Goal: Task Accomplishment & Management: Manage account settings

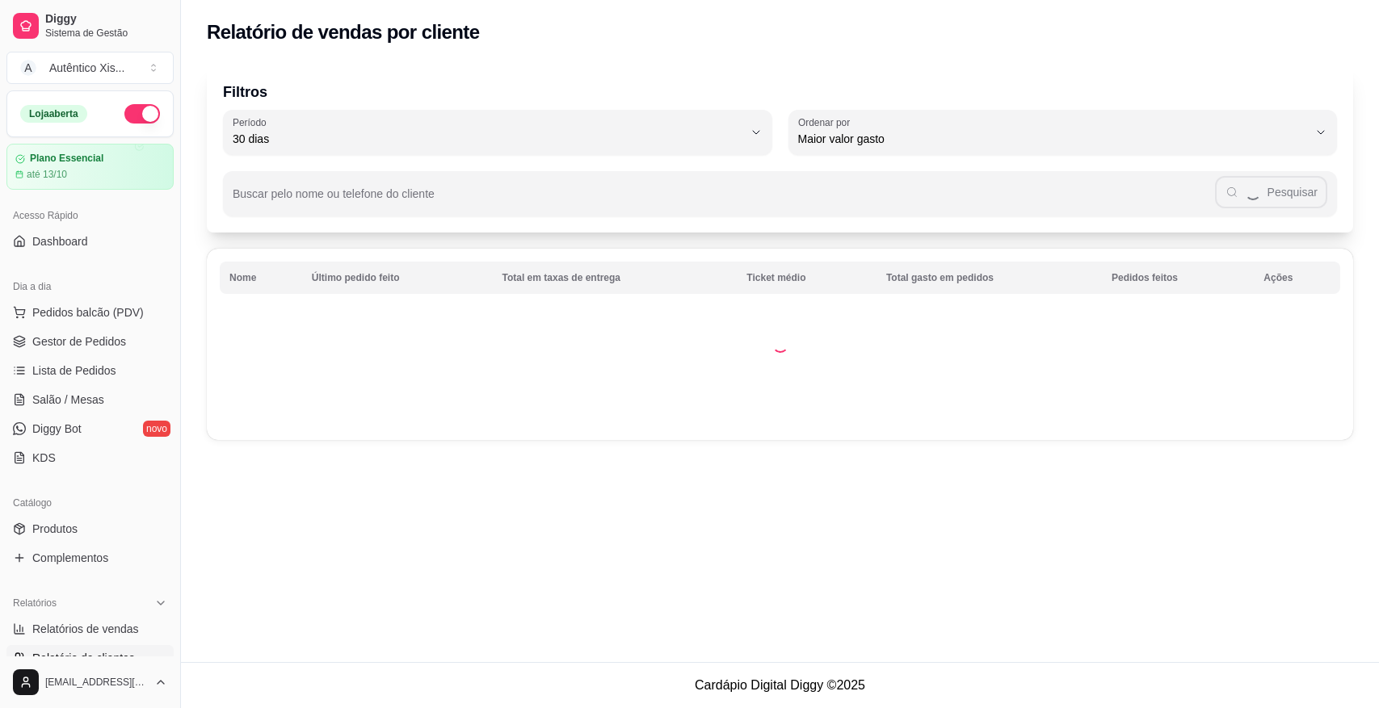
select select "30"
select select "HIGHEST_TOTAL_SPENT_WITH_ORDERS"
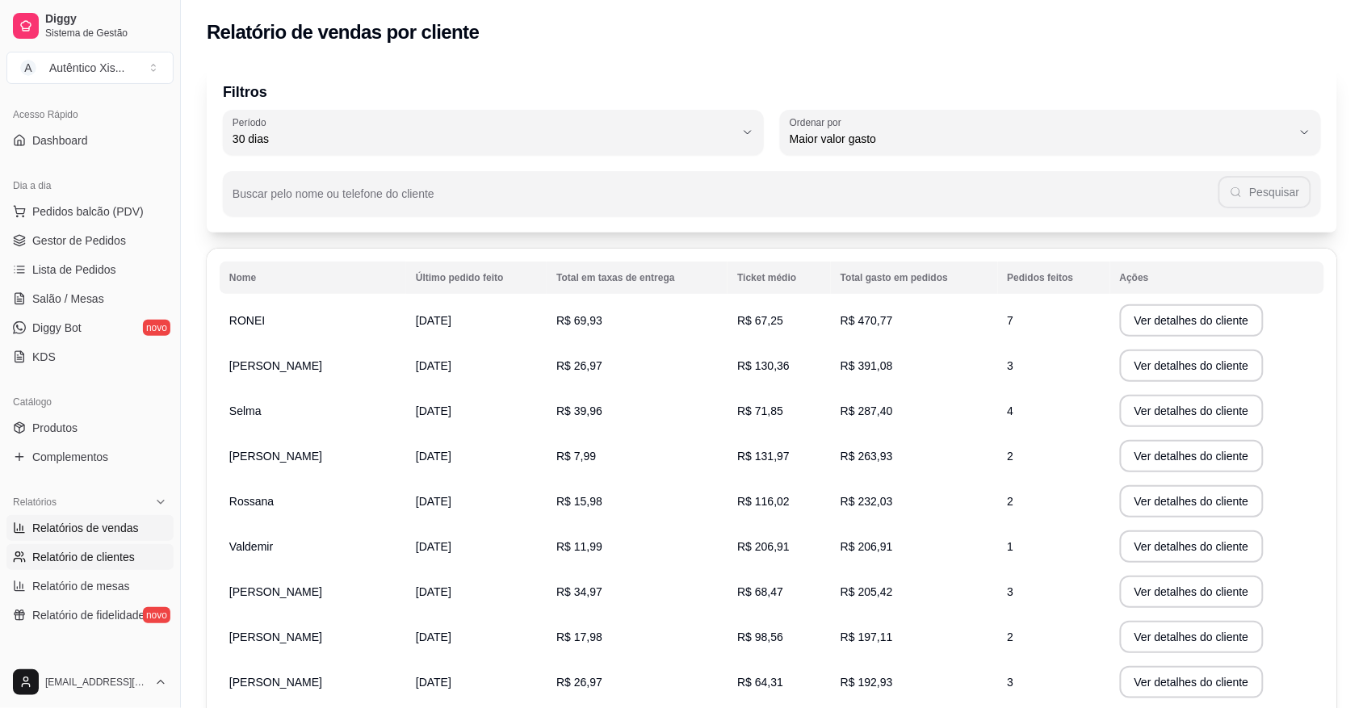
click at [118, 515] on link "Relatórios de vendas" at bounding box center [89, 528] width 167 height 26
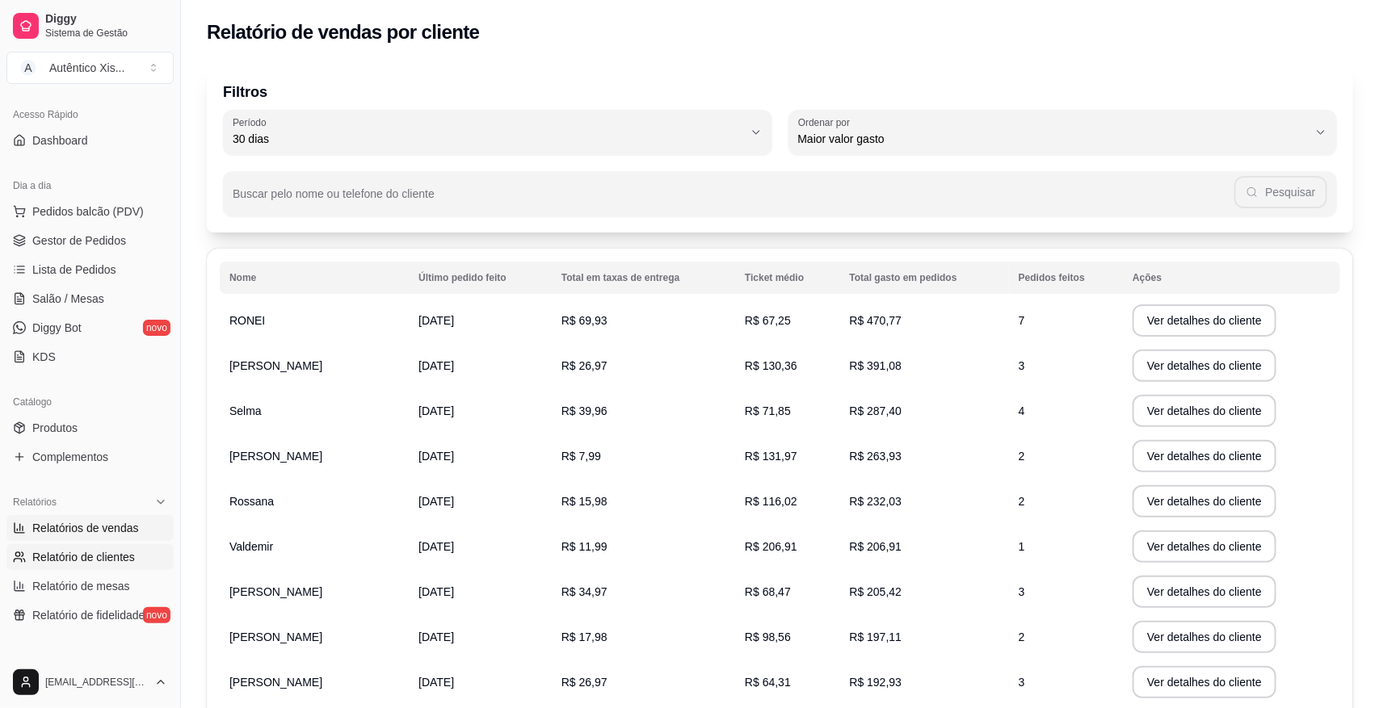
select select "ALL"
select select "0"
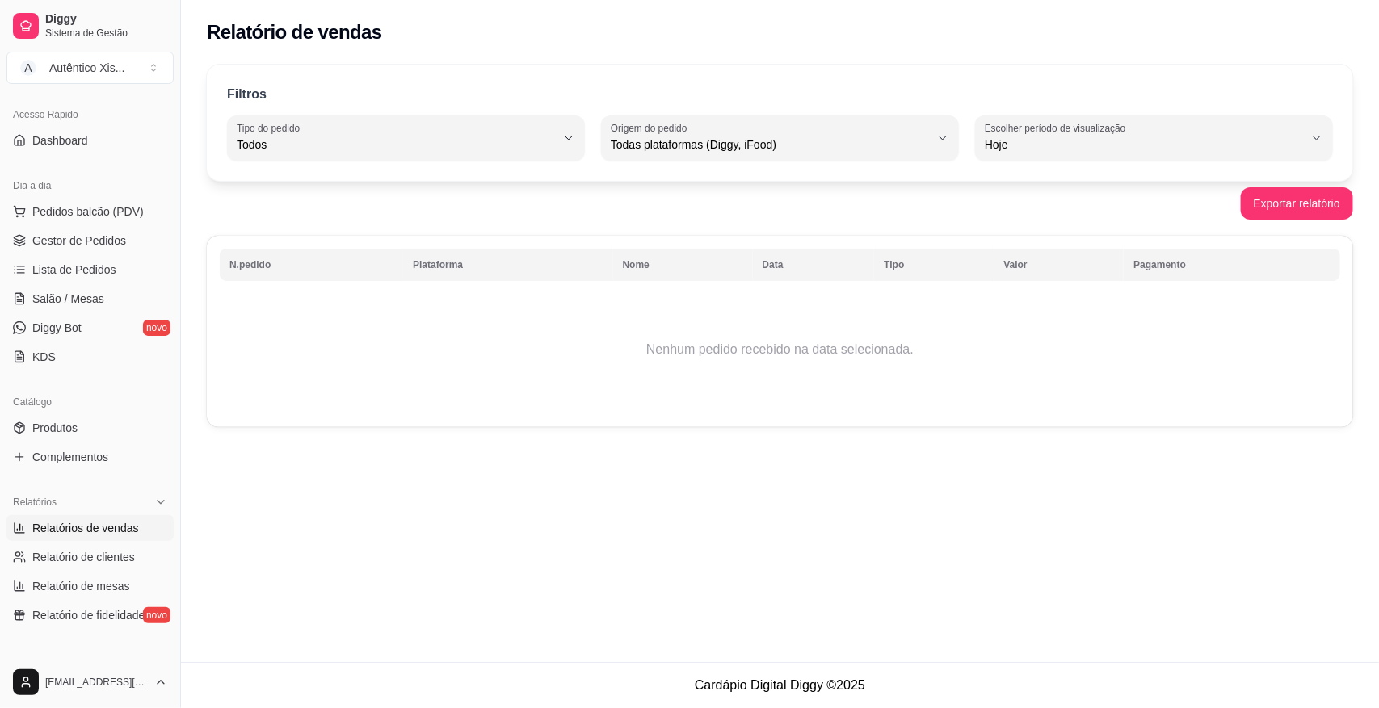
scroll to position [404, 0]
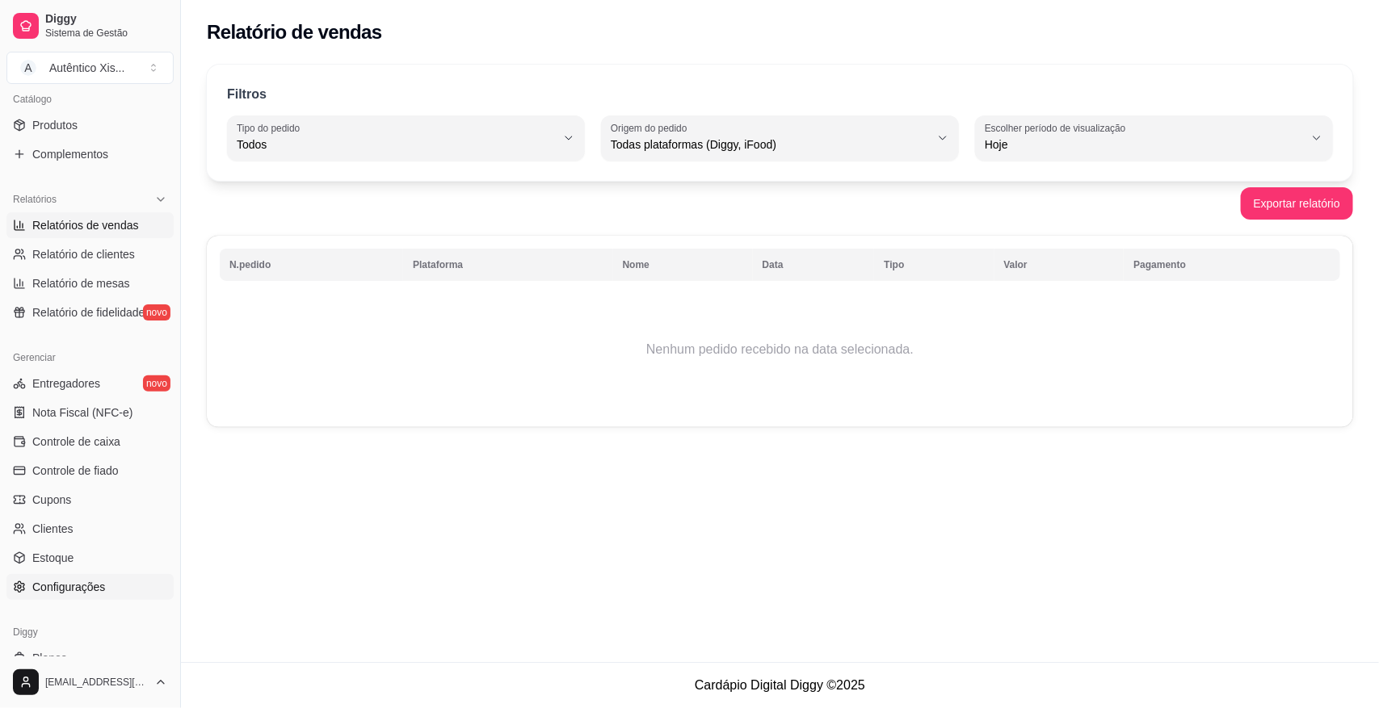
click at [107, 579] on link "Configurações" at bounding box center [89, 587] width 167 height 26
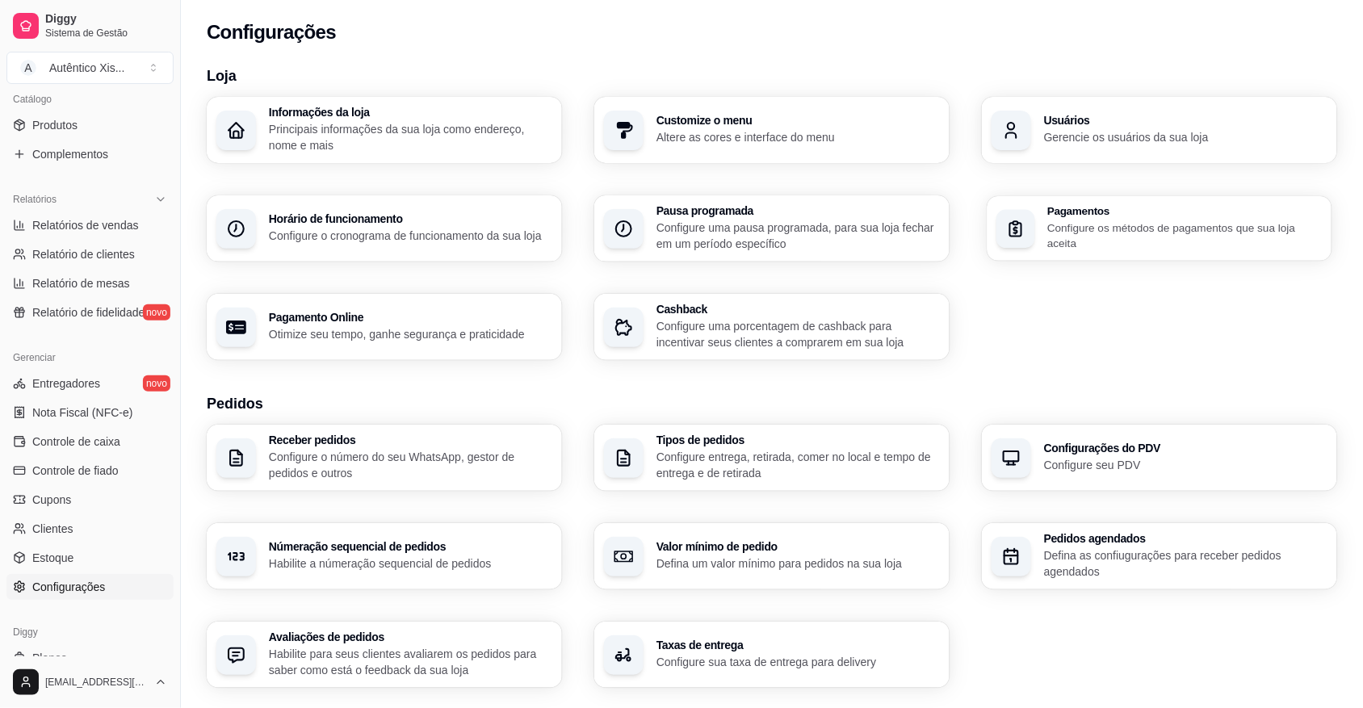
click at [1039, 238] on div "Pagamentos Configure os métodos de pagamentos que sua loja aceita" at bounding box center [1160, 228] width 345 height 65
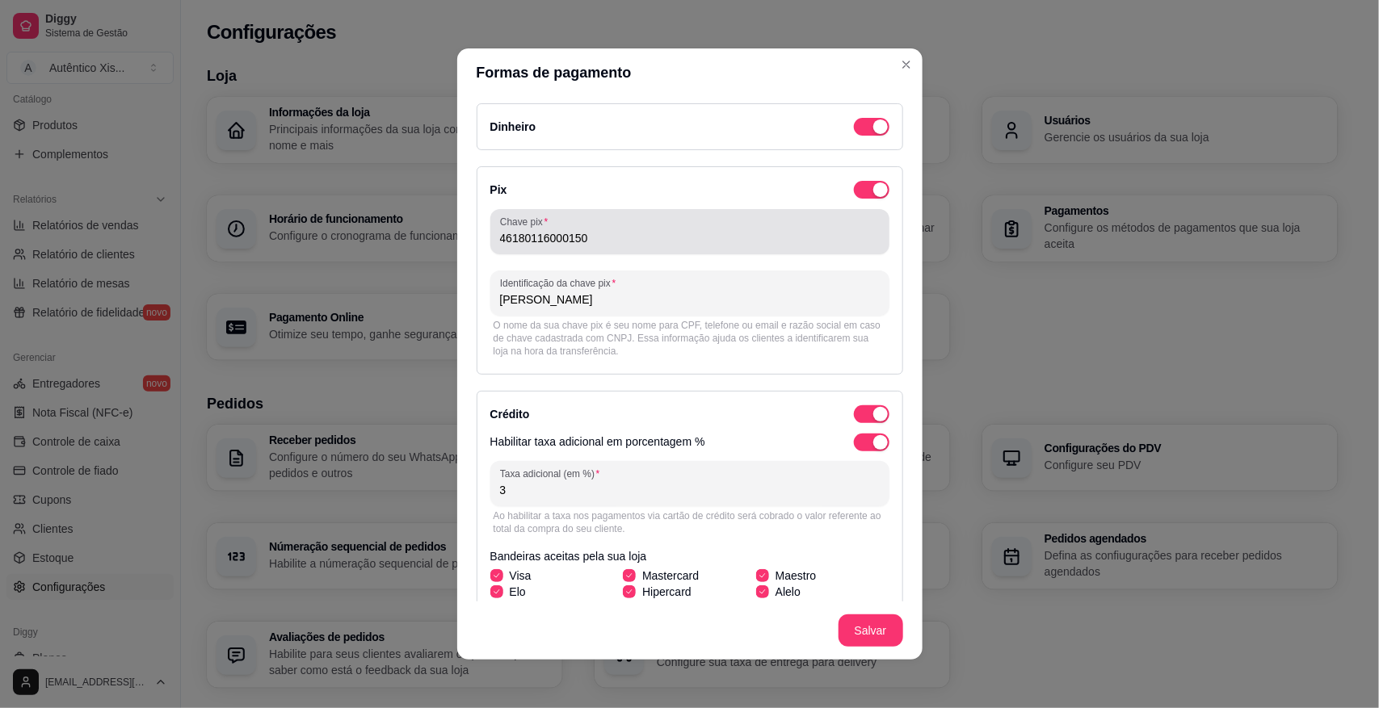
click at [624, 236] on input "46180116000150" at bounding box center [690, 238] width 380 height 16
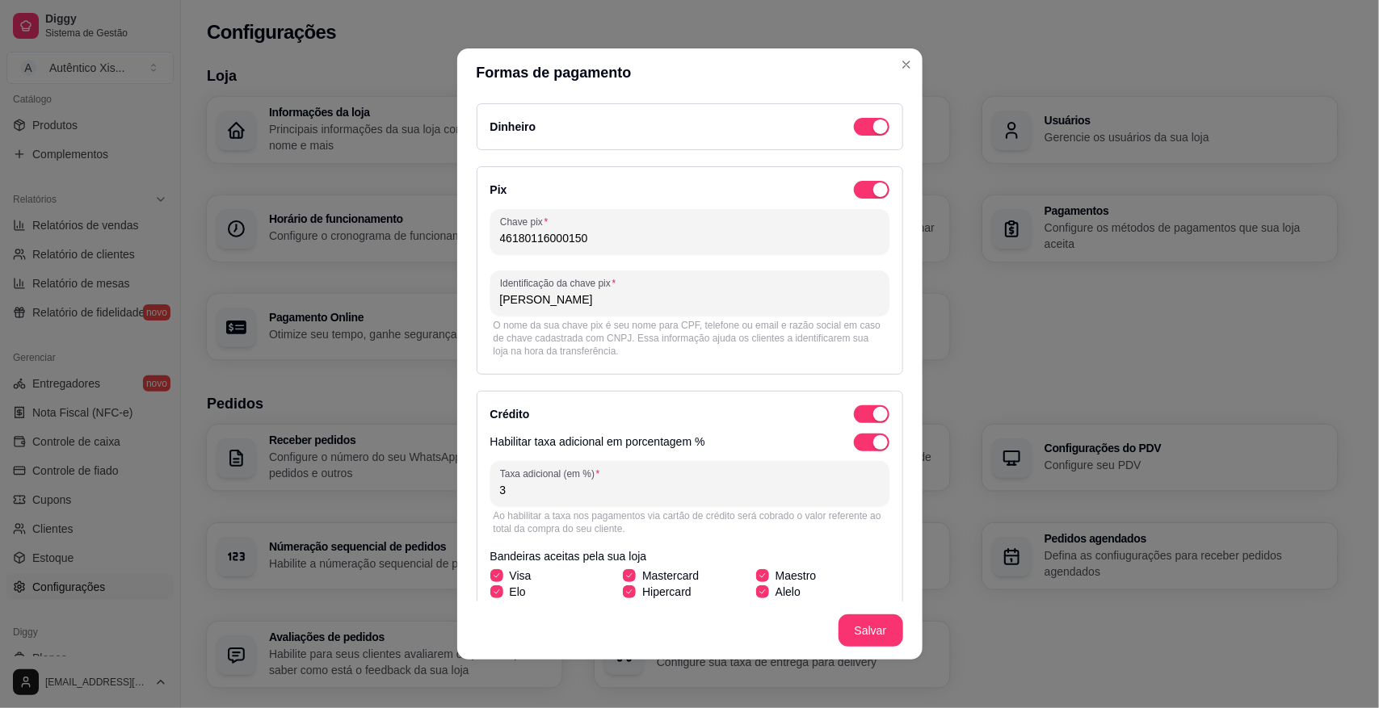
drag, startPoint x: 595, startPoint y: 307, endPoint x: 437, endPoint y: 283, distance: 160.0
click at [437, 283] on div "Formas de pagamento Dinheiro Pix Chave pix 46180116000150 Identificação da chav…" at bounding box center [689, 354] width 1379 height 708
type input "l"
type input "[PERSON_NAME]"
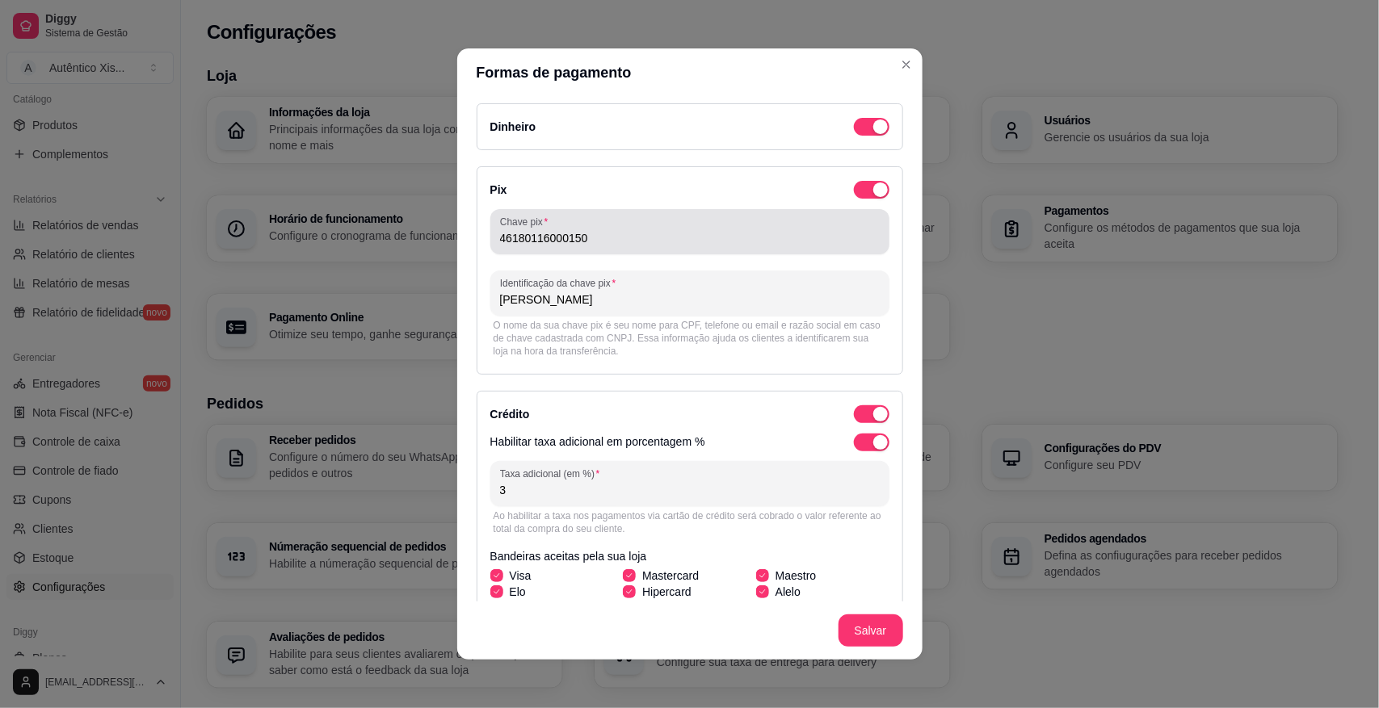
click at [624, 246] on input "46180116000150" at bounding box center [690, 238] width 380 height 16
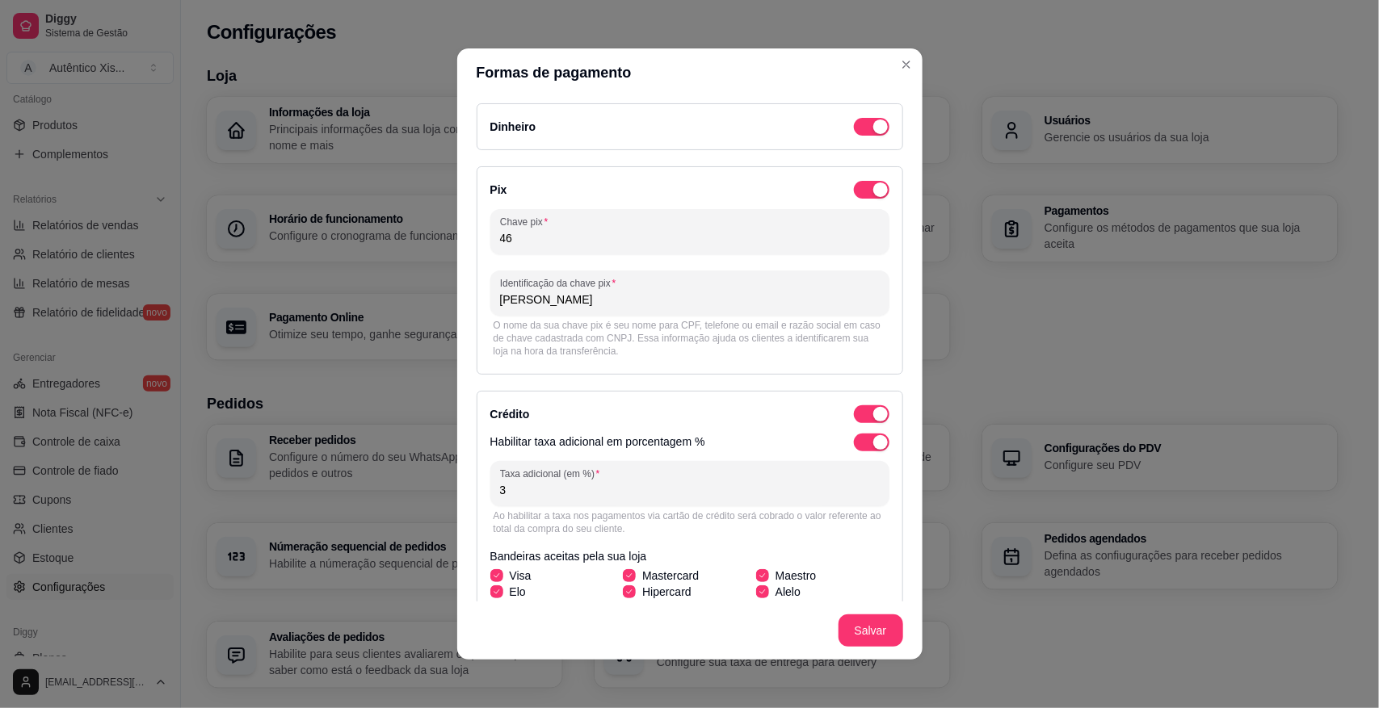
type input "4"
type input "44856828000111"
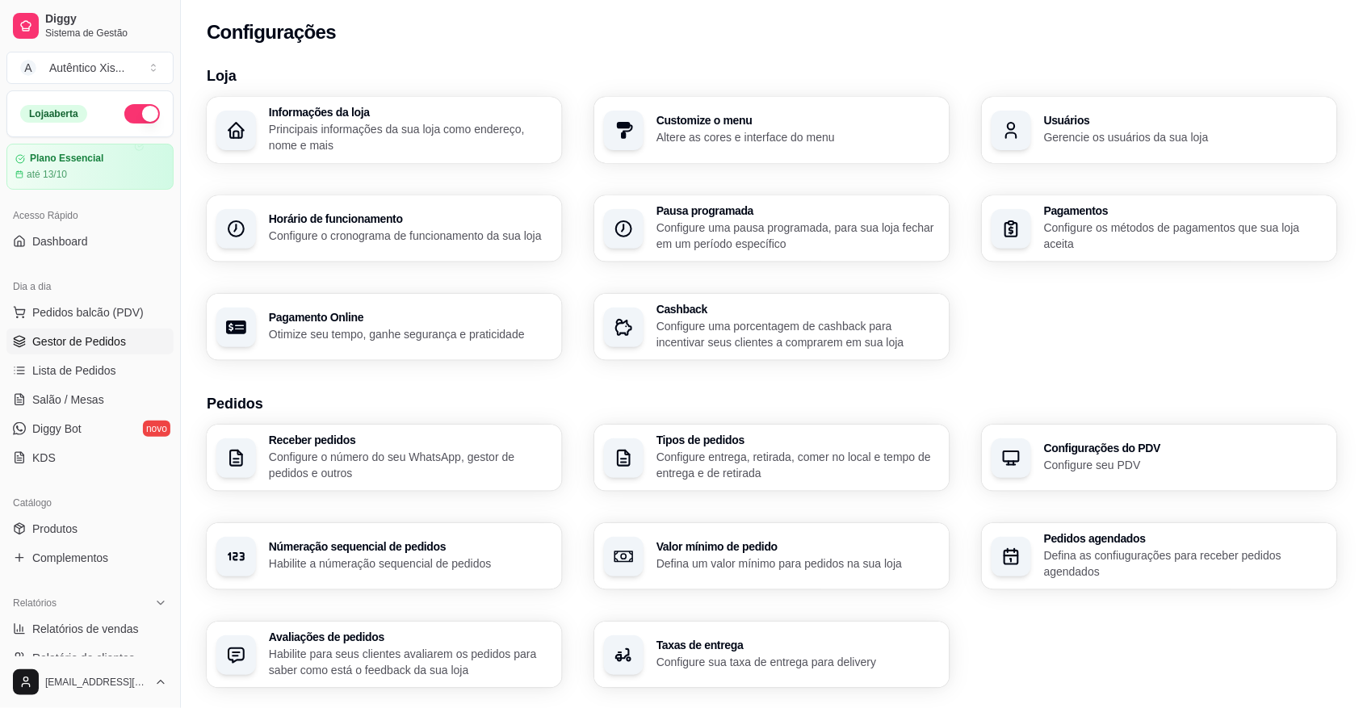
click at [90, 342] on span "Gestor de Pedidos" at bounding box center [79, 342] width 94 height 16
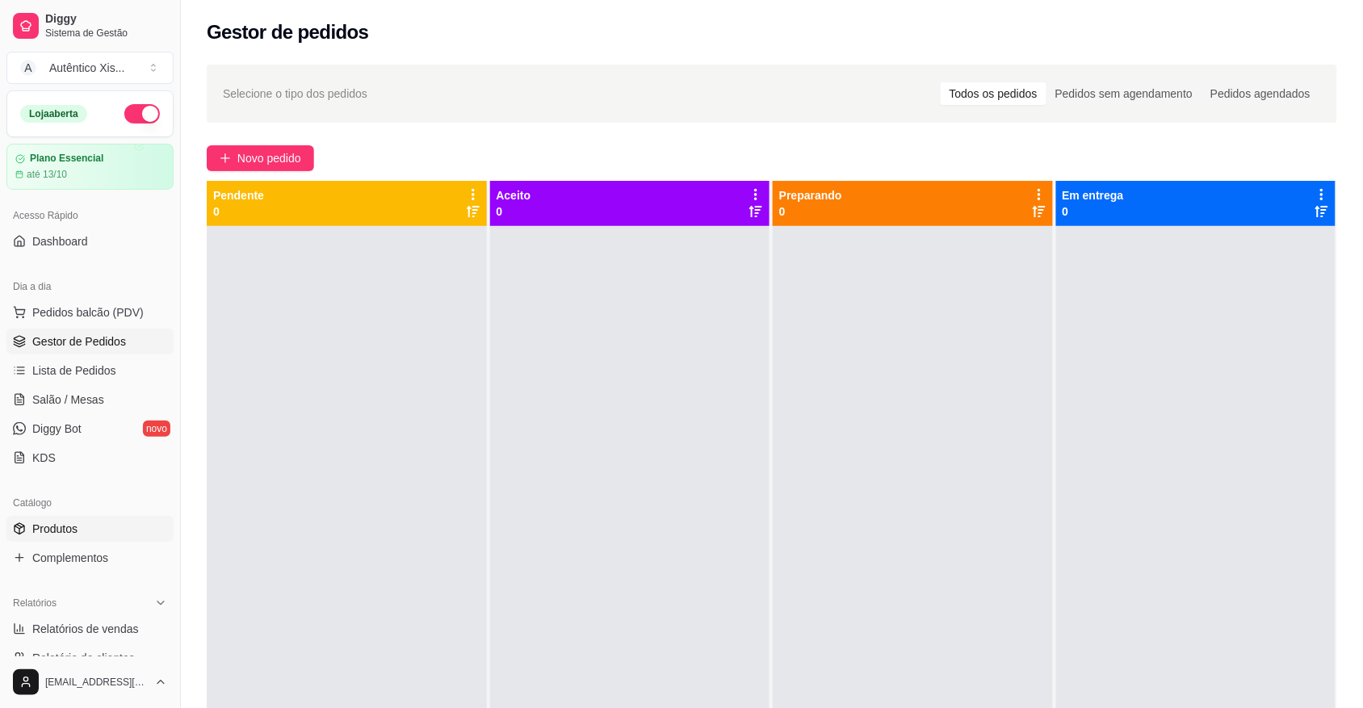
click at [89, 539] on link "Produtos" at bounding box center [89, 529] width 167 height 26
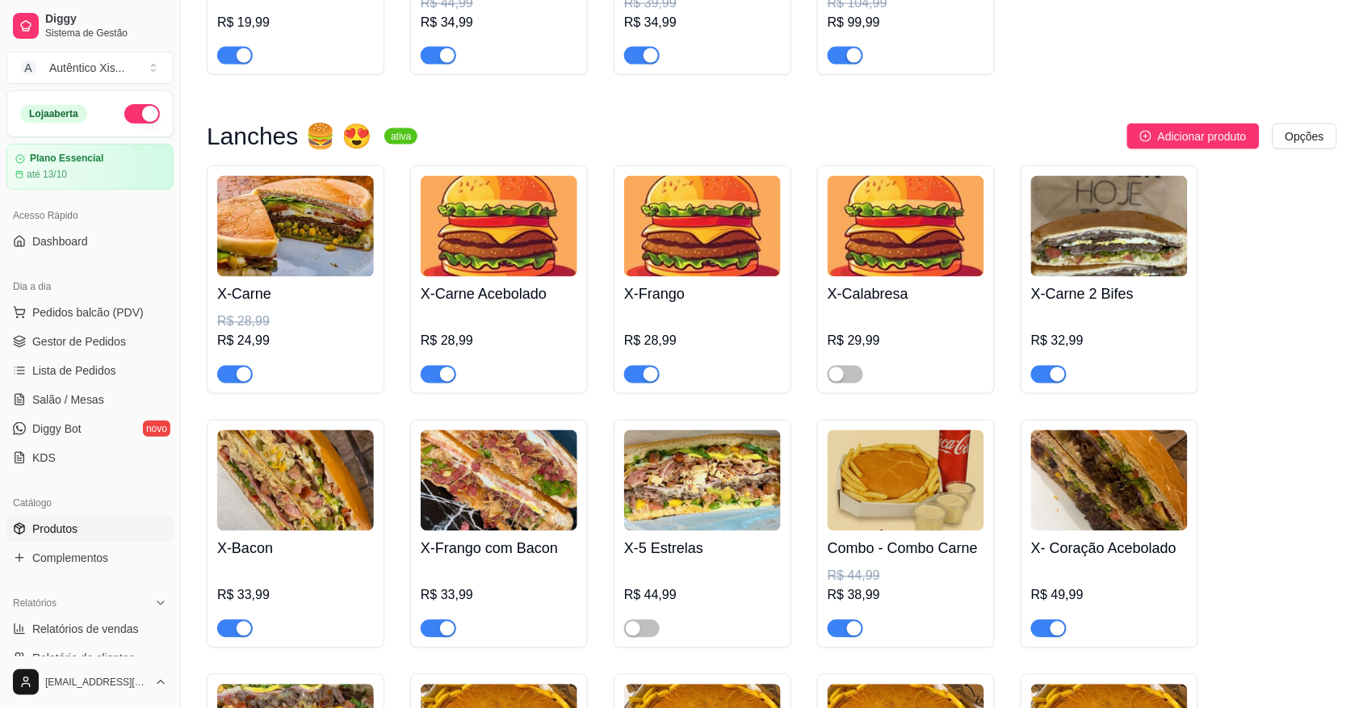
scroll to position [707, 0]
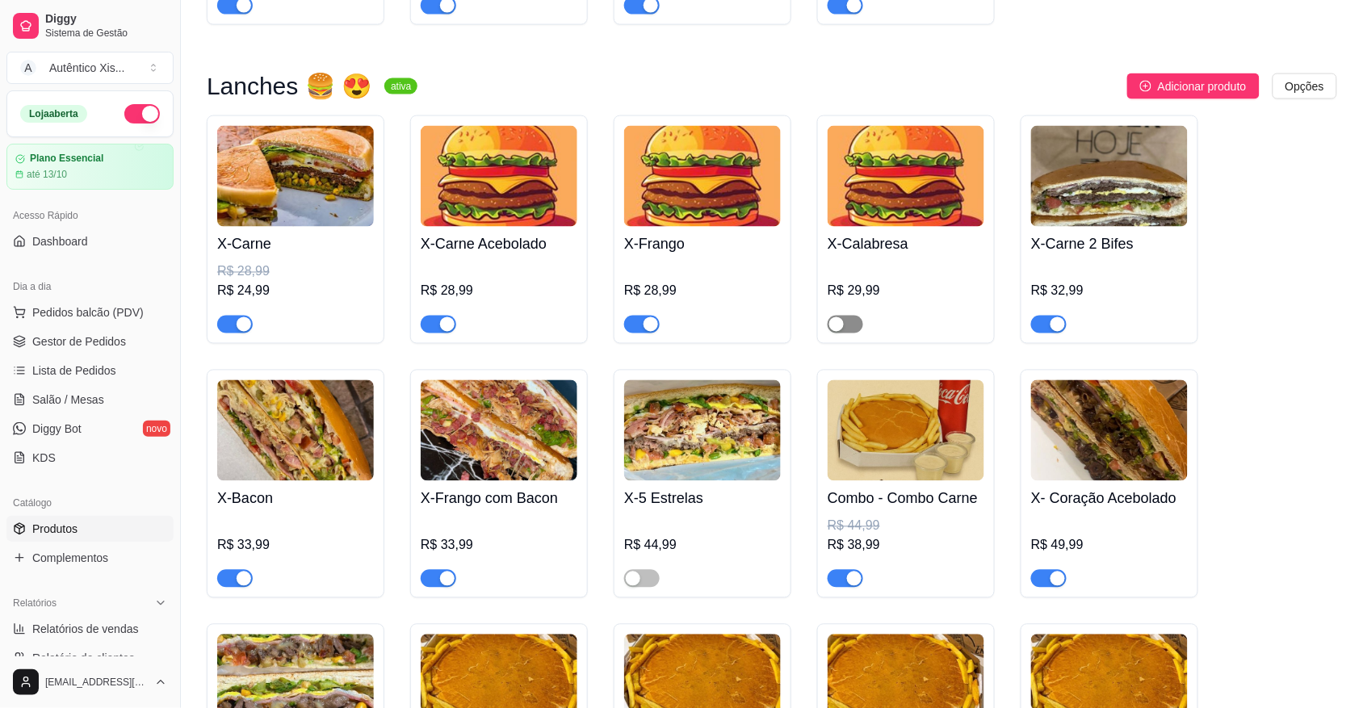
click at [846, 325] on span "button" at bounding box center [846, 325] width 36 height 18
click at [635, 579] on div "button" at bounding box center [633, 579] width 15 height 15
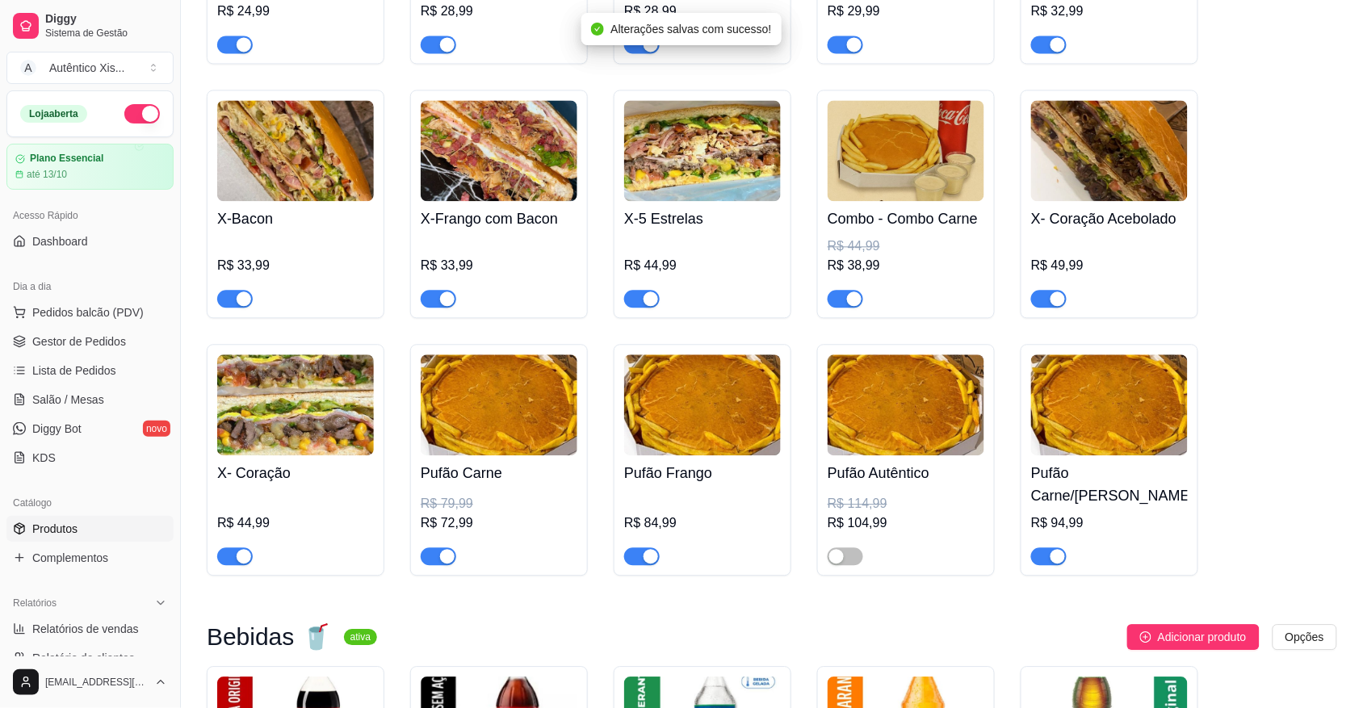
scroll to position [1010, 0]
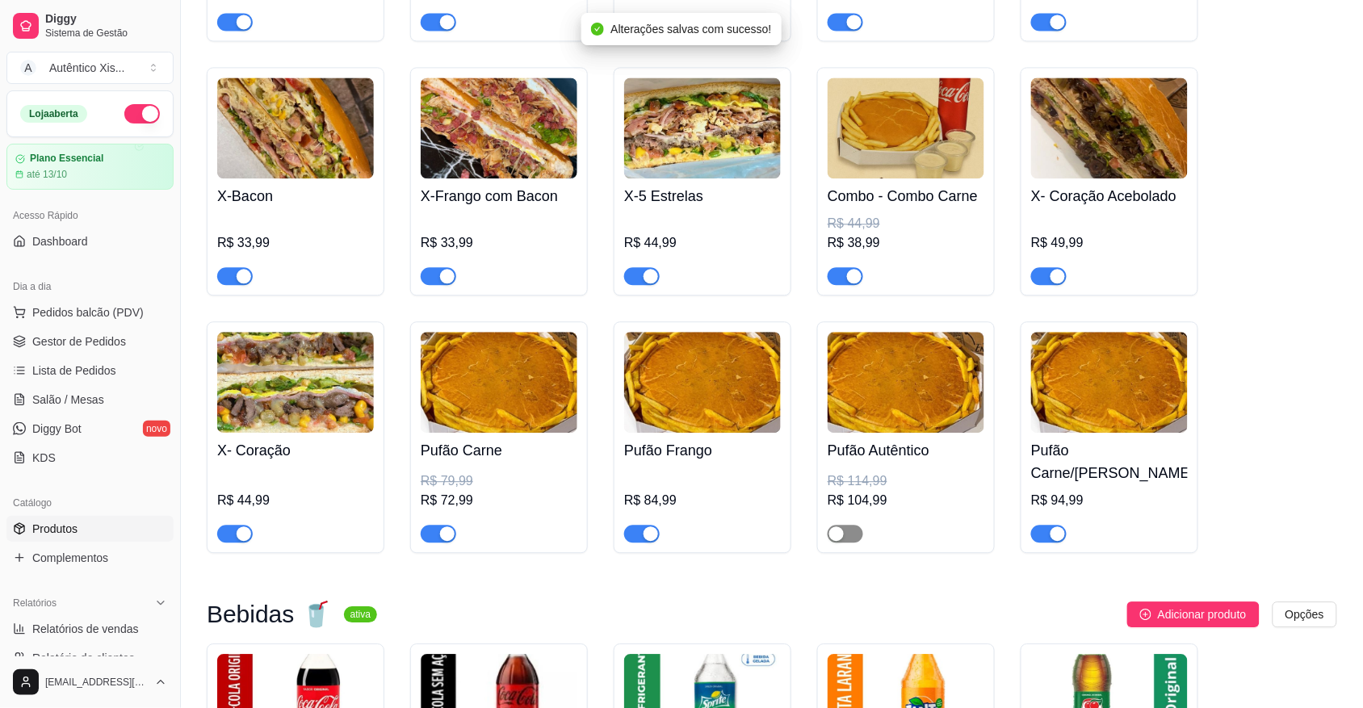
click at [844, 531] on div "button" at bounding box center [836, 534] width 15 height 15
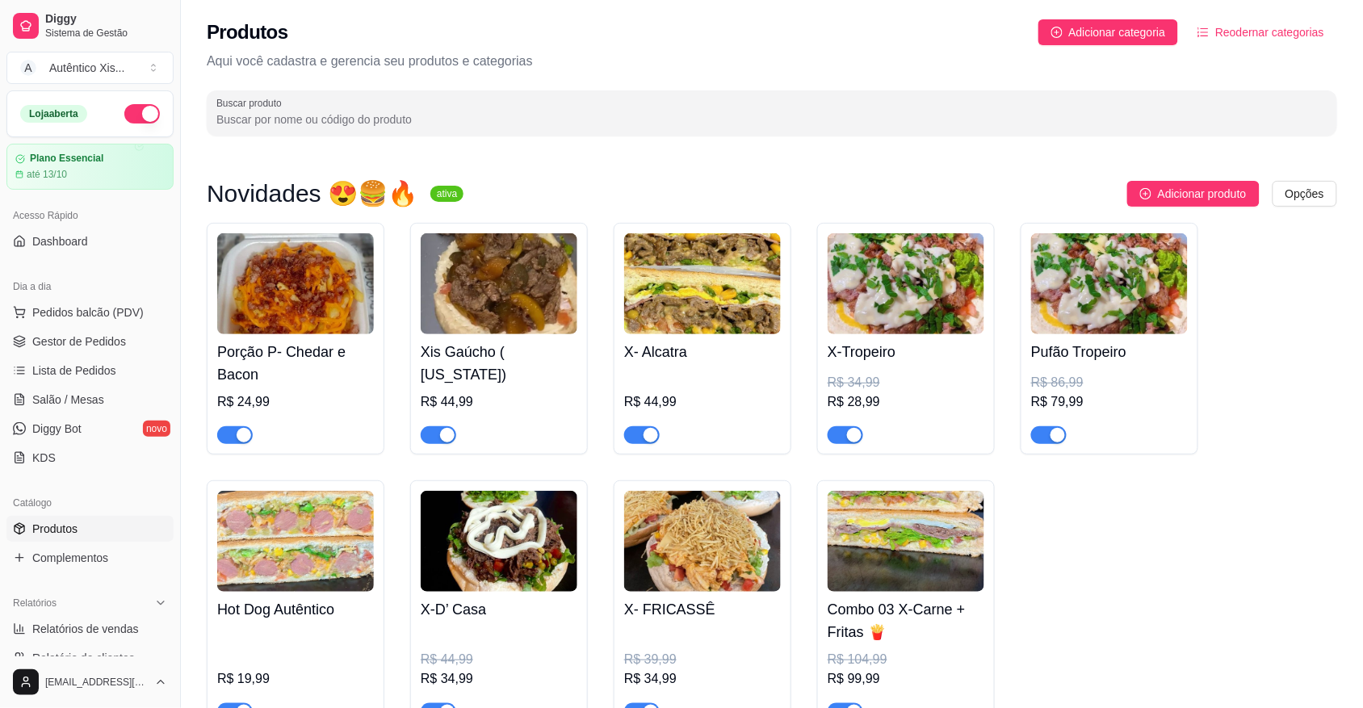
scroll to position [101, 0]
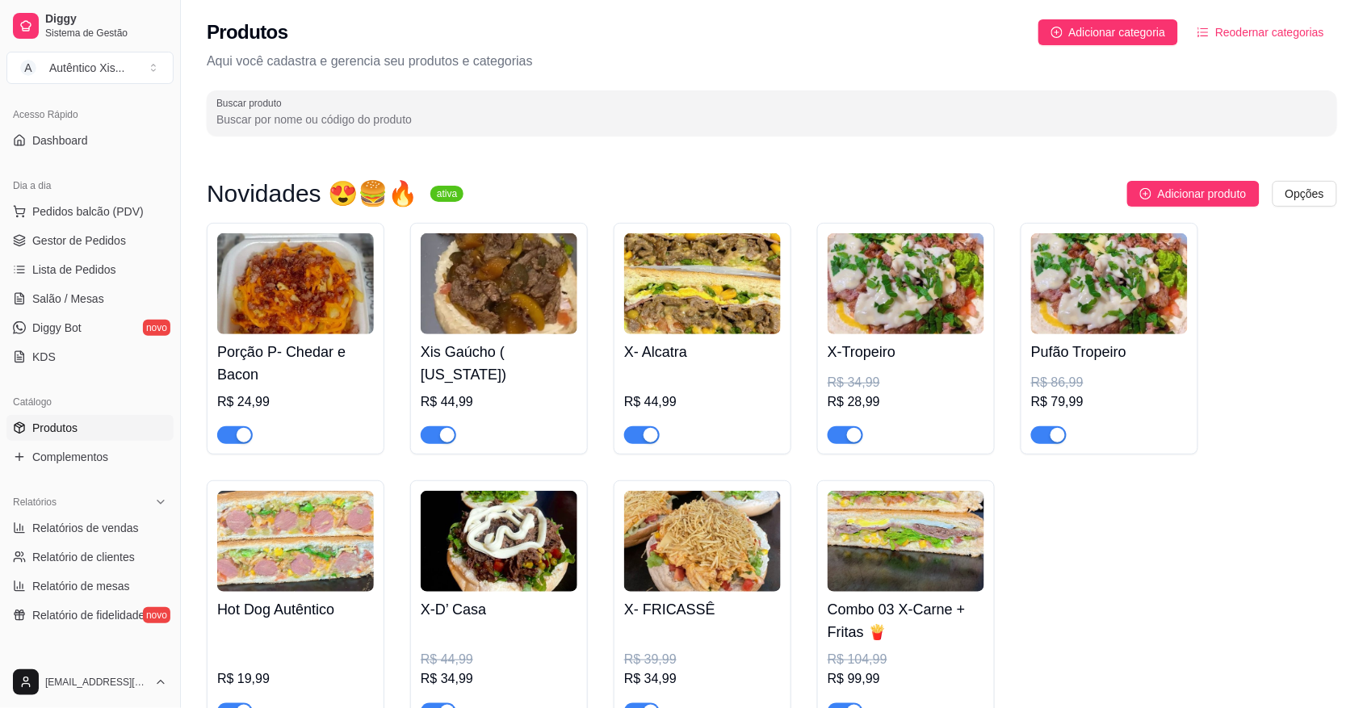
click at [111, 426] on link "Produtos" at bounding box center [89, 428] width 167 height 26
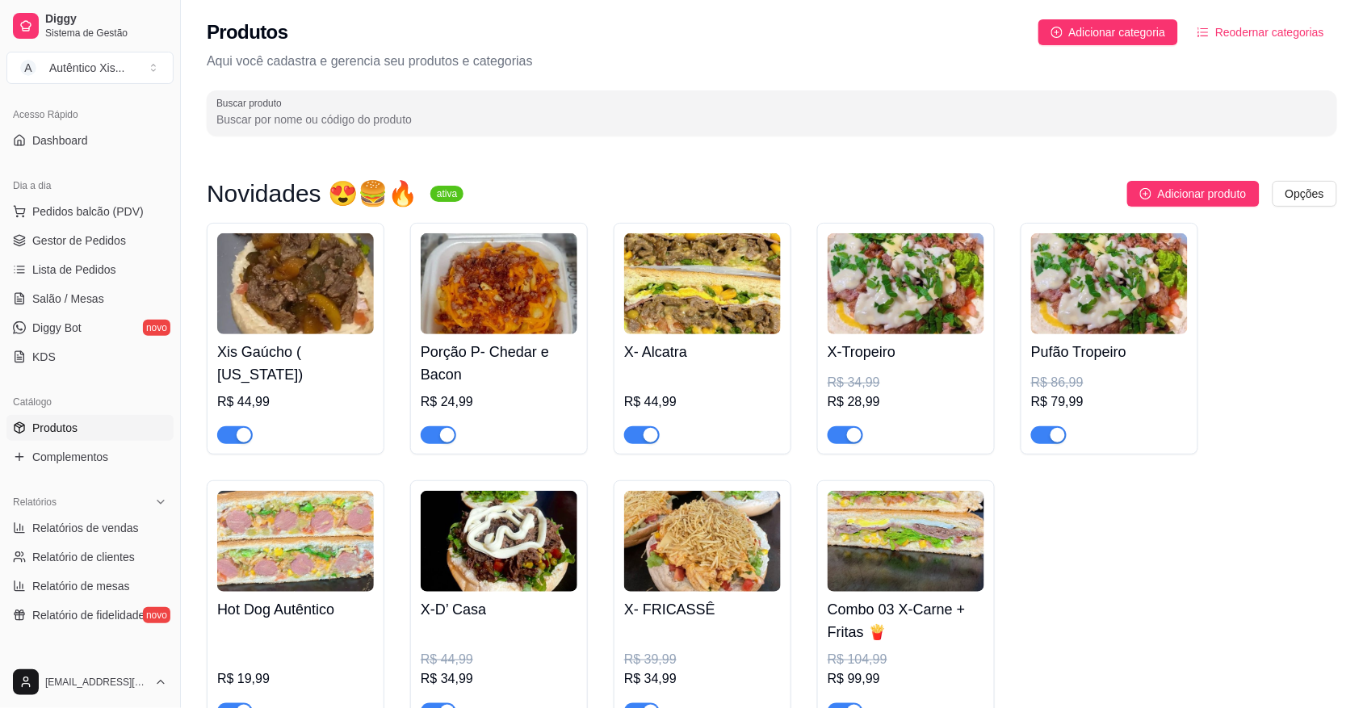
click at [77, 436] on span "Produtos" at bounding box center [54, 428] width 45 height 16
click at [55, 426] on span "Produtos" at bounding box center [54, 428] width 45 height 16
click at [55, 422] on span "Produtos" at bounding box center [54, 428] width 45 height 16
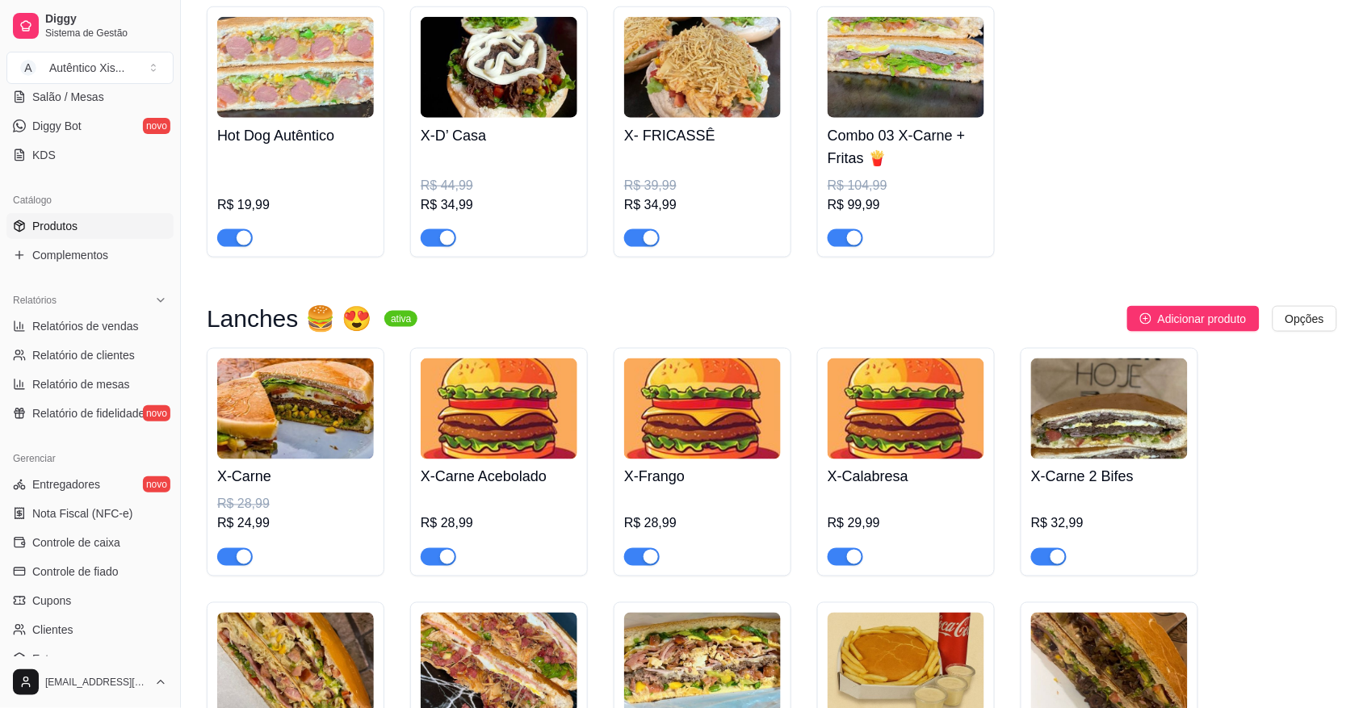
scroll to position [505, 0]
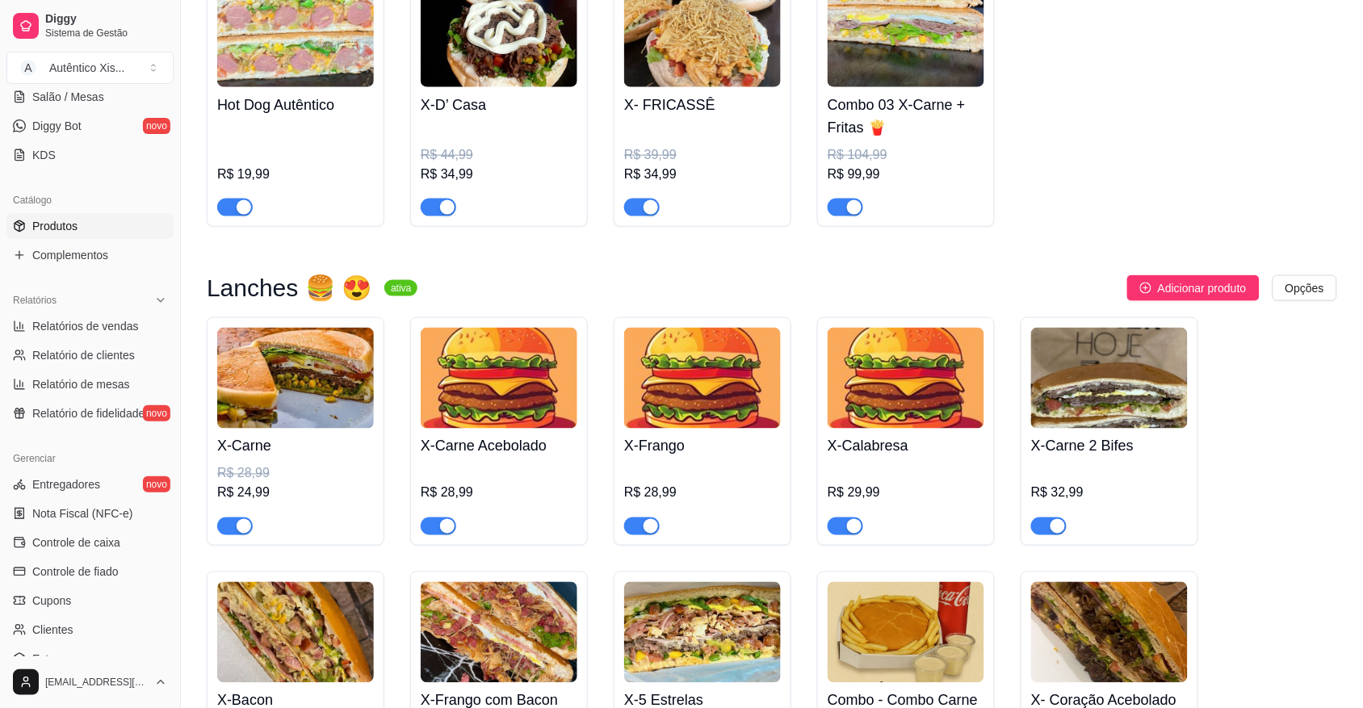
click at [337, 444] on h4 "X-Carne" at bounding box center [295, 446] width 157 height 23
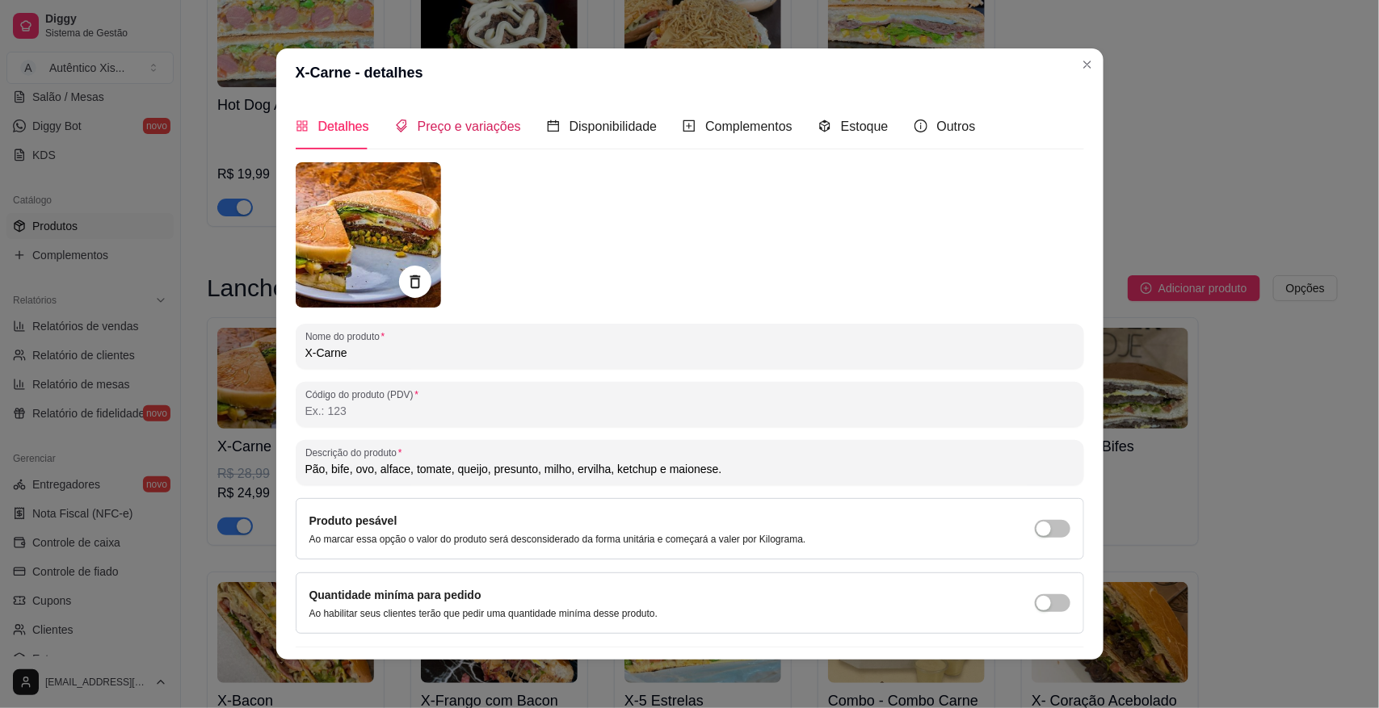
click at [475, 133] on span "Preço e variações" at bounding box center [469, 127] width 103 height 14
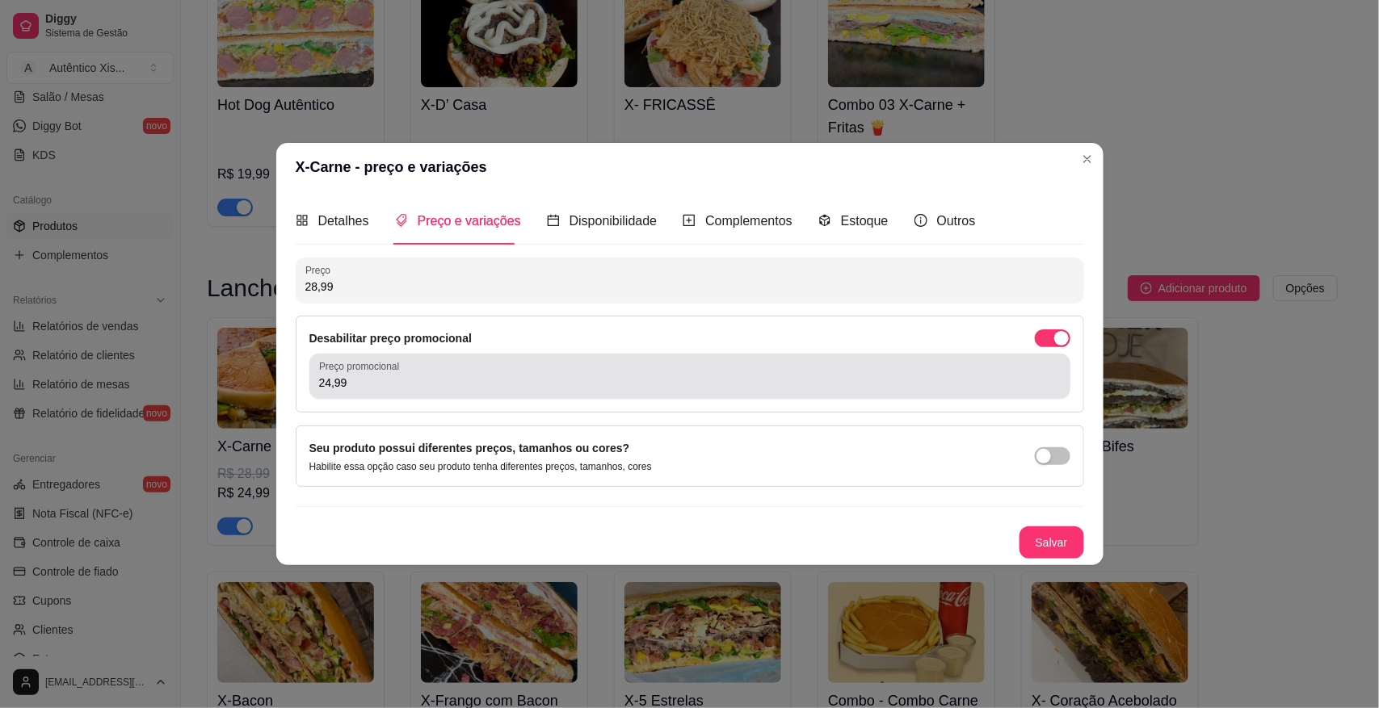
click at [332, 385] on input "24,99" at bounding box center [689, 383] width 741 height 16
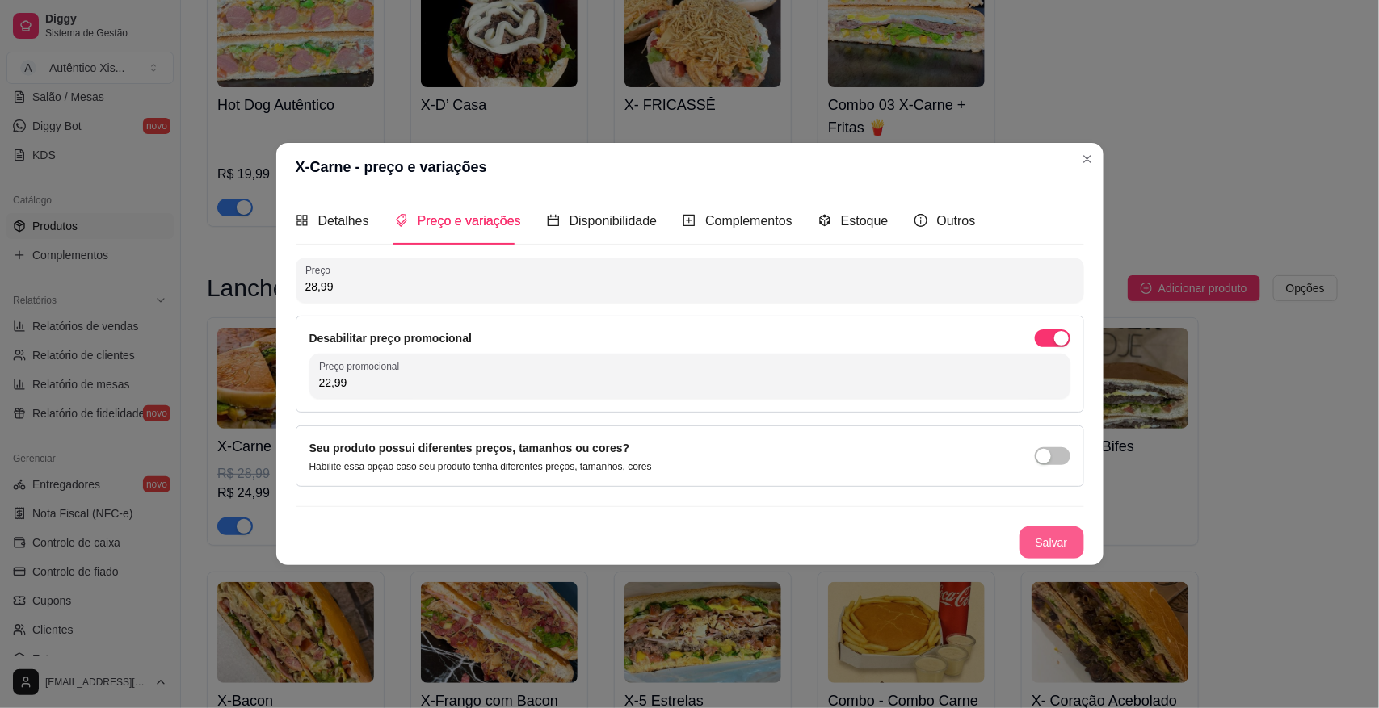
type input "22,99"
click at [1039, 541] on button "Salvar" at bounding box center [1051, 543] width 65 height 32
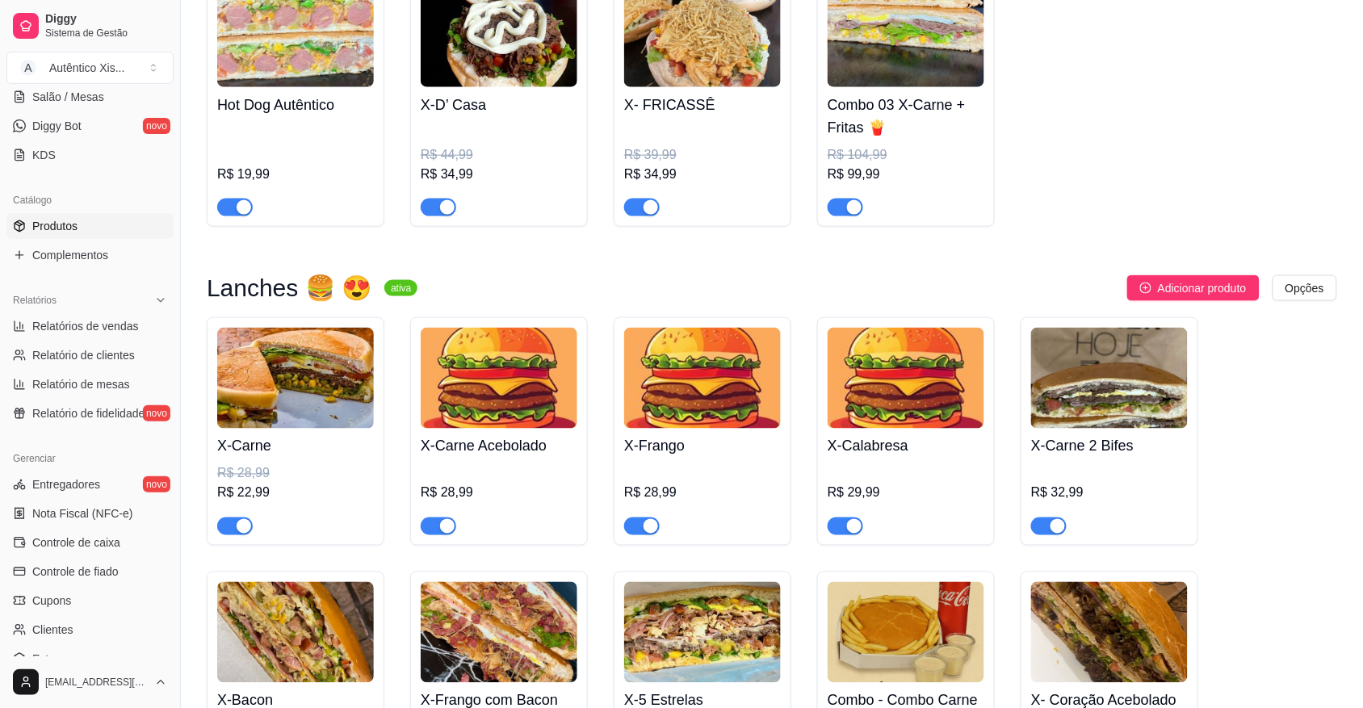
click at [684, 463] on div "X-Frango R$ 28,99" at bounding box center [702, 482] width 157 height 107
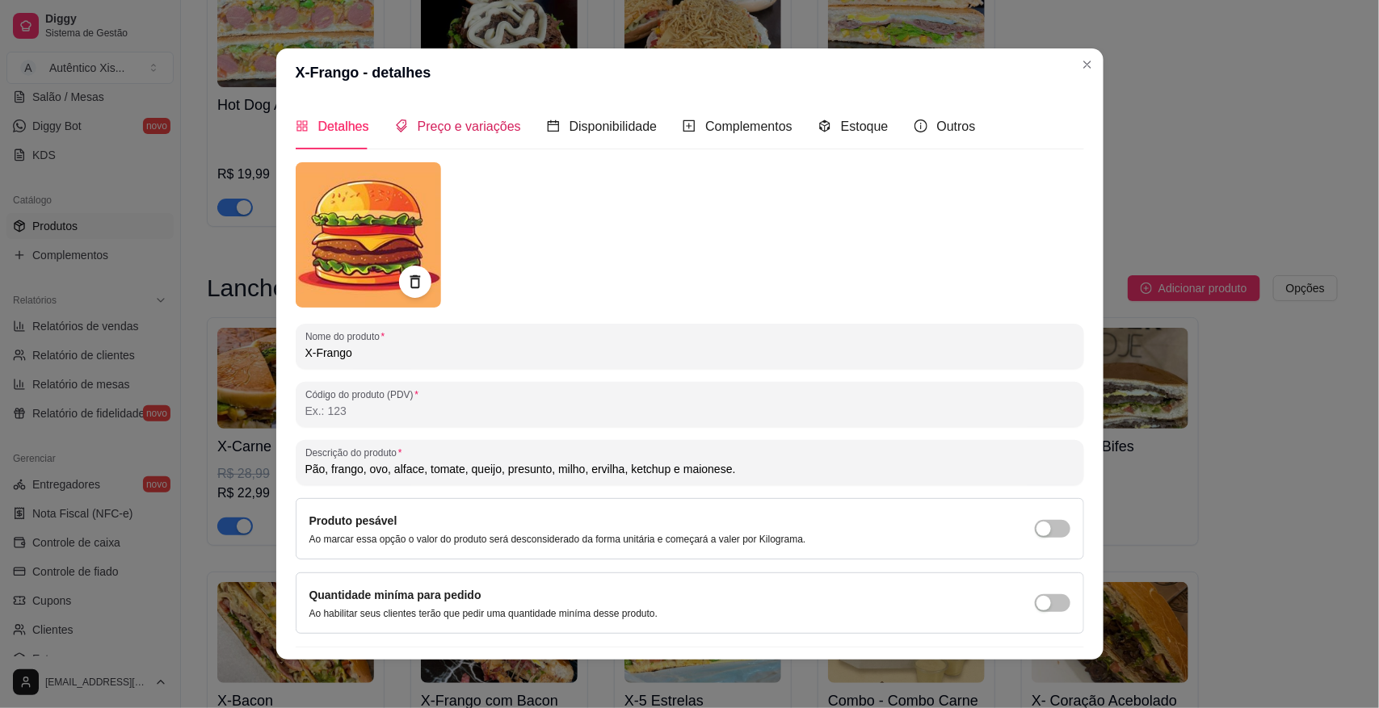
click at [467, 136] on div "Preço e variações" at bounding box center [458, 126] width 126 height 20
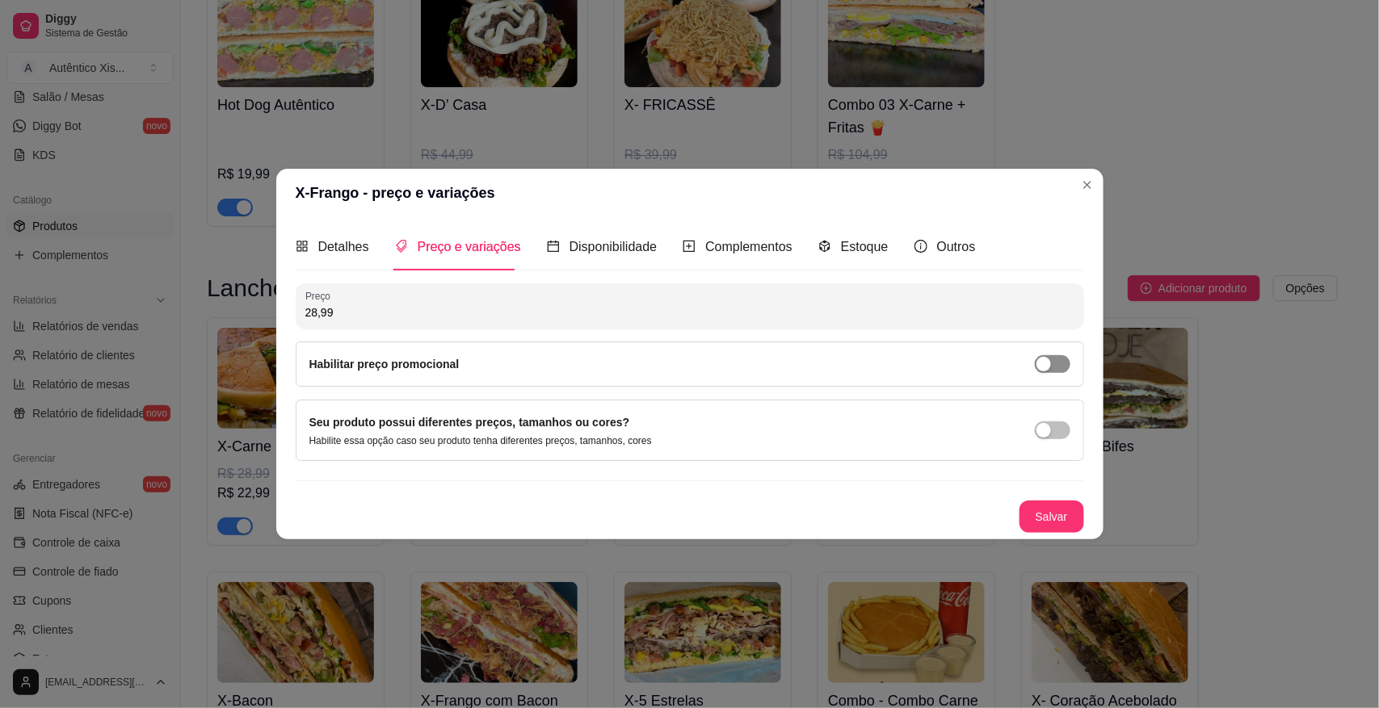
click at [1055, 372] on span "button" at bounding box center [1053, 364] width 36 height 18
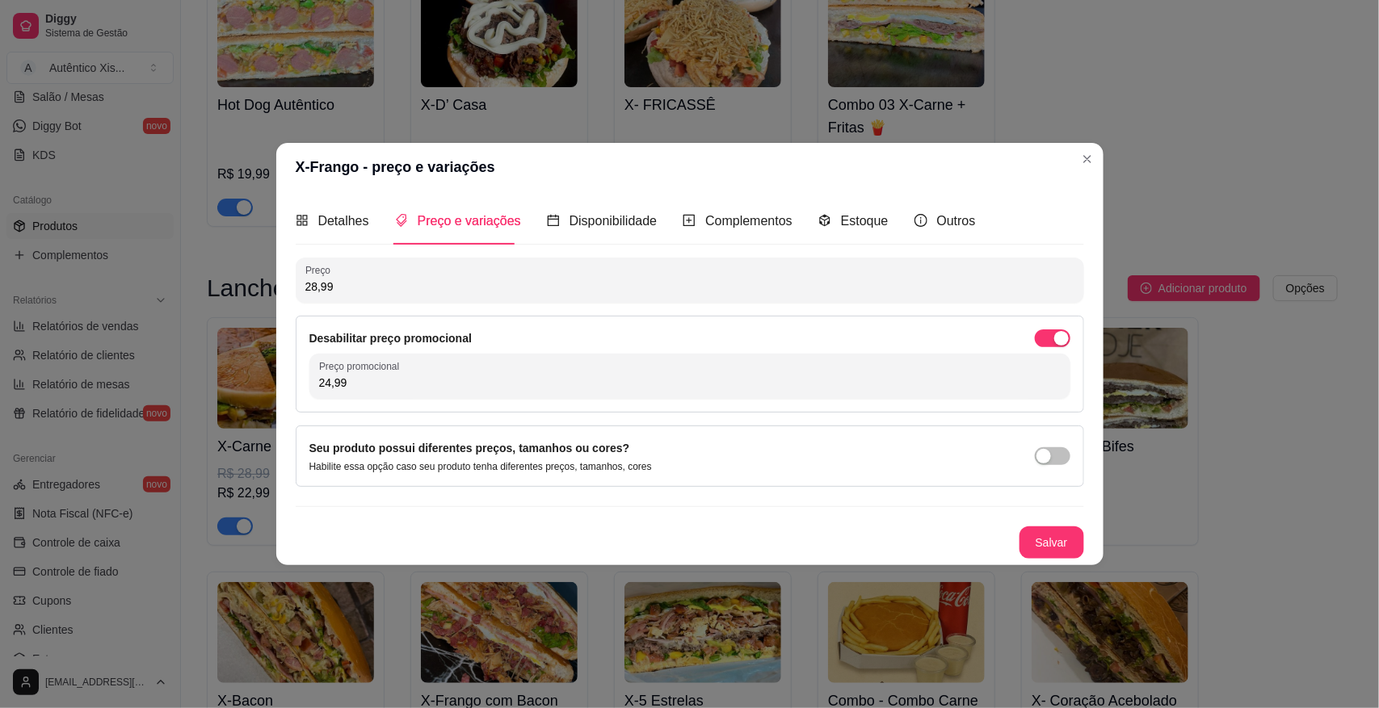
click at [330, 375] on input "24,99" at bounding box center [689, 383] width 741 height 16
type input "26,99"
click at [1043, 546] on button "Salvar" at bounding box center [1051, 542] width 63 height 31
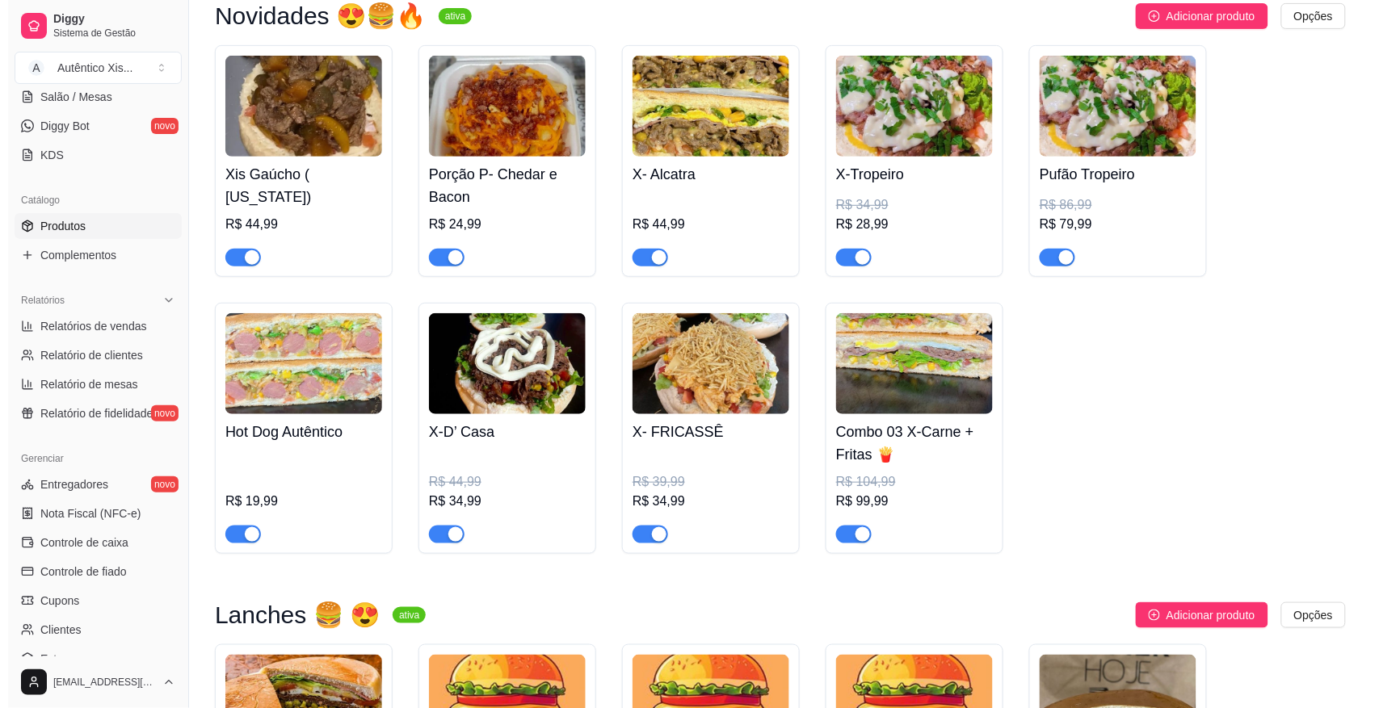
scroll to position [101, 0]
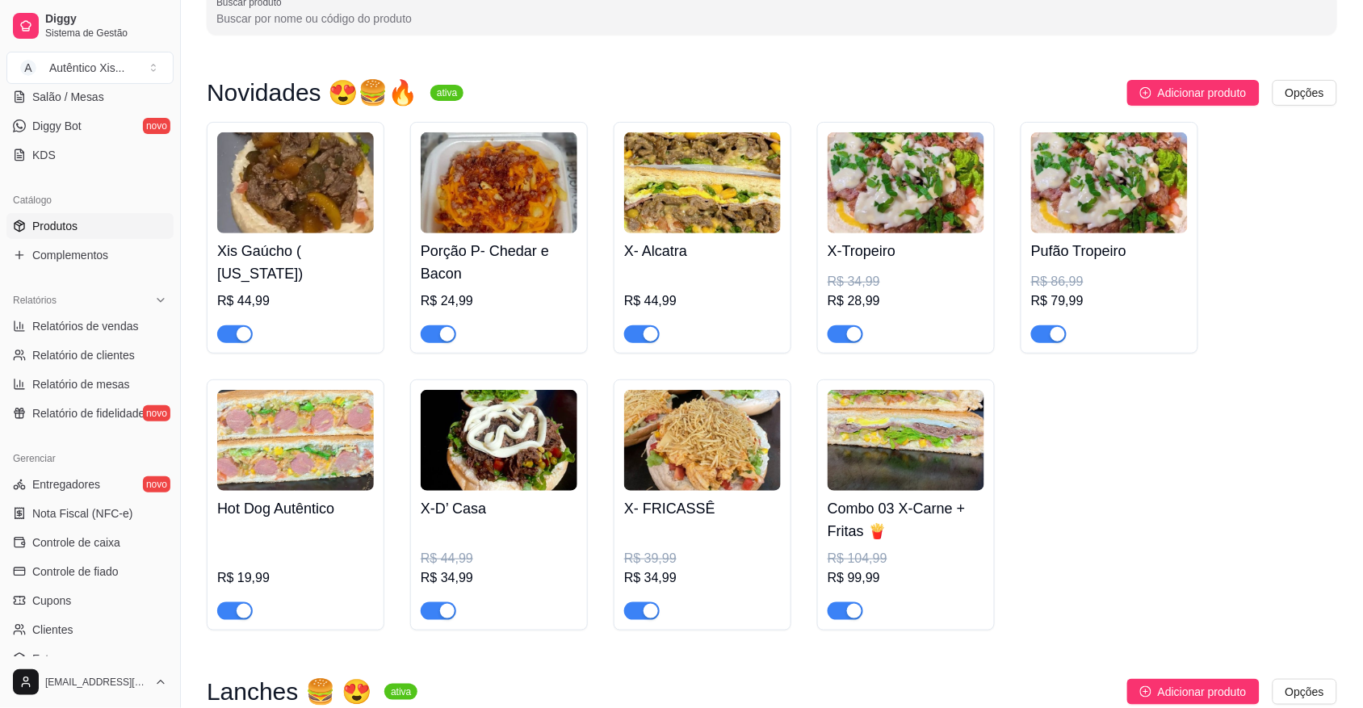
click at [510, 538] on div "R$ 44,99 R$ 34,99" at bounding box center [499, 574] width 157 height 94
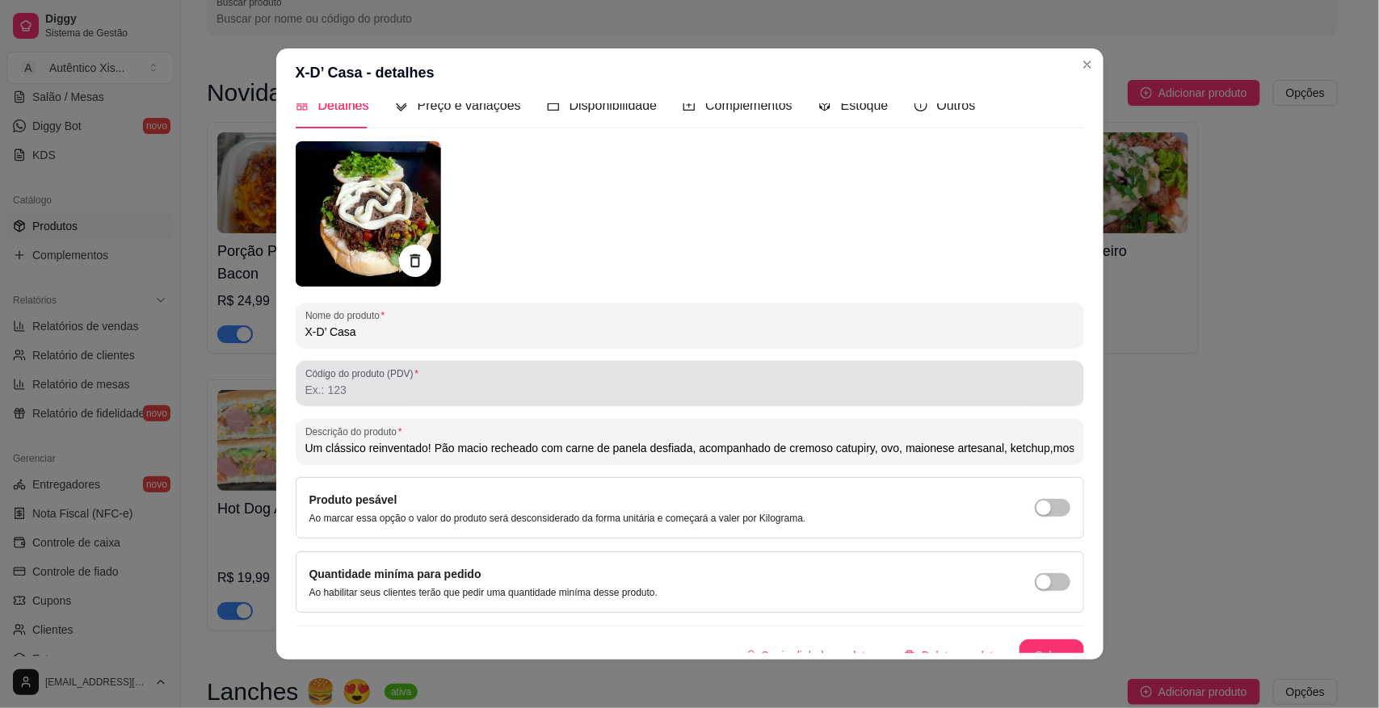
scroll to position [39, 0]
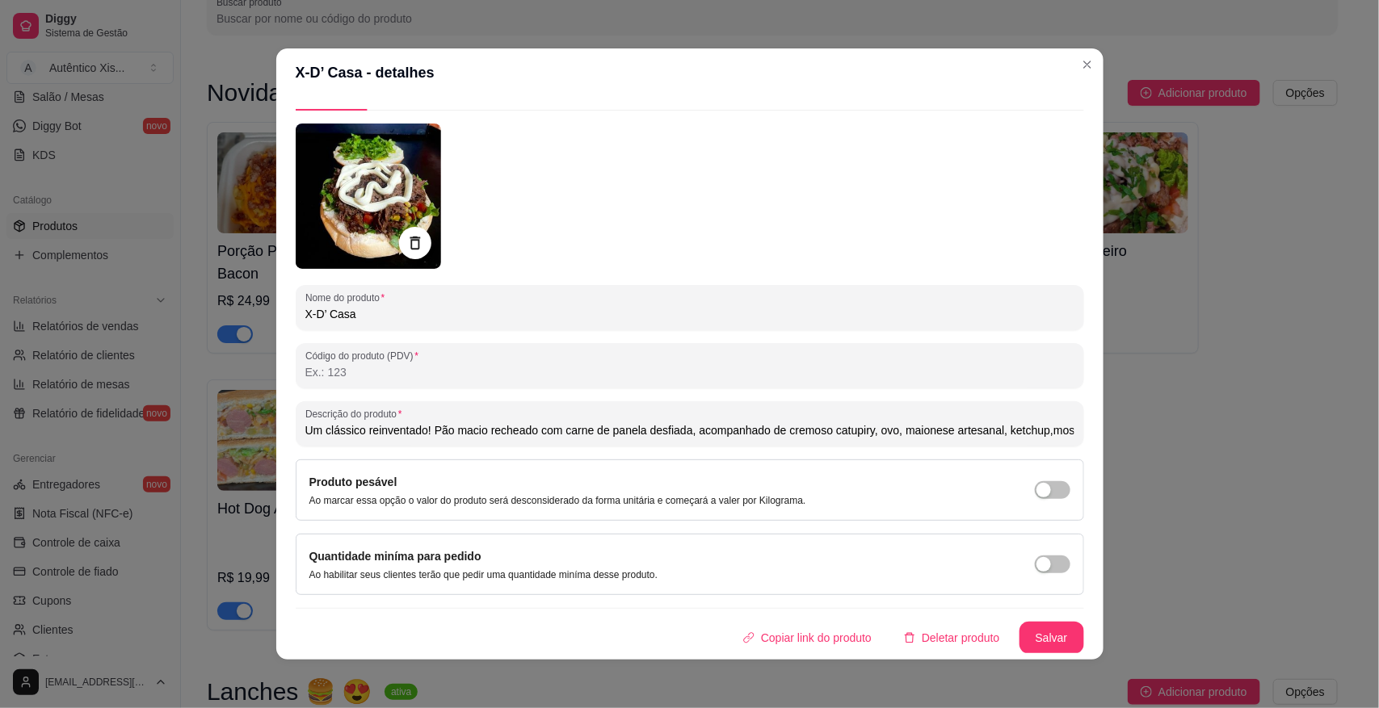
type input "Um clássico reinventado! Pão macio recheado com carne de panela desfiada, acomp…"
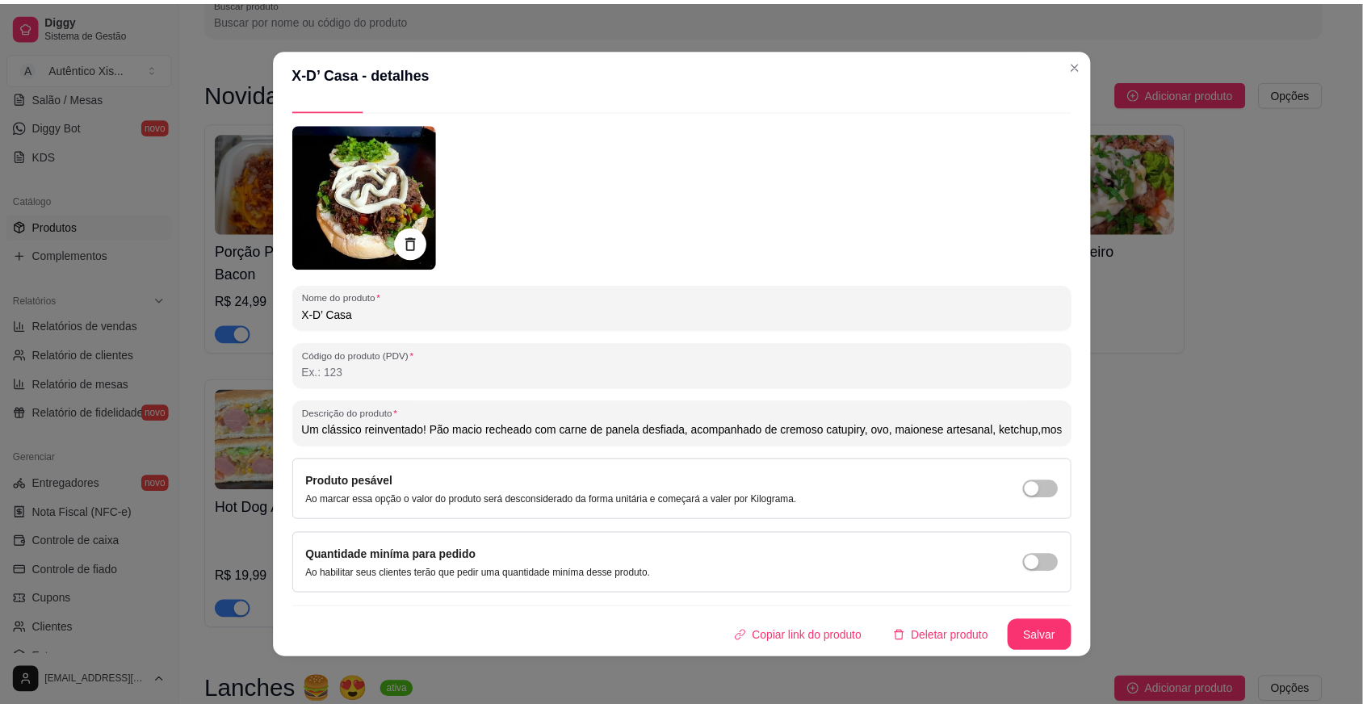
scroll to position [0, 0]
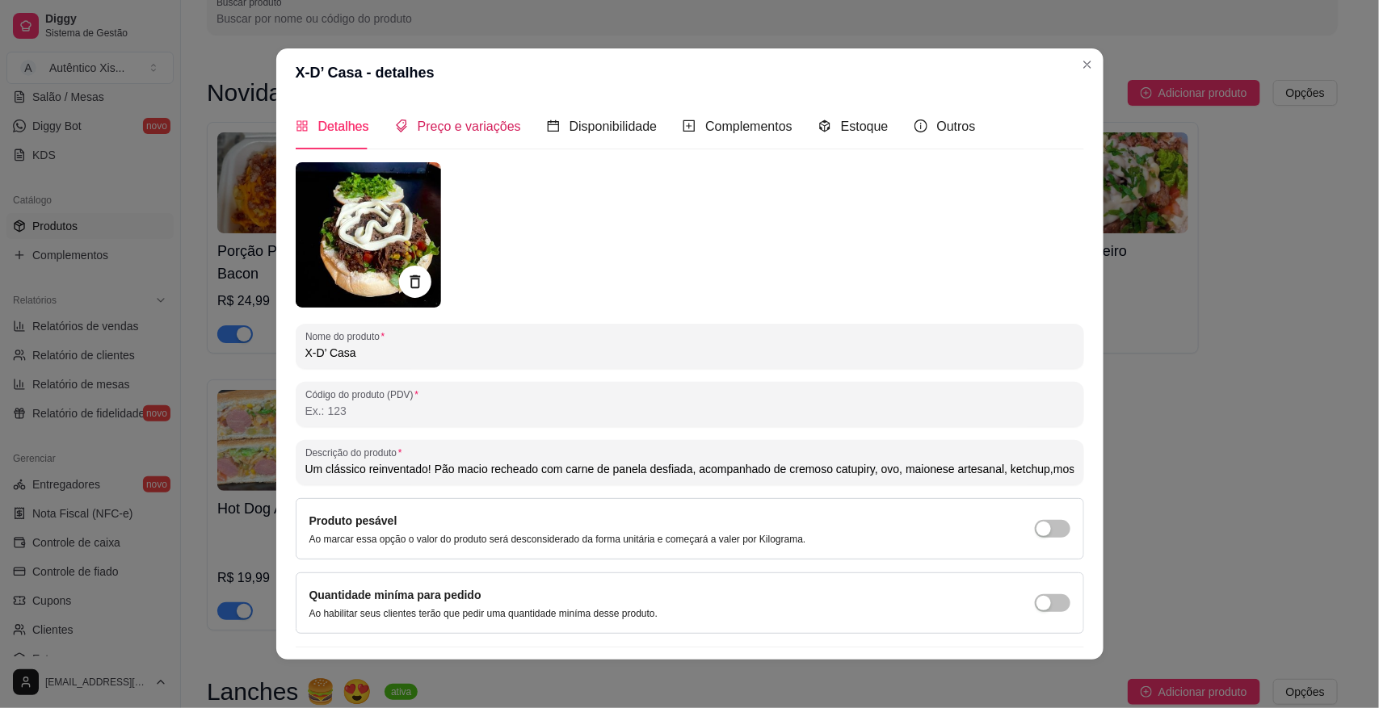
click at [452, 121] on span "Preço e variações" at bounding box center [469, 127] width 103 height 14
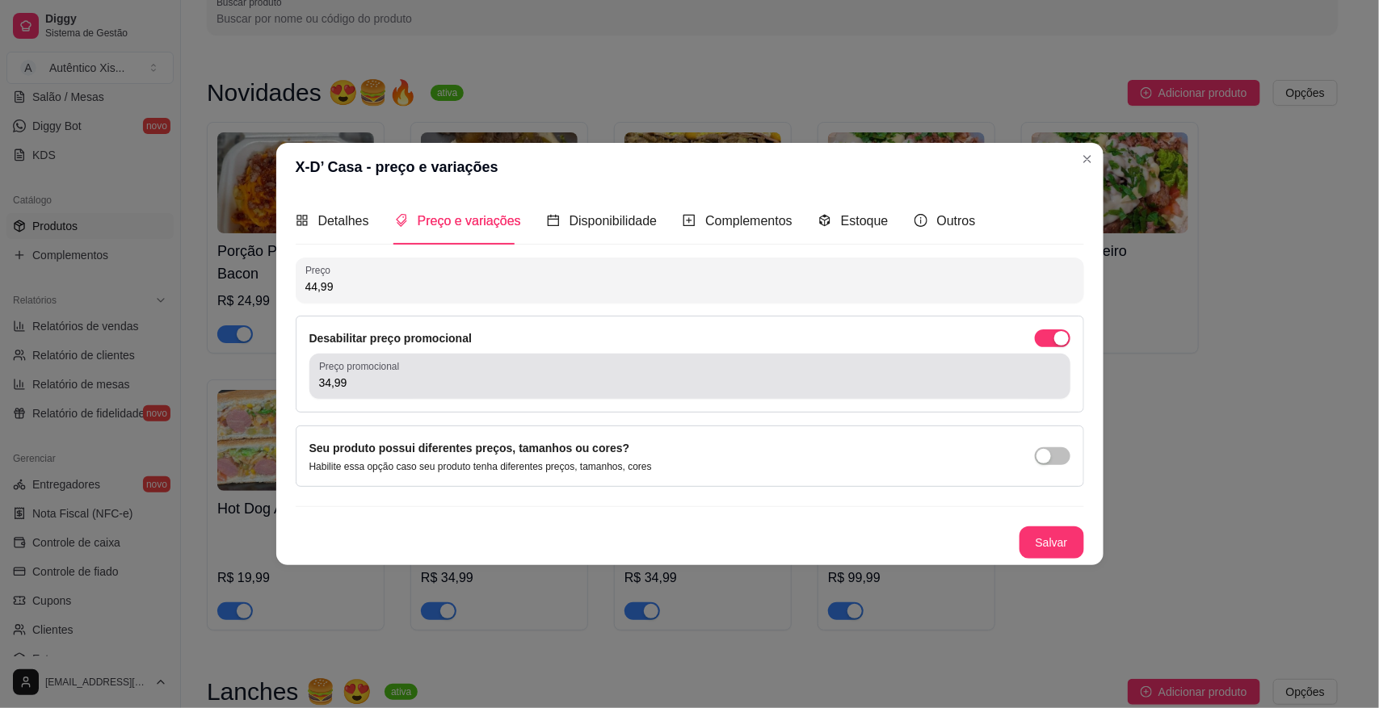
click at [329, 382] on input "34,99" at bounding box center [689, 383] width 741 height 16
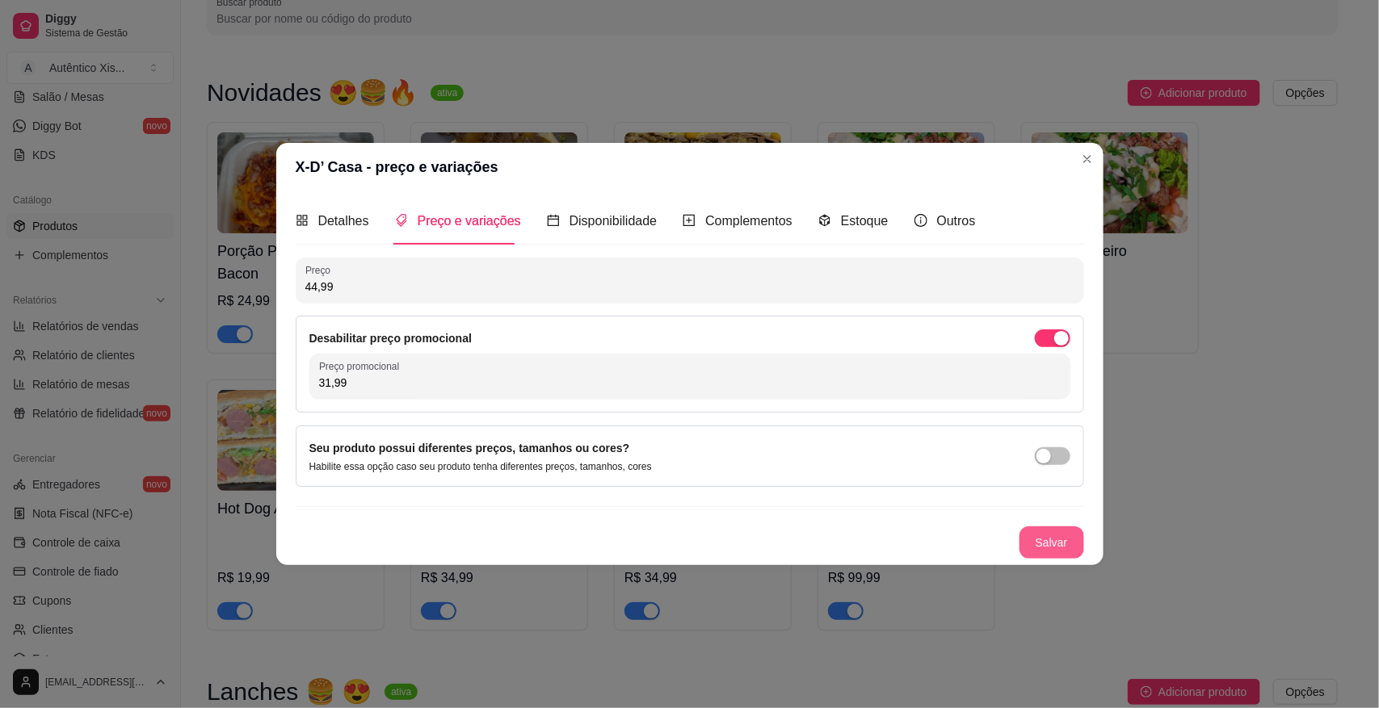
type input "31,99"
click at [1068, 538] on button "Salvar" at bounding box center [1051, 543] width 65 height 32
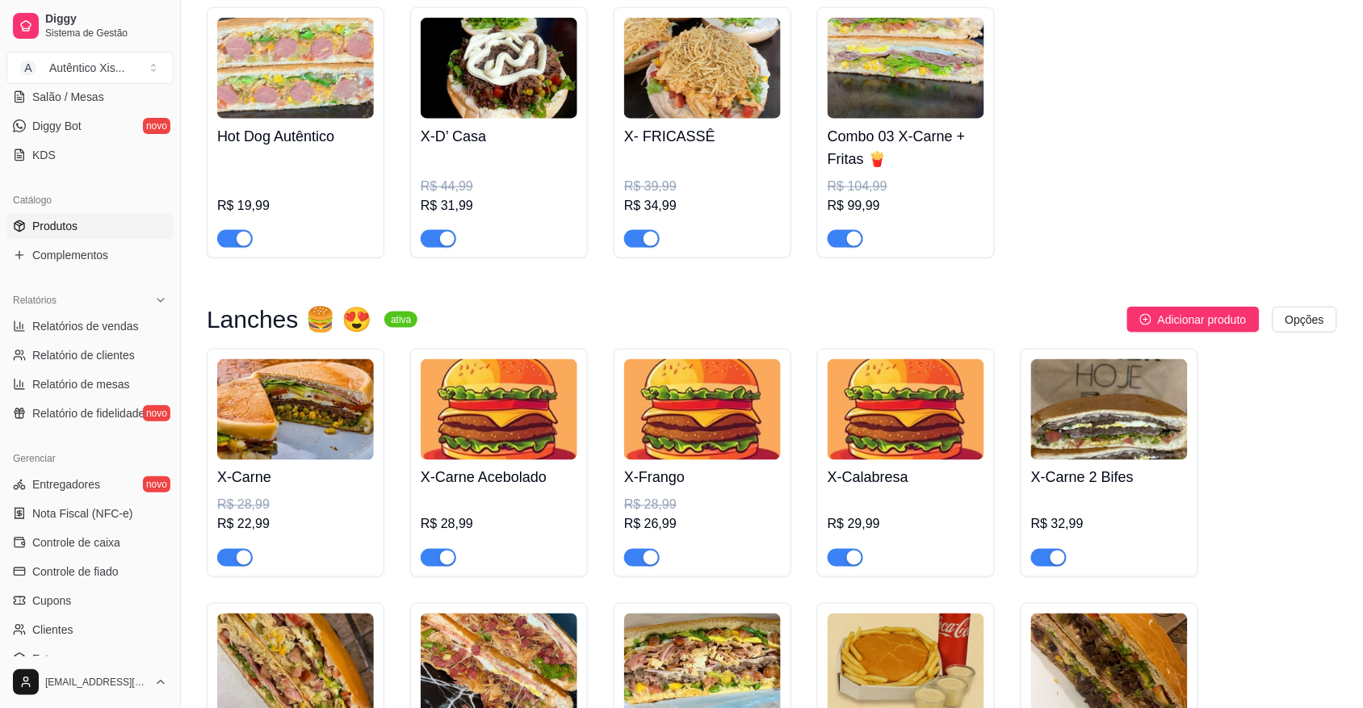
scroll to position [514, 0]
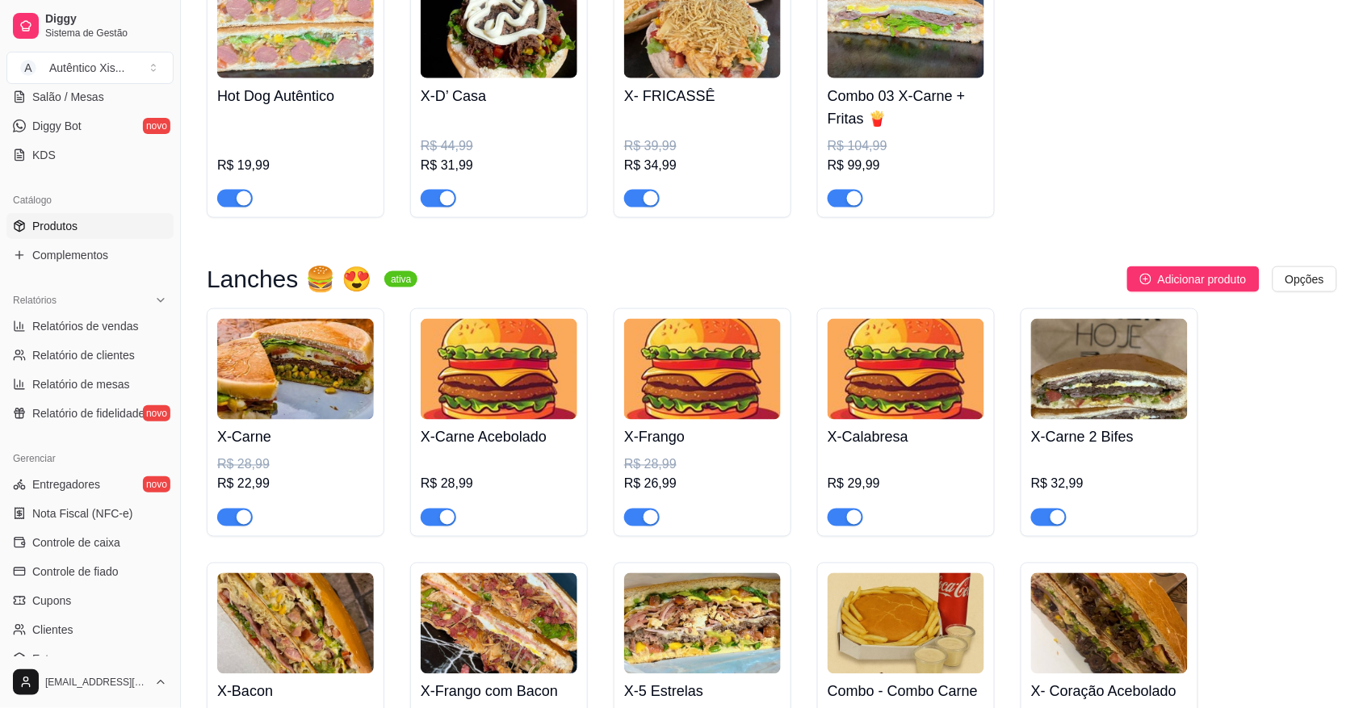
click at [1132, 370] on img at bounding box center [1109, 369] width 157 height 101
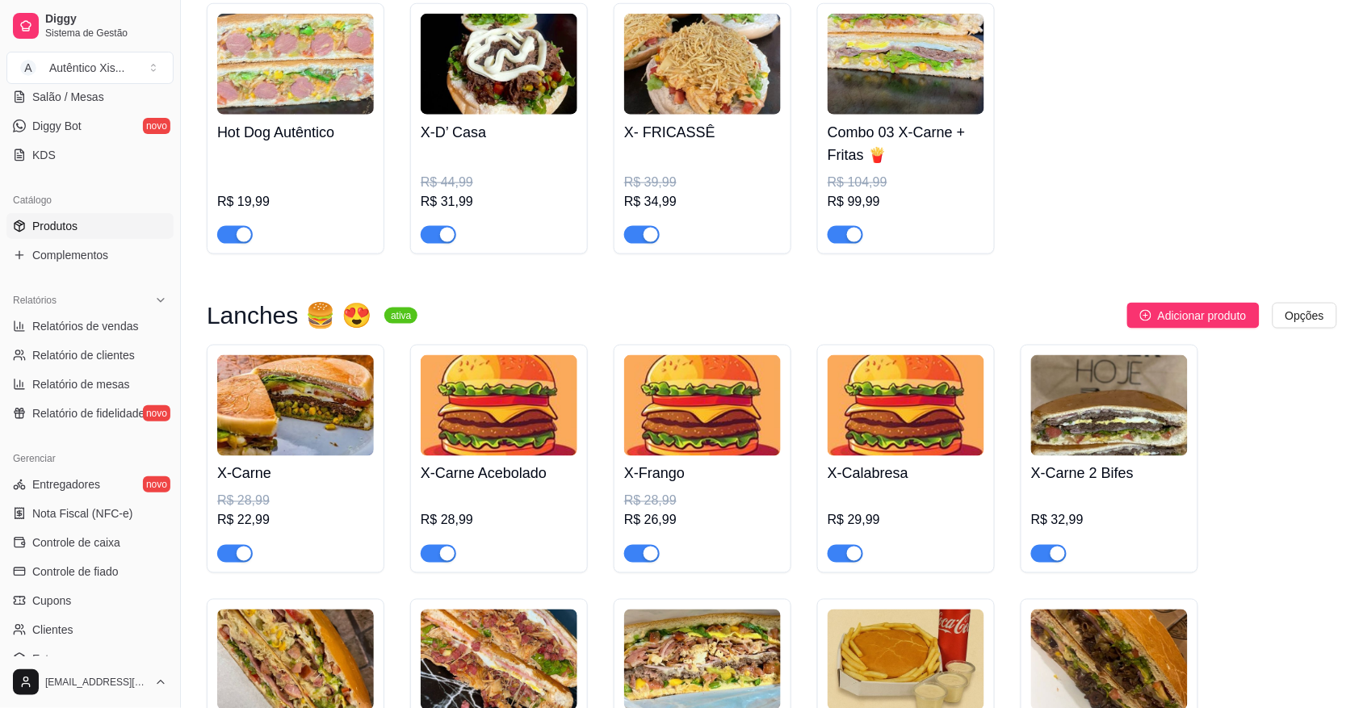
scroll to position [404, 0]
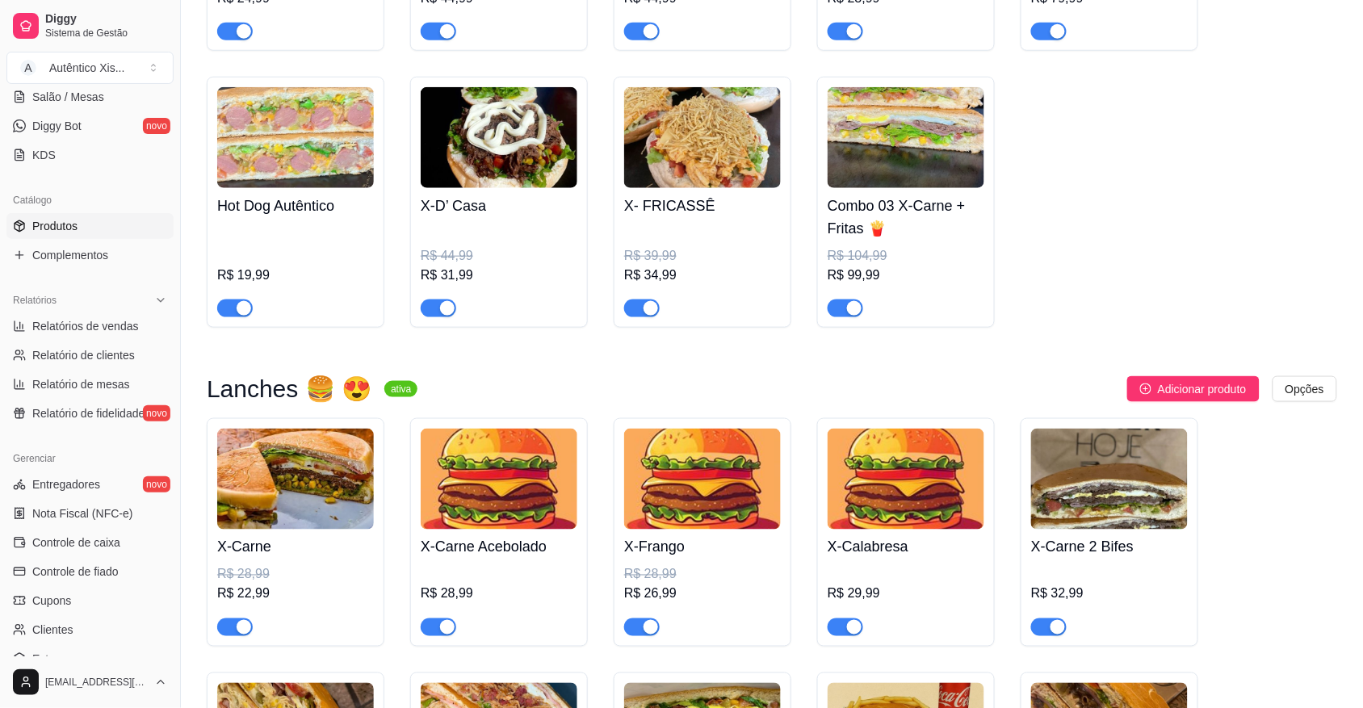
click at [1076, 510] on img at bounding box center [1109, 479] width 157 height 101
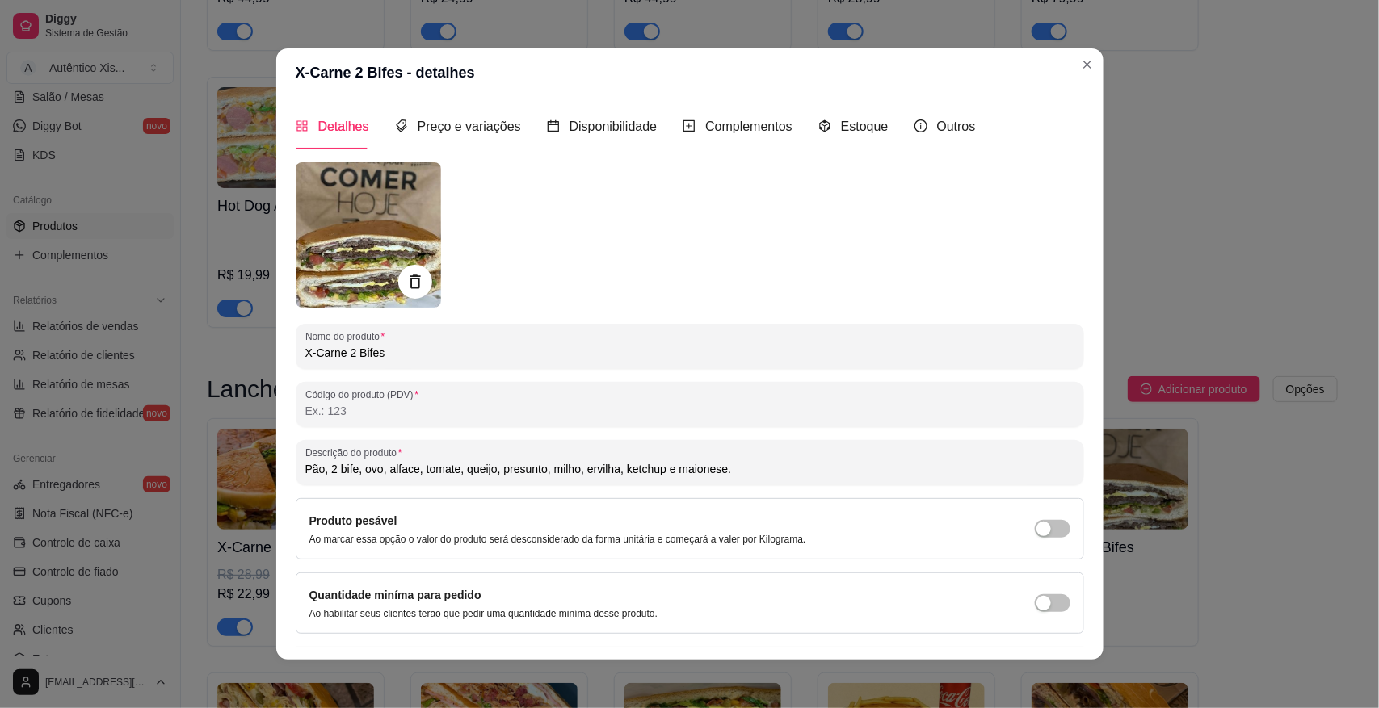
click at [409, 281] on icon at bounding box center [414, 282] width 19 height 19
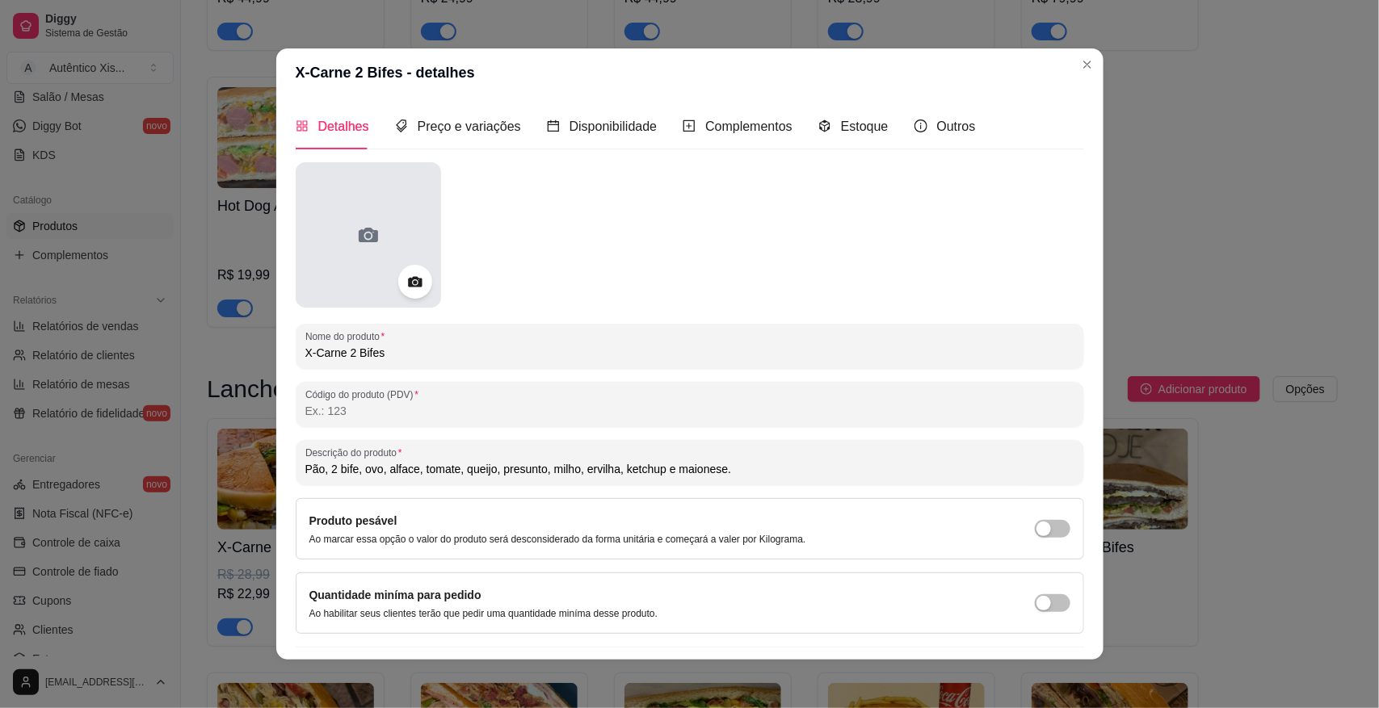
click at [355, 243] on icon at bounding box center [368, 235] width 26 height 26
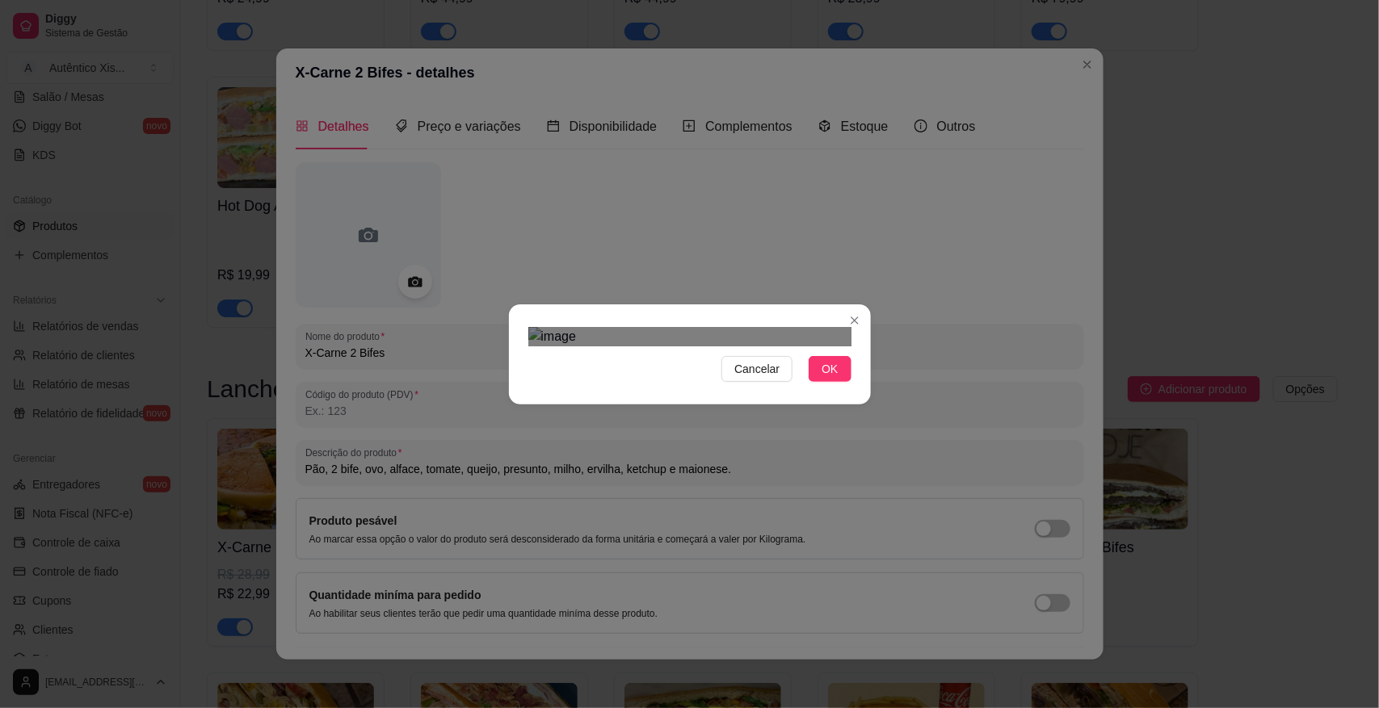
click at [800, 346] on div at bounding box center [689, 336] width 323 height 19
click at [825, 346] on img at bounding box center [689, 336] width 323 height 19
click at [786, 340] on div "Use the arrow keys to move the crop selection area" at bounding box center [711, 403] width 153 height 153
click at [766, 378] on span "Cancelar" at bounding box center [756, 369] width 45 height 18
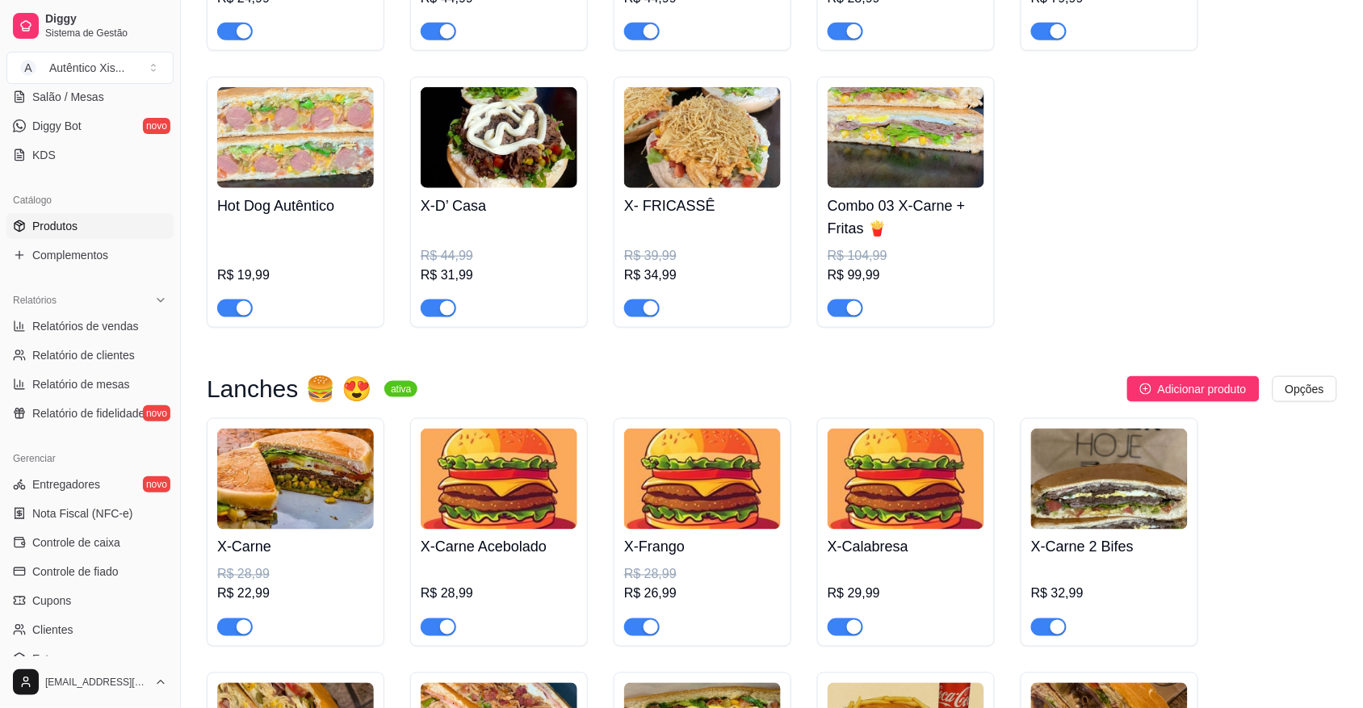
click at [1112, 506] on img at bounding box center [1109, 479] width 157 height 101
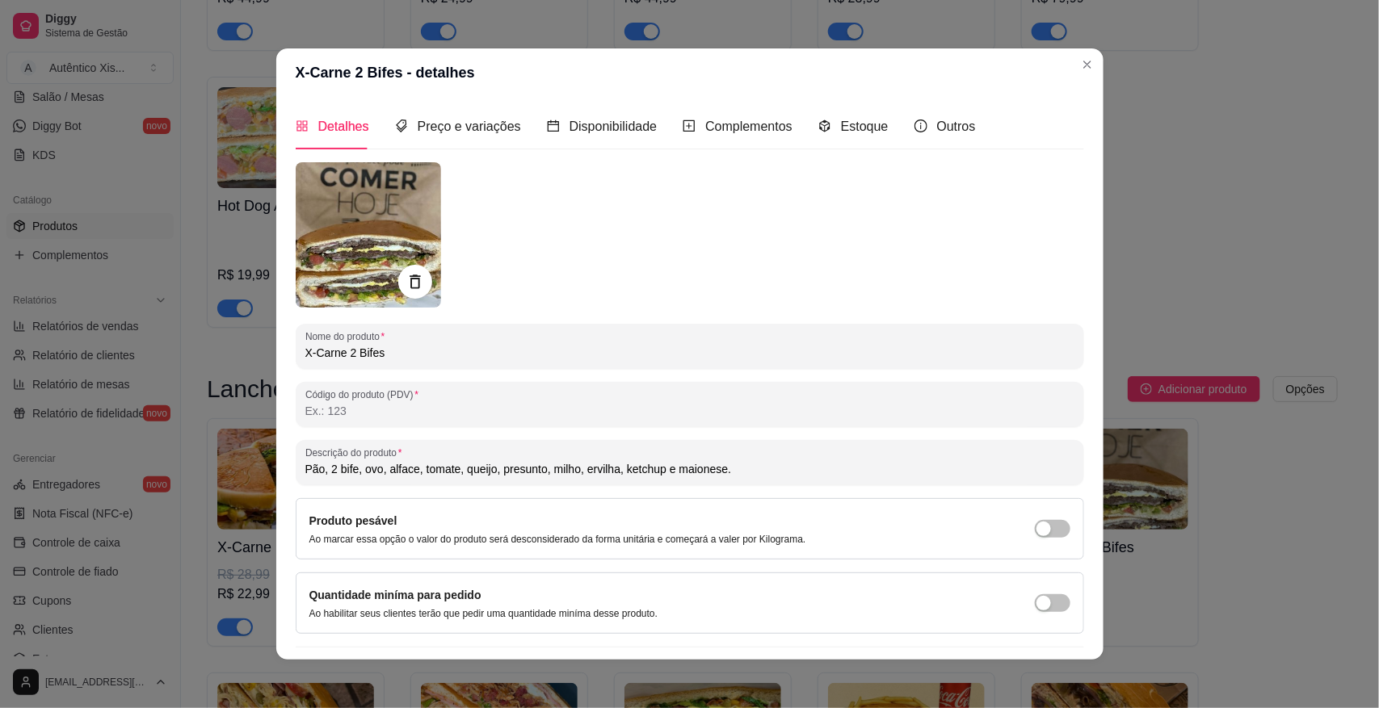
click at [409, 285] on icon at bounding box center [414, 282] width 10 height 14
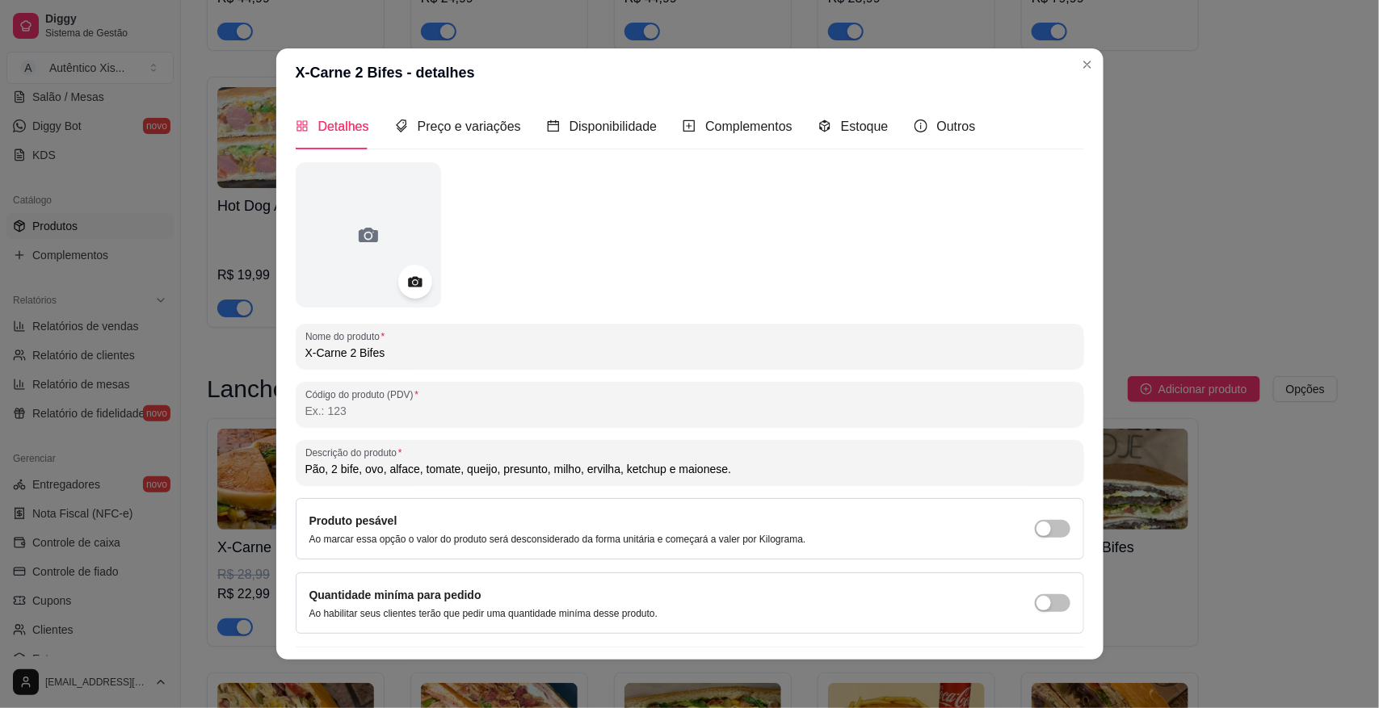
click at [408, 285] on icon at bounding box center [415, 282] width 14 height 10
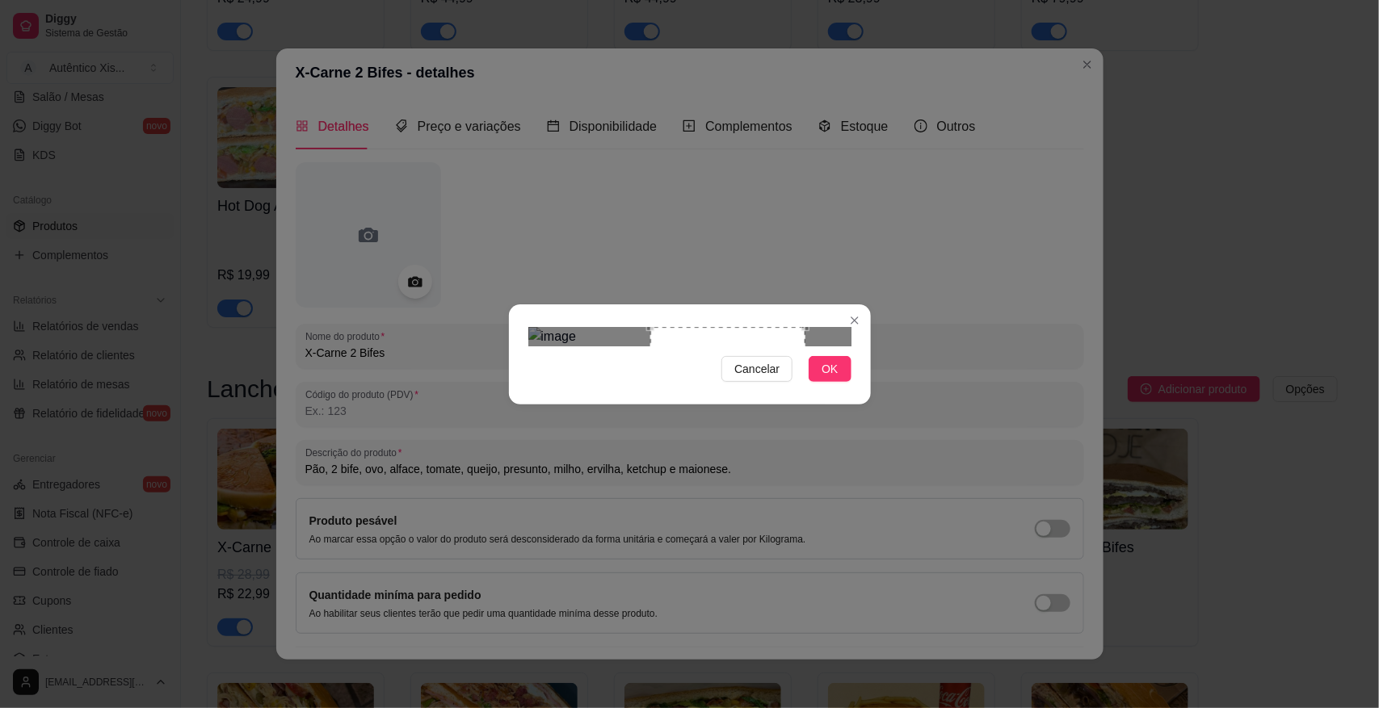
click at [699, 367] on div "Use the arrow keys to move the crop selection area" at bounding box center [727, 404] width 155 height 155
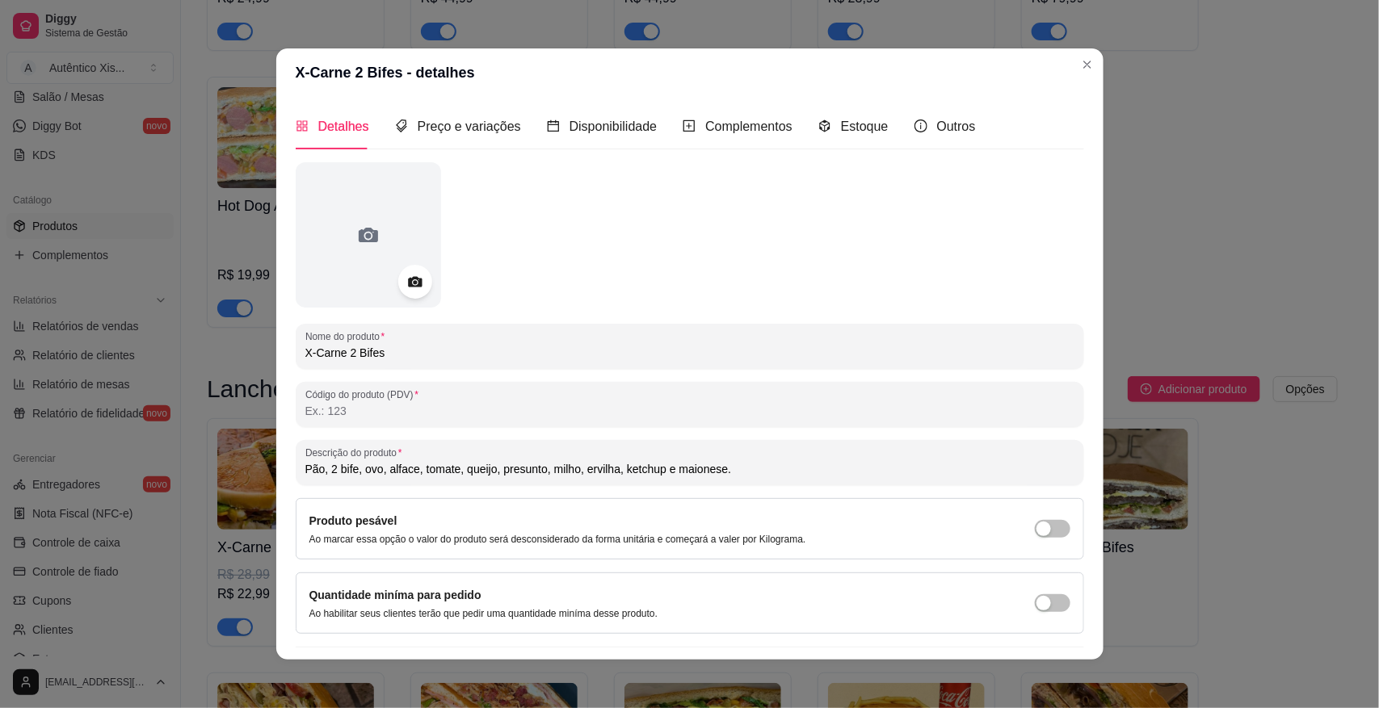
click at [1087, 52] on header "X-Carne 2 Bifes - detalhes" at bounding box center [689, 72] width 827 height 48
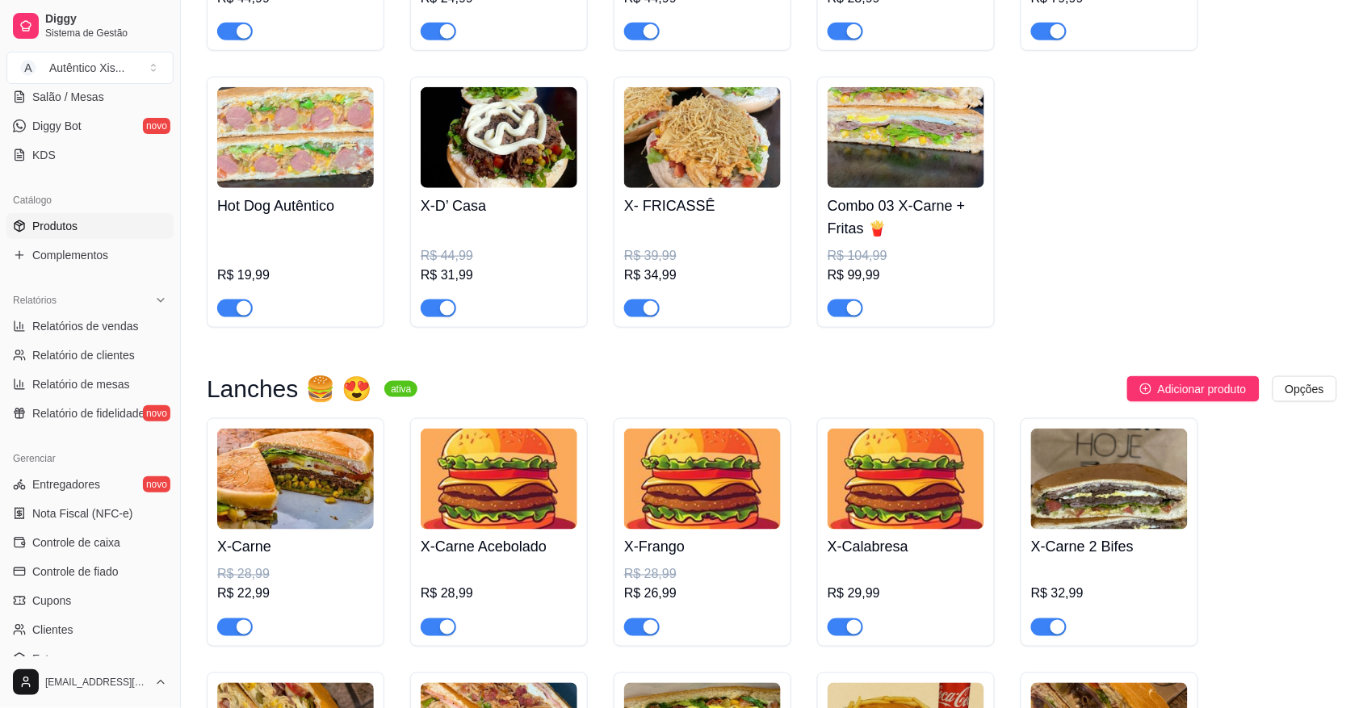
click at [1088, 493] on img at bounding box center [1109, 479] width 157 height 101
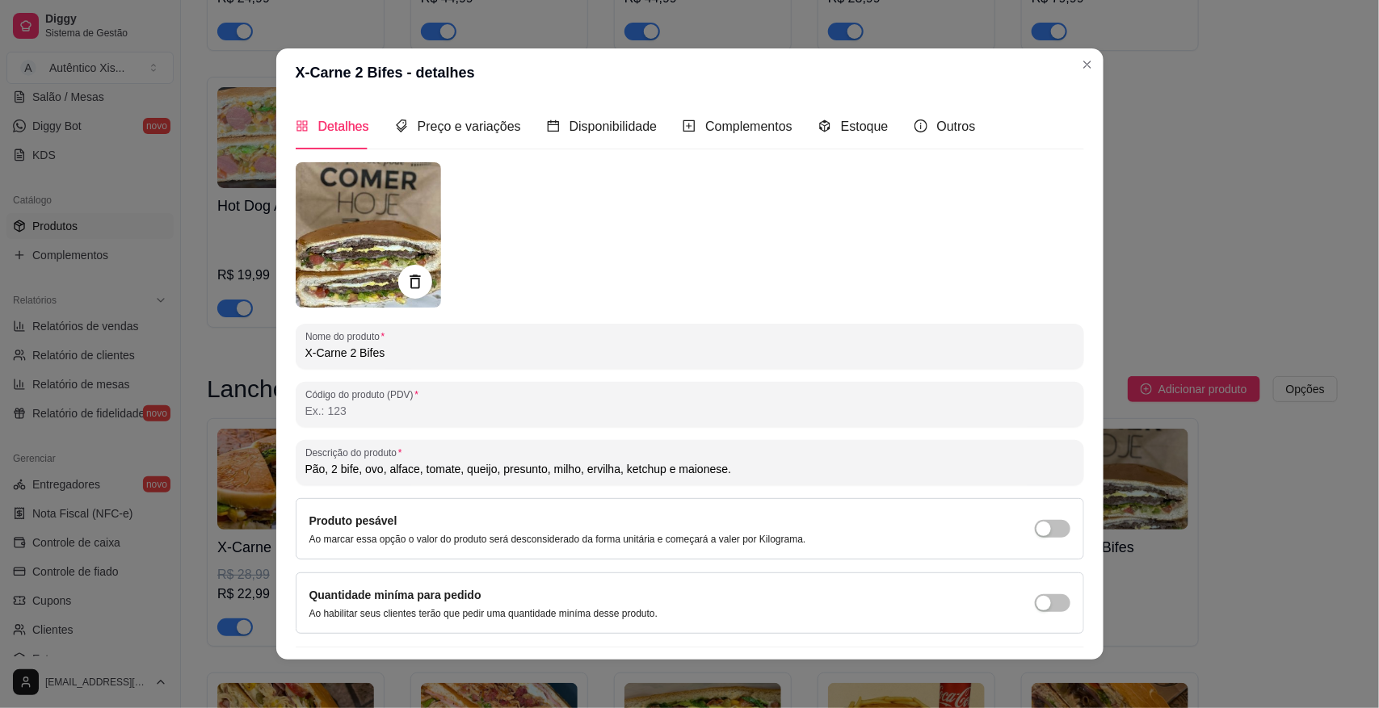
click at [398, 275] on div at bounding box center [415, 282] width 34 height 34
click at [410, 285] on icon at bounding box center [414, 282] width 19 height 19
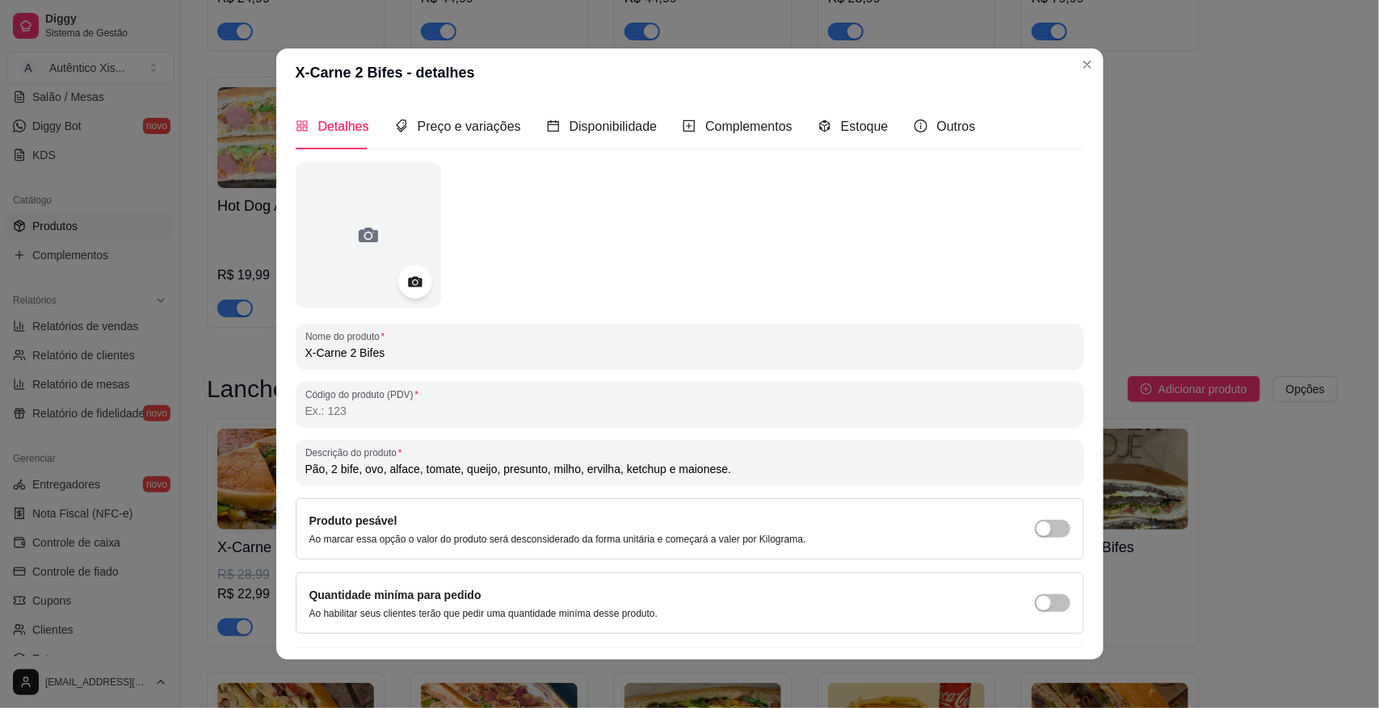
click at [410, 285] on icon at bounding box center [415, 282] width 14 height 10
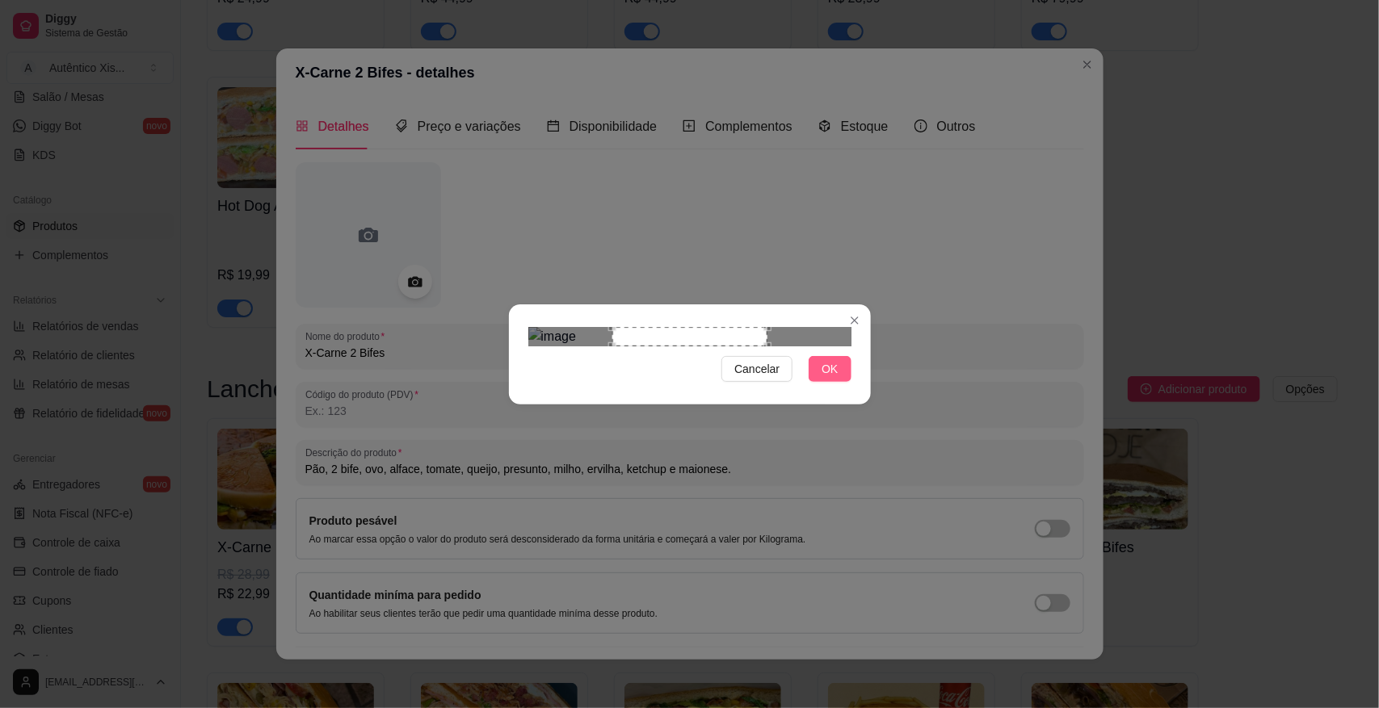
click at [832, 378] on span "OK" at bounding box center [829, 369] width 16 height 18
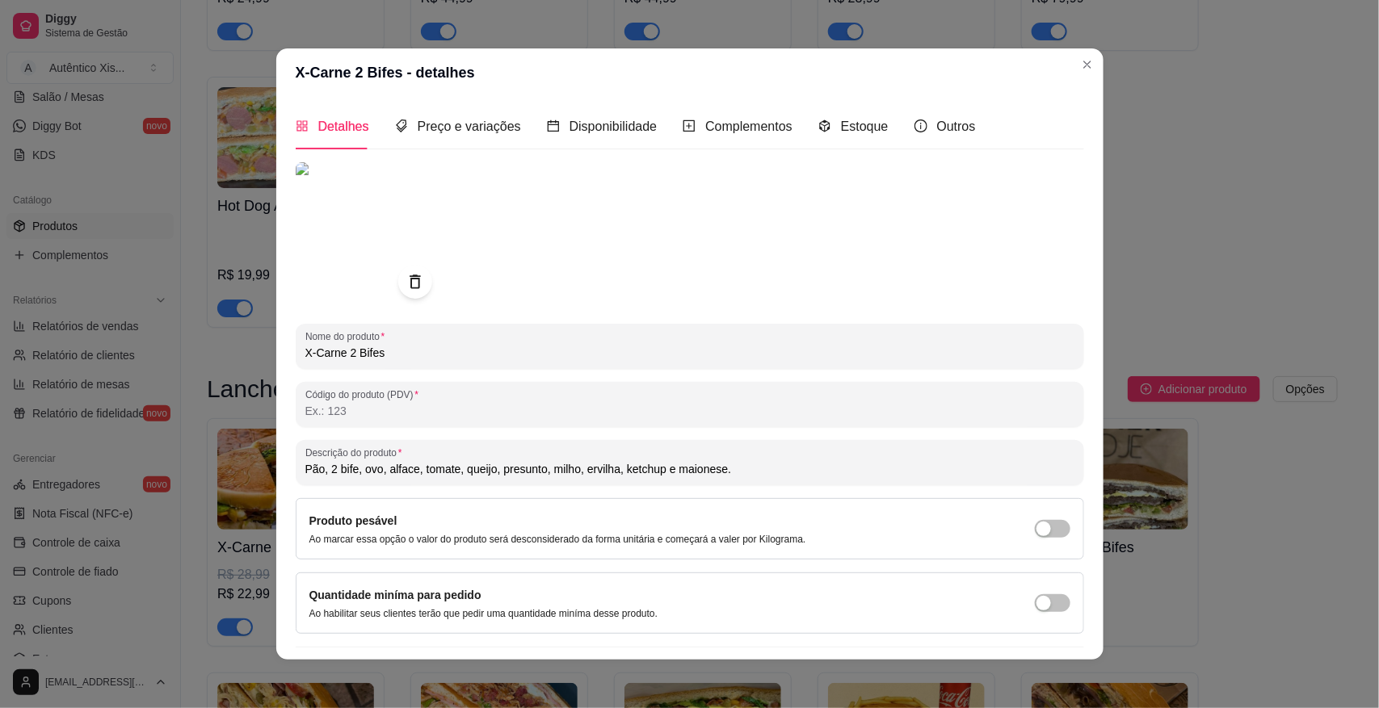
click at [398, 276] on div at bounding box center [415, 282] width 34 height 34
click at [406, 279] on icon at bounding box center [414, 282] width 19 height 19
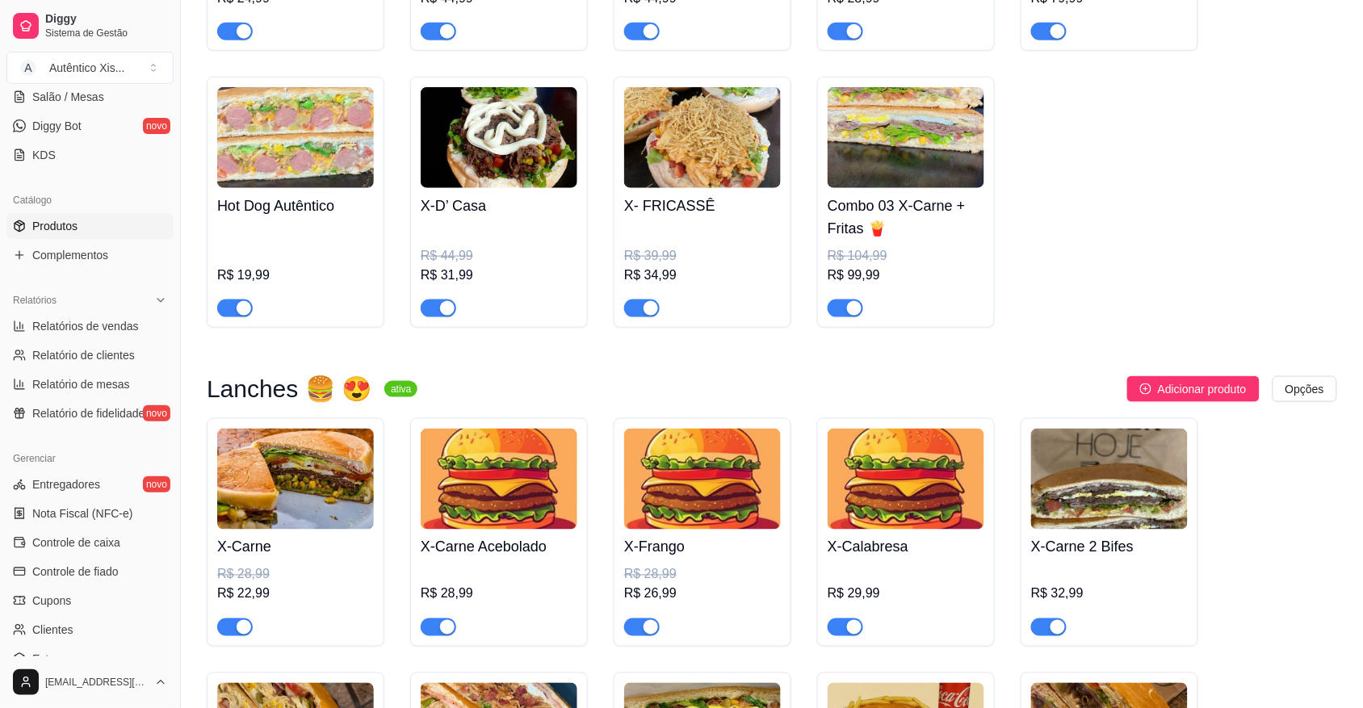
click at [1078, 506] on img at bounding box center [1109, 479] width 157 height 101
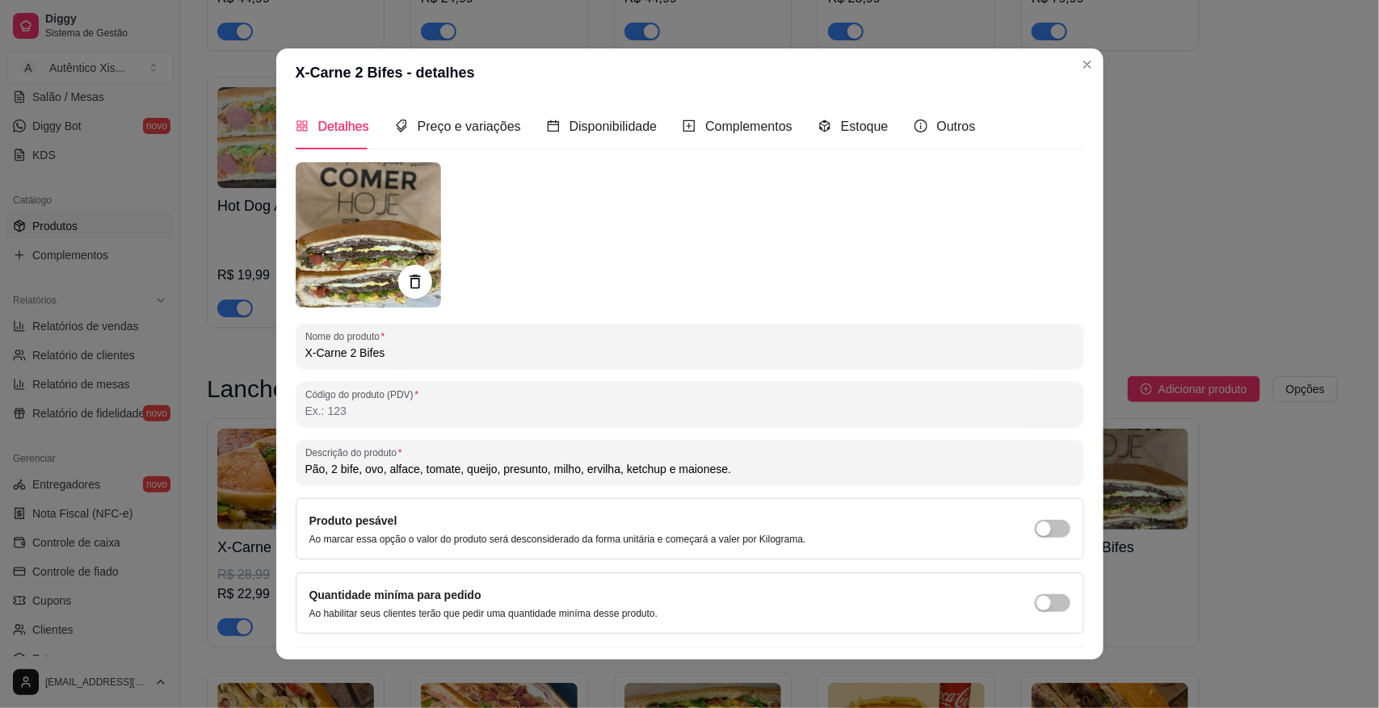
click at [409, 283] on icon at bounding box center [414, 282] width 19 height 19
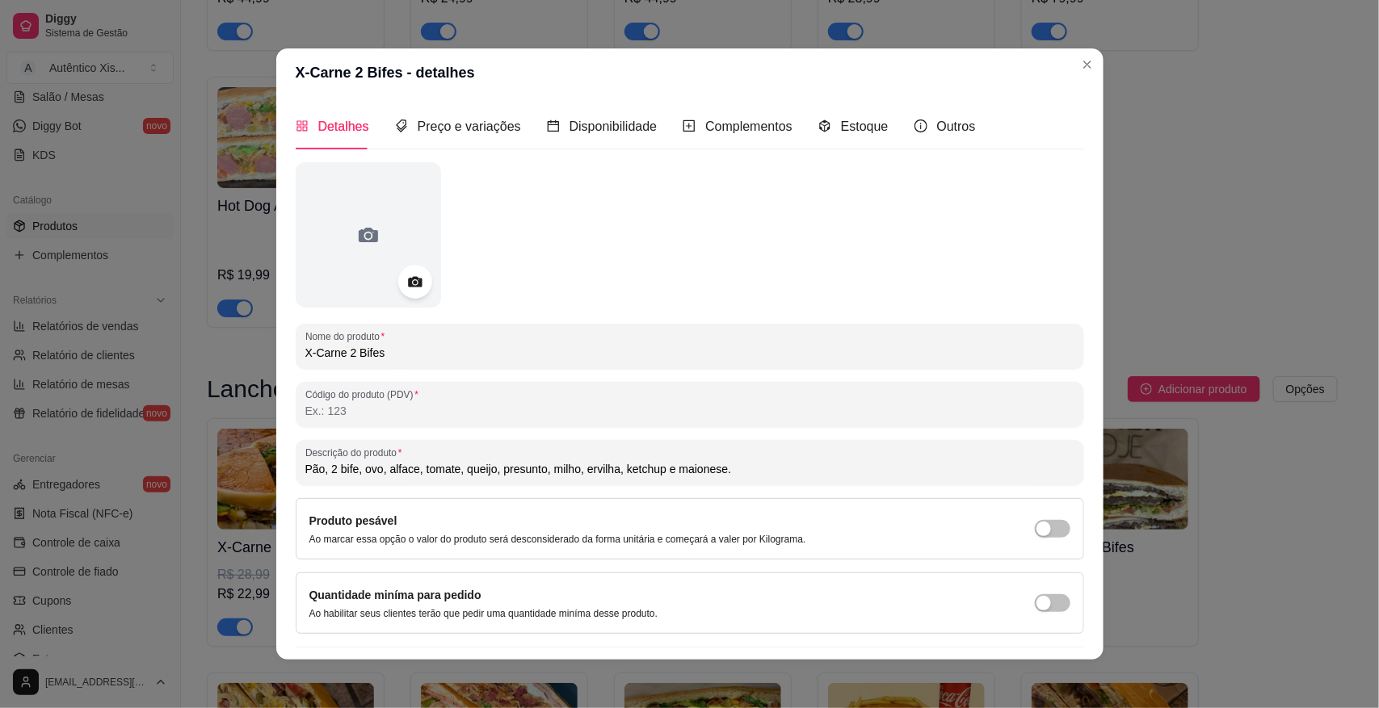
click at [413, 283] on circle at bounding box center [415, 282] width 4 height 4
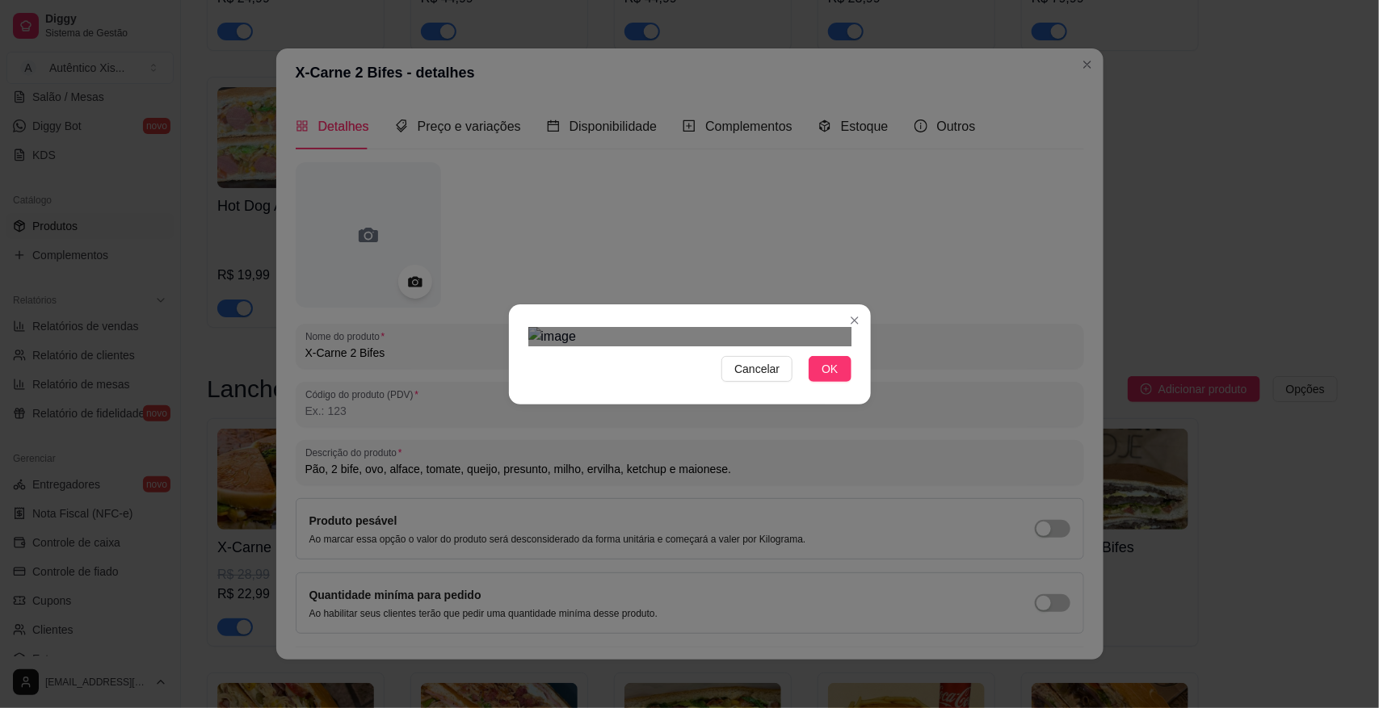
click at [784, 327] on div at bounding box center [689, 336] width 323 height 19
click at [770, 489] on div "Use the arrow keys to move the crop selection area" at bounding box center [689, 607] width 237 height 237
click at [573, 346] on img at bounding box center [689, 336] width 323 height 19
drag, startPoint x: 526, startPoint y: 288, endPoint x: 788, endPoint y: 393, distance: 282.7
click at [788, 388] on div "Cancelar OK" at bounding box center [690, 355] width 362 height 68
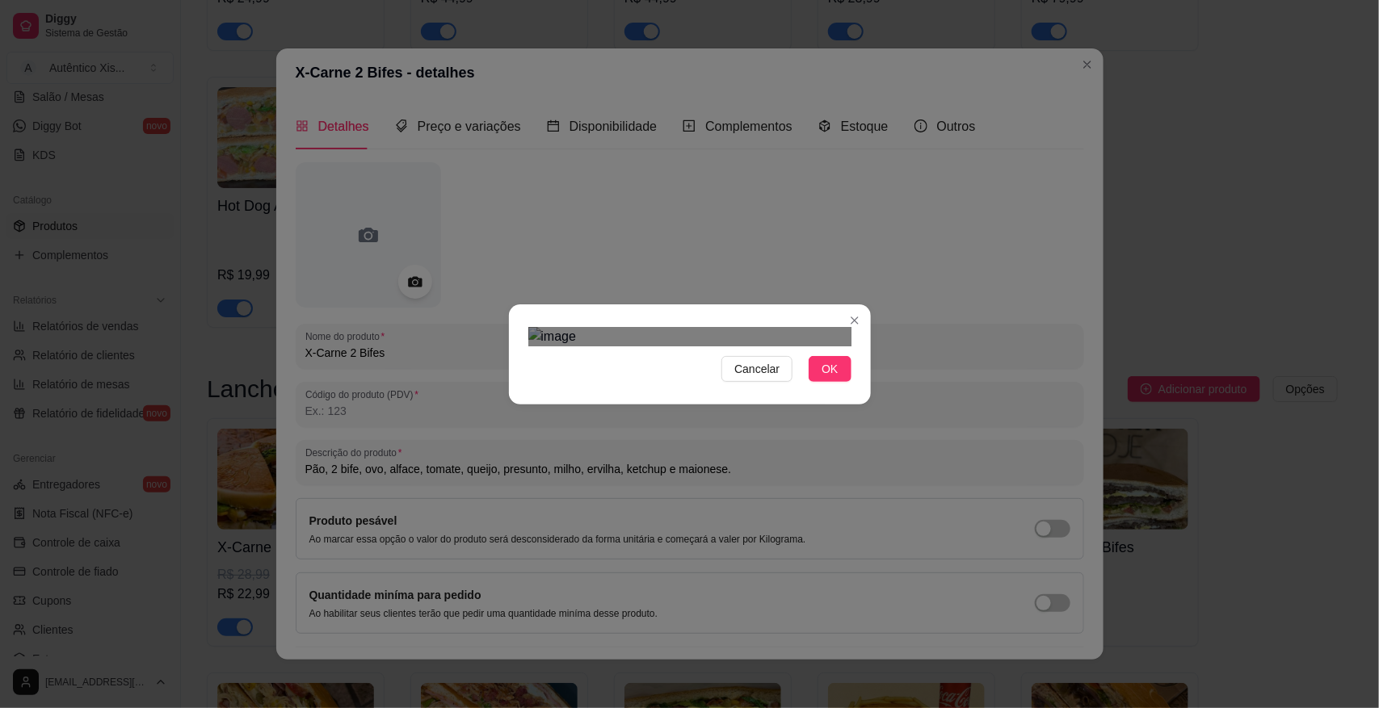
click at [747, 346] on img at bounding box center [689, 336] width 323 height 19
click at [626, 346] on img at bounding box center [689, 336] width 323 height 19
click at [632, 346] on img at bounding box center [689, 336] width 323 height 19
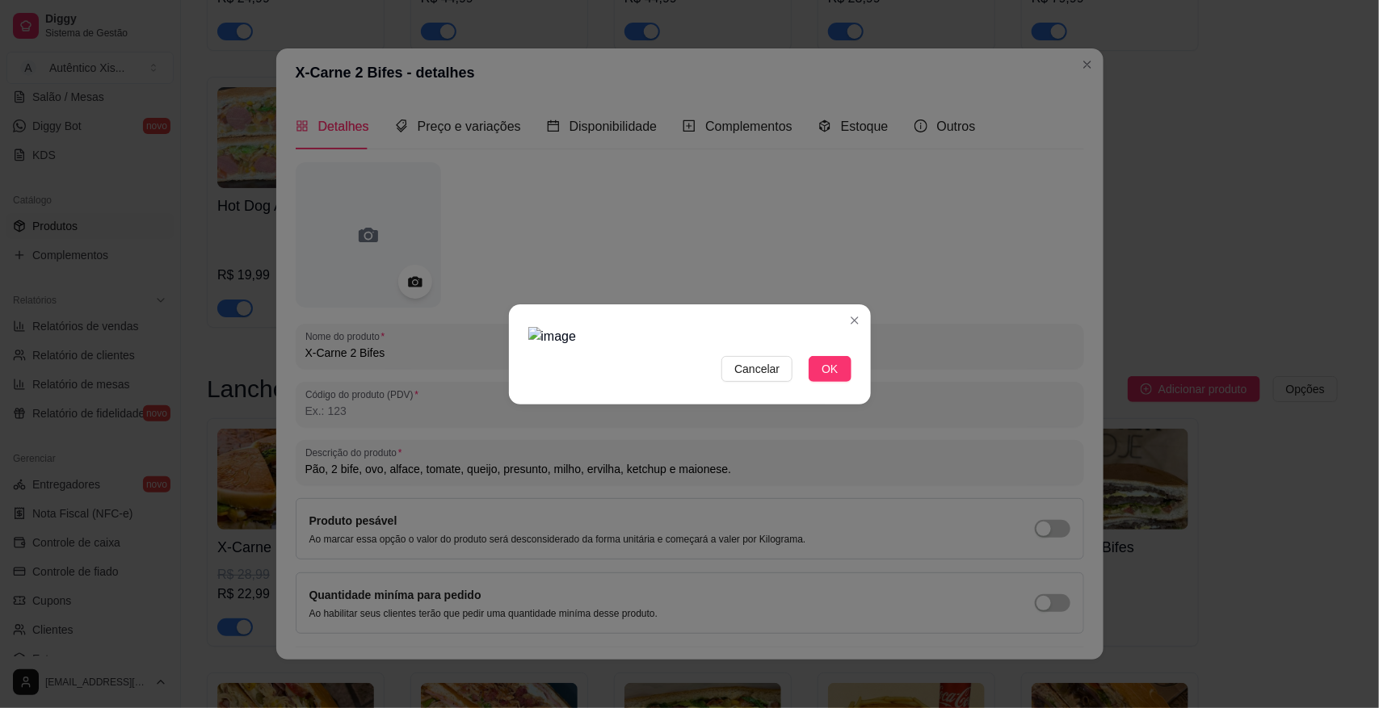
click at [632, 346] on img at bounding box center [689, 336] width 323 height 19
click at [754, 378] on span "Cancelar" at bounding box center [756, 369] width 45 height 18
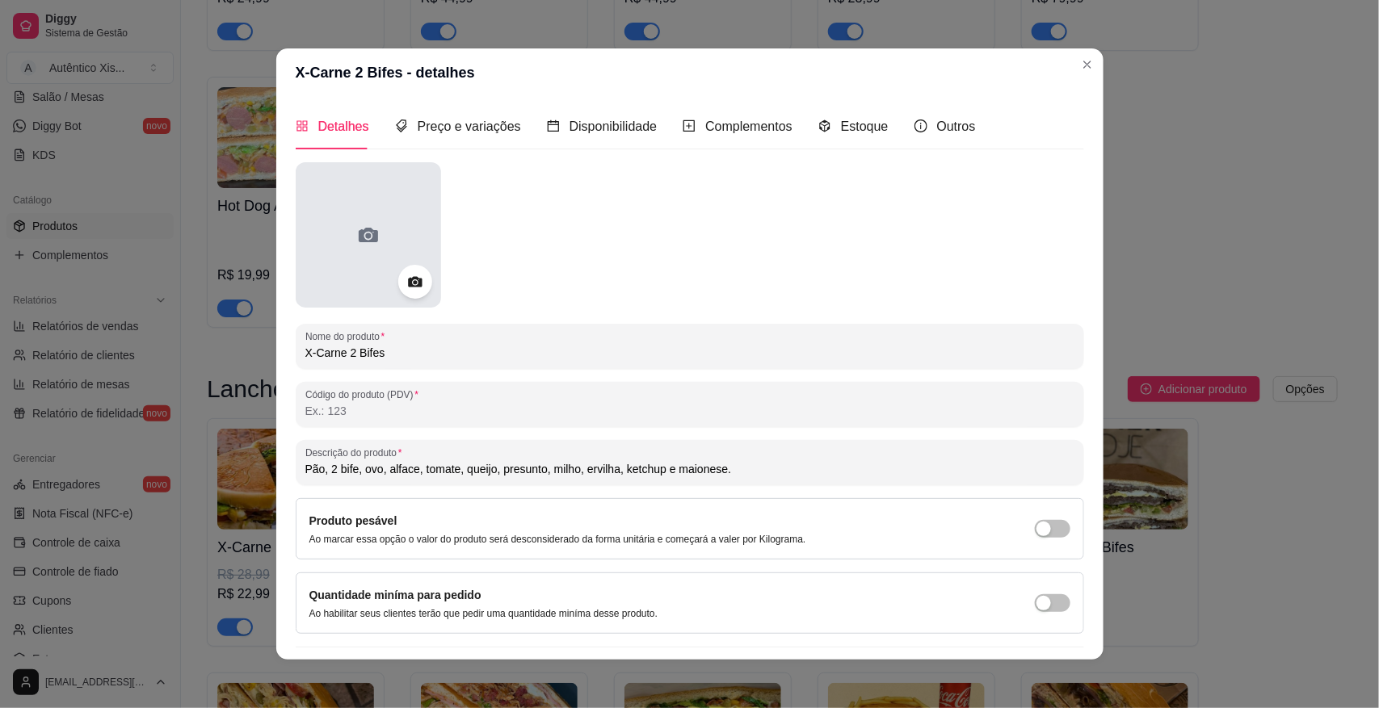
click at [390, 277] on div at bounding box center [368, 234] width 145 height 145
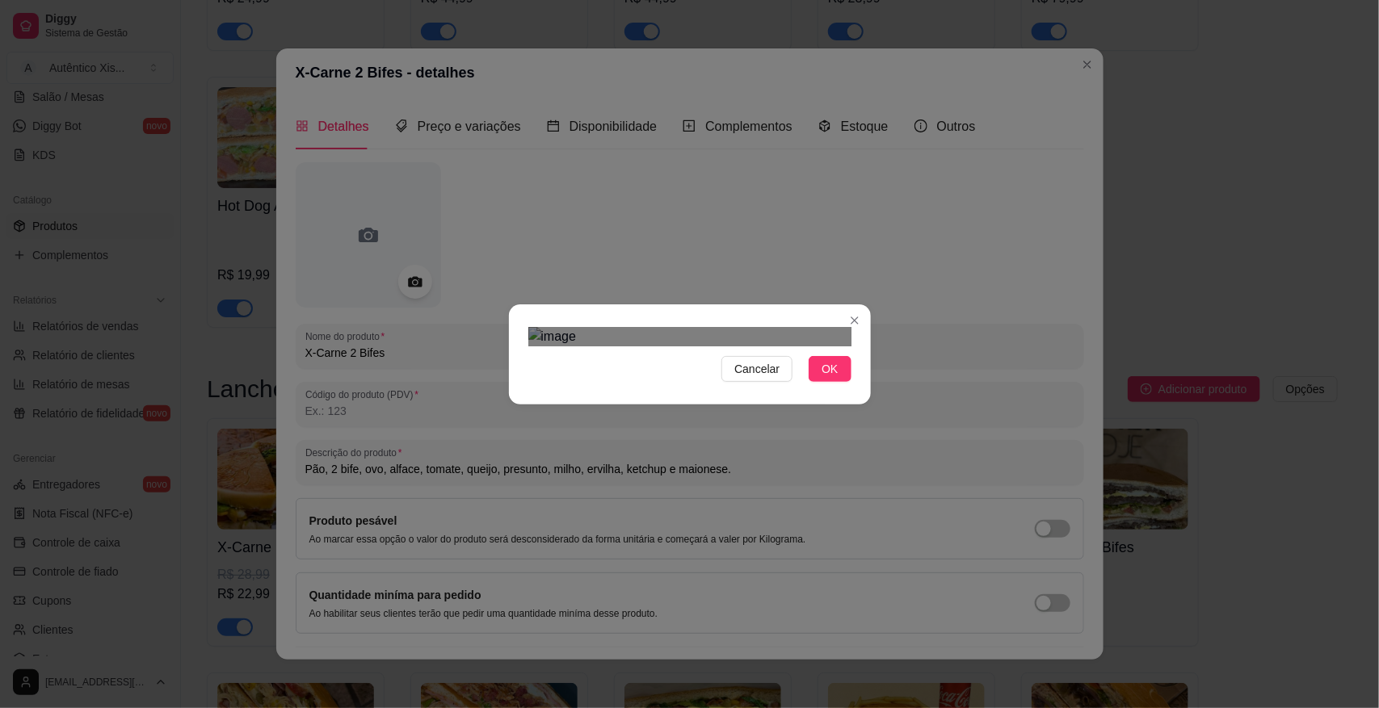
click at [829, 409] on div "Use the arrow keys to move the crop selection area" at bounding box center [685, 554] width 291 height 291
click at [673, 493] on div "Use the arrow keys to move the crop selection area" at bounding box center [678, 638] width 291 height 291
click at [735, 493] on div "Use the arrow keys to move the crop selection area" at bounding box center [635, 595] width 205 height 205
click at [733, 492] on div "Use the arrow keys to move the crop selection area" at bounding box center [681, 594] width 205 height 205
click at [572, 346] on img at bounding box center [689, 336] width 323 height 19
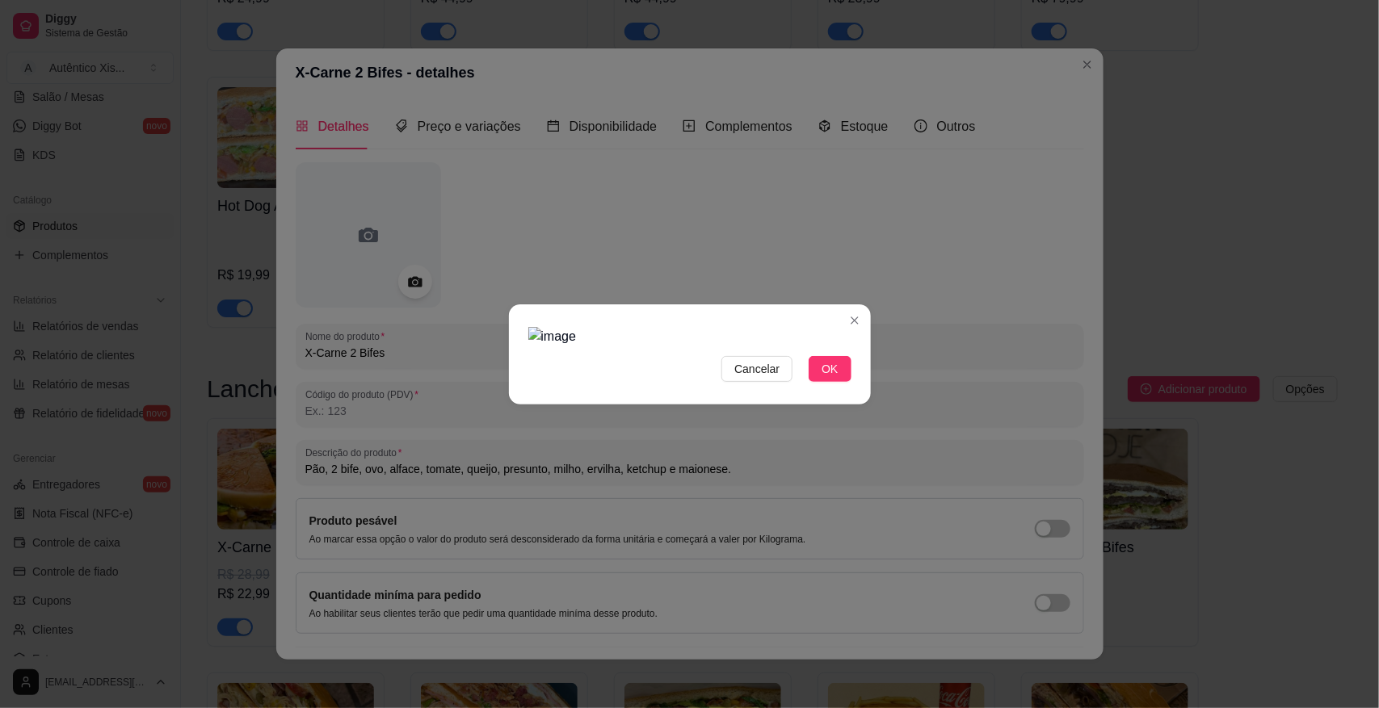
click at [622, 346] on img at bounding box center [689, 336] width 323 height 19
click at [822, 378] on span "OK" at bounding box center [829, 369] width 16 height 18
click at [828, 378] on span "OK" at bounding box center [829, 369] width 16 height 18
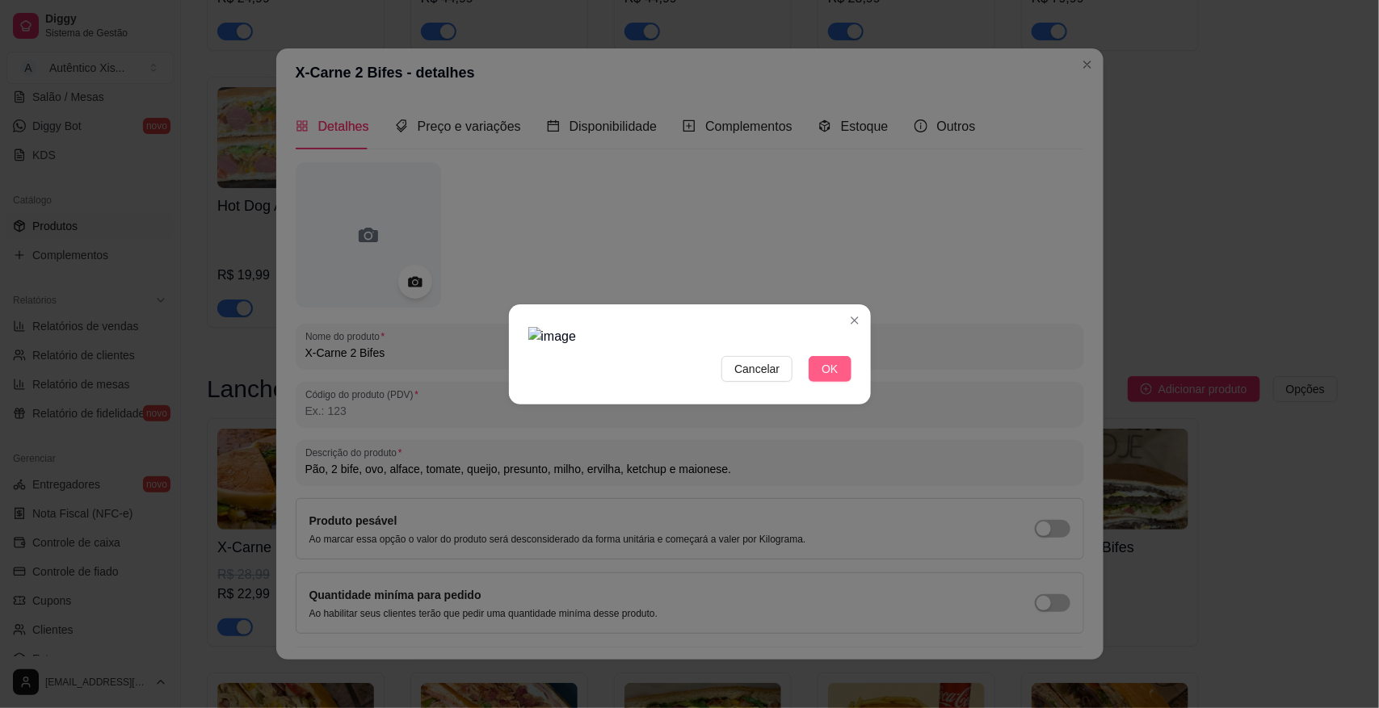
click at [828, 378] on span "OK" at bounding box center [829, 369] width 16 height 18
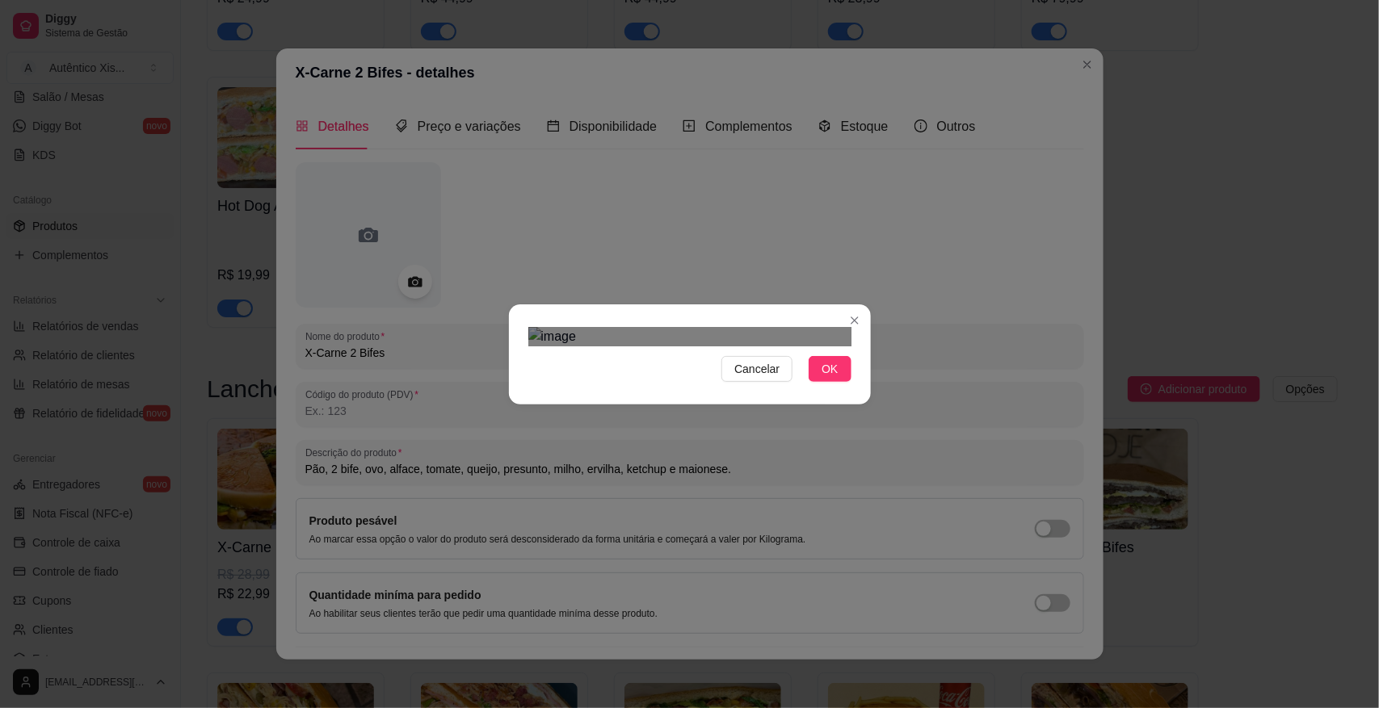
click at [825, 346] on img at bounding box center [689, 336] width 323 height 19
click at [824, 378] on span "OK" at bounding box center [829, 369] width 16 height 18
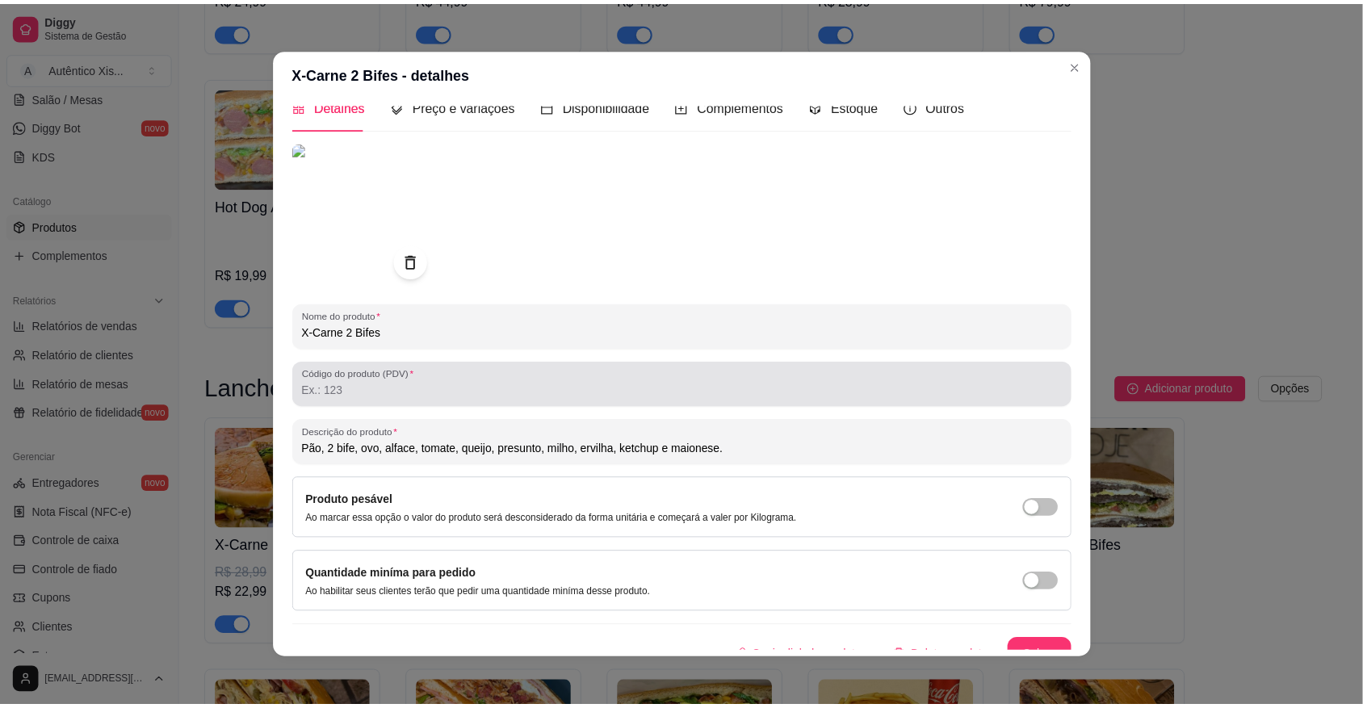
scroll to position [39, 0]
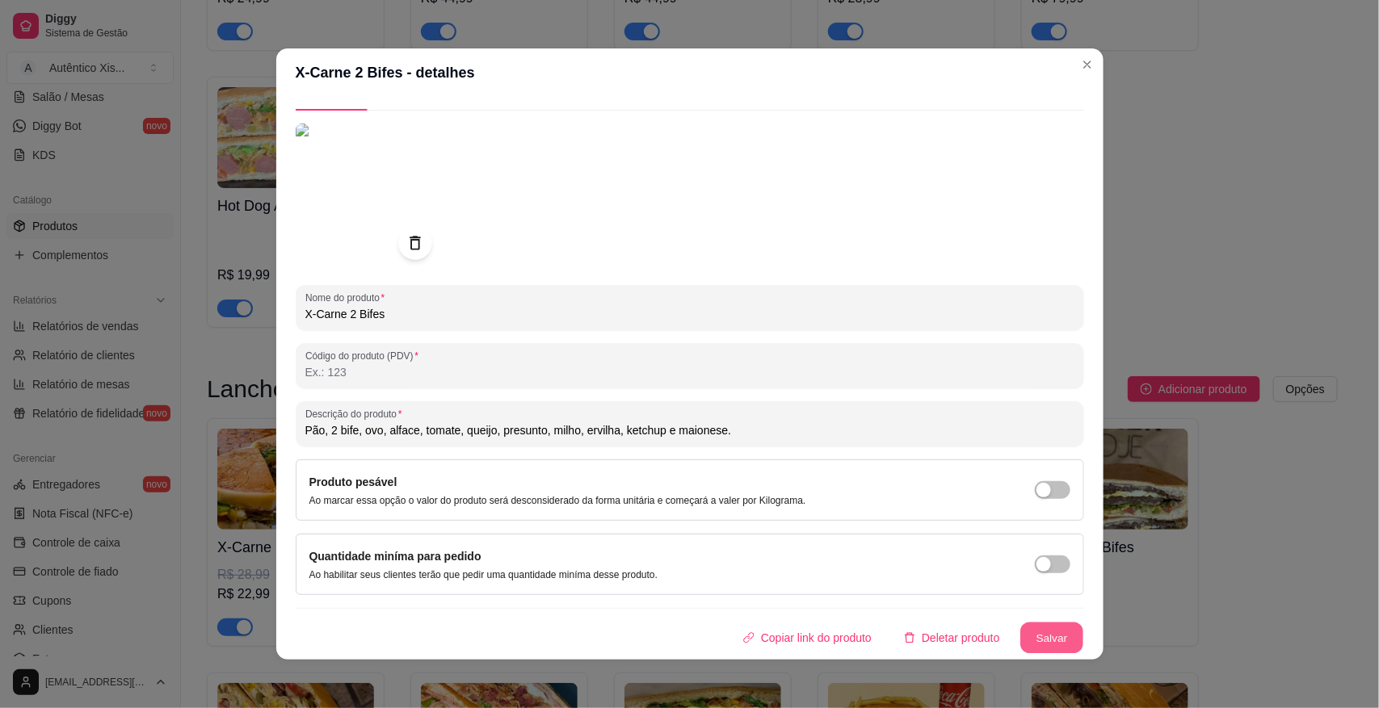
click at [1031, 636] on button "Salvar" at bounding box center [1051, 638] width 63 height 31
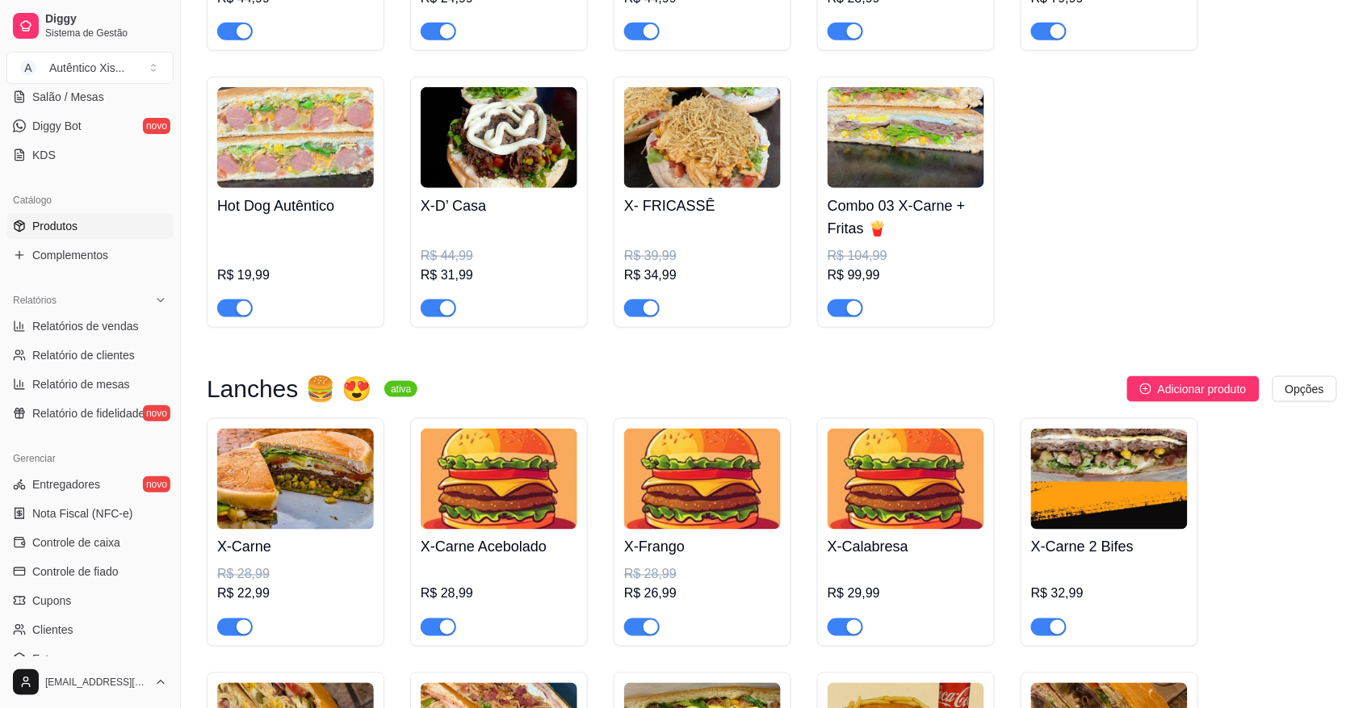
click at [1116, 482] on img at bounding box center [1109, 479] width 157 height 101
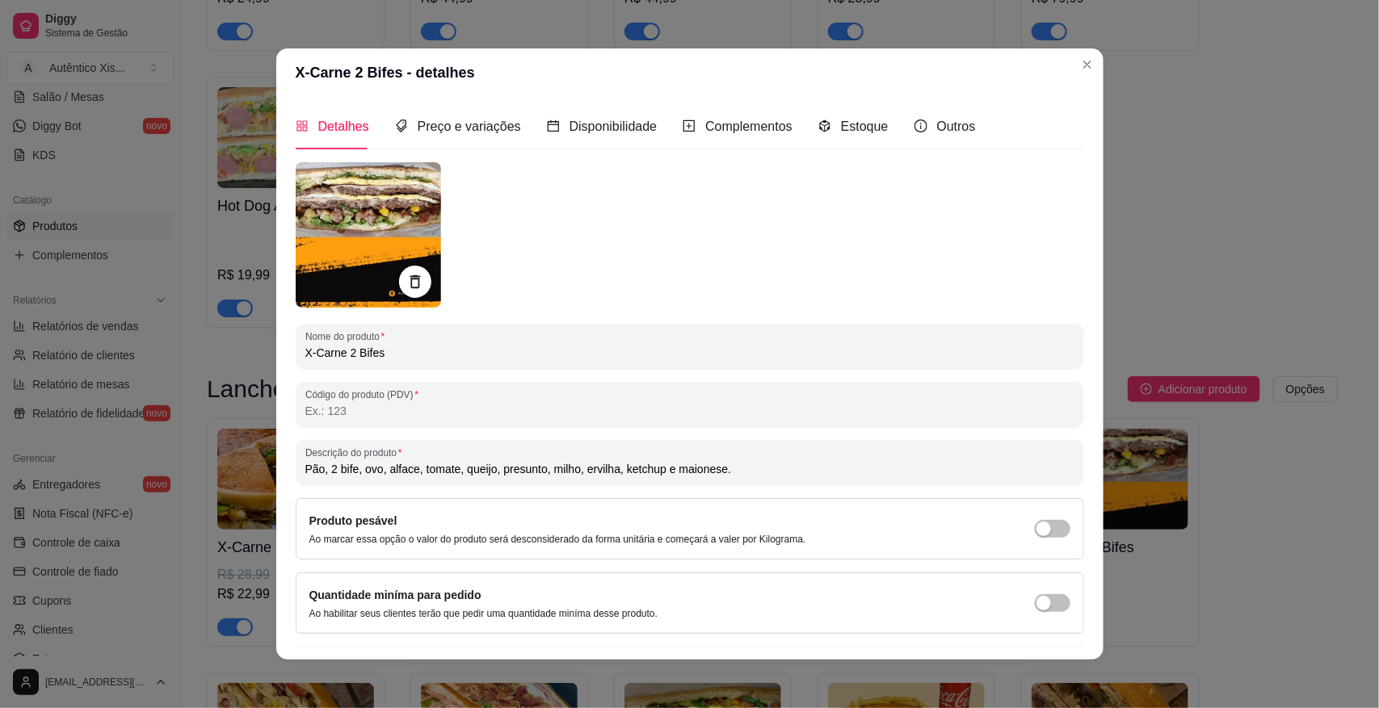
click at [370, 188] on img at bounding box center [368, 234] width 145 height 145
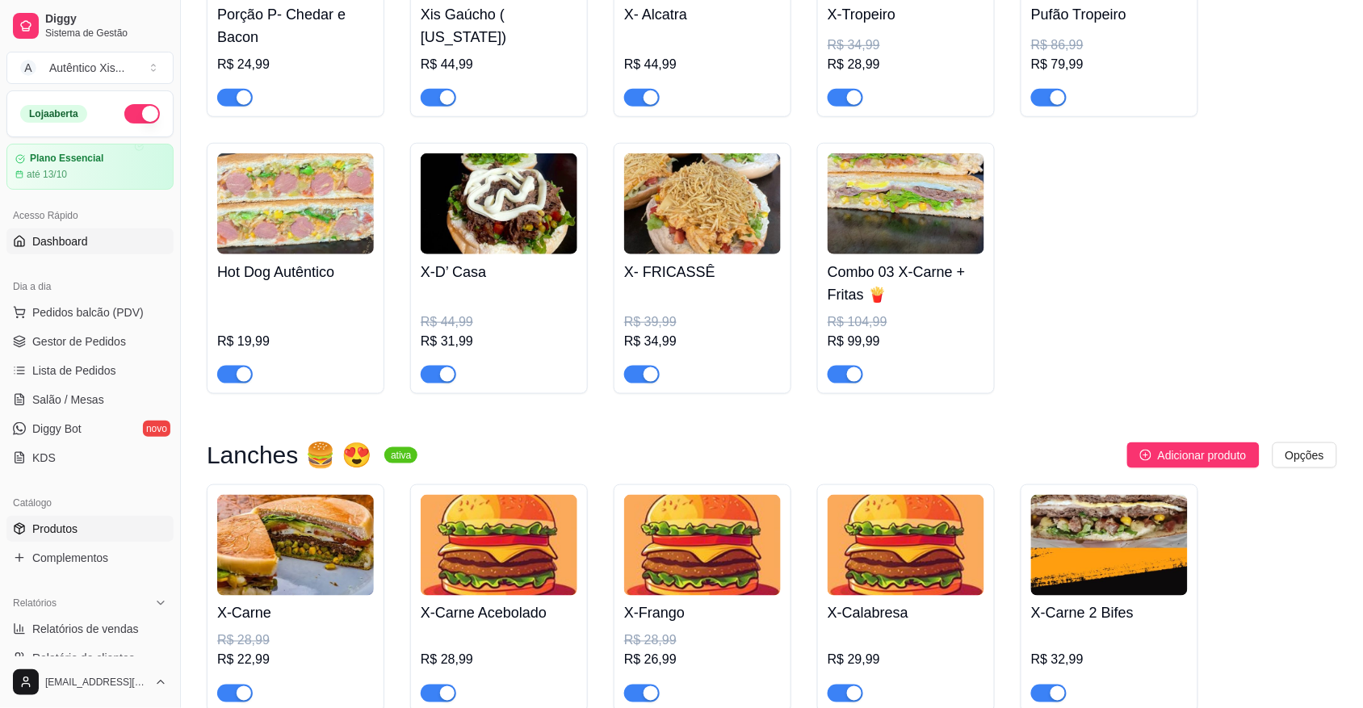
scroll to position [303, 0]
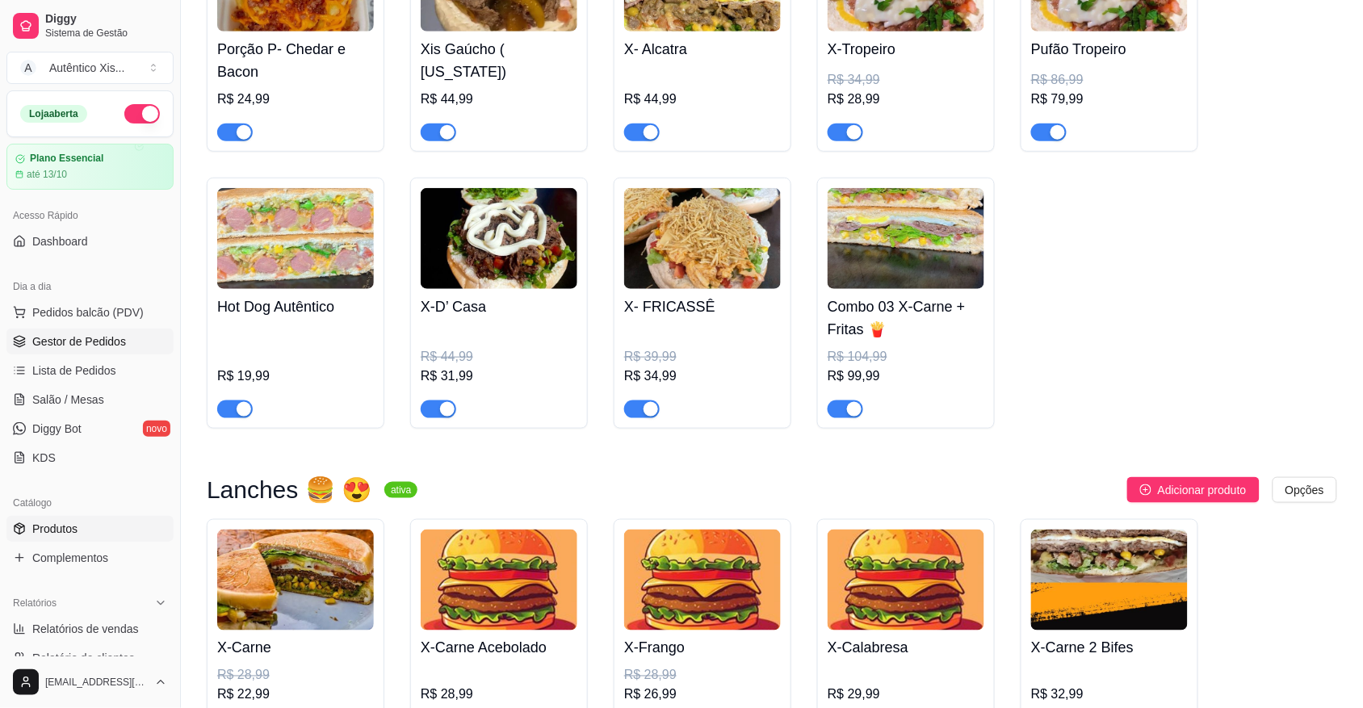
click at [93, 339] on span "Gestor de Pedidos" at bounding box center [79, 342] width 94 height 16
